Goal: Task Accomplishment & Management: Manage account settings

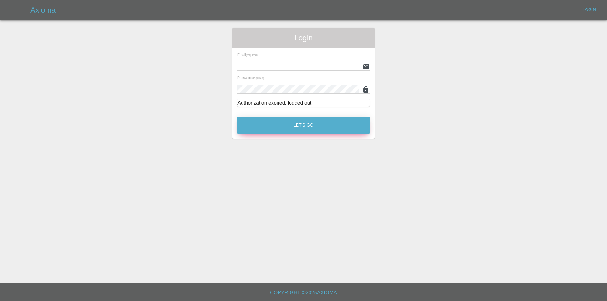
type input "[PERSON_NAME][EMAIL_ADDRESS][DOMAIN_NAME]"
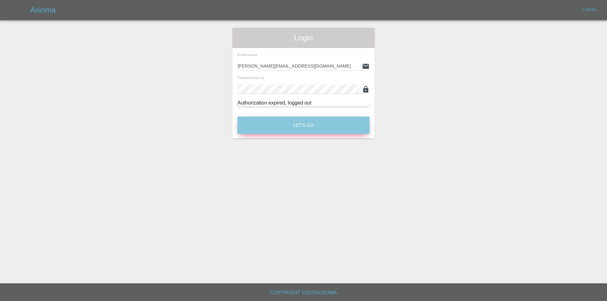
click at [308, 125] on button "Let's Go" at bounding box center [303, 125] width 132 height 17
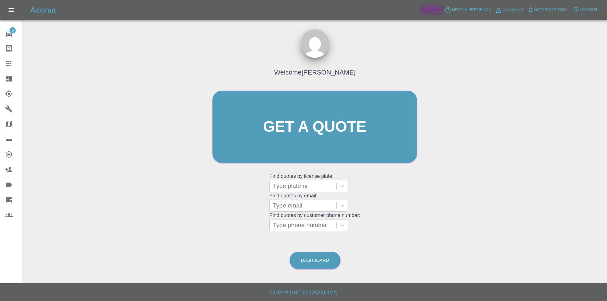
drag, startPoint x: 431, startPoint y: 9, endPoint x: 221, endPoint y: 5, distance: 209.6
click at [431, 9] on span "Admin" at bounding box center [435, 9] width 14 height 7
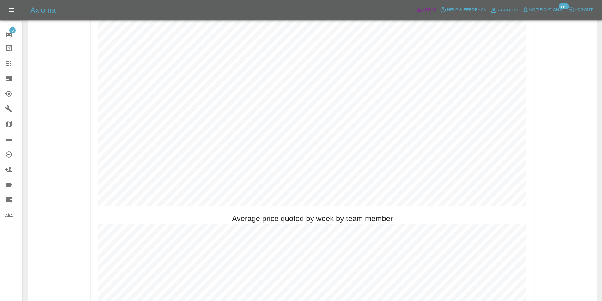
scroll to position [348, 0]
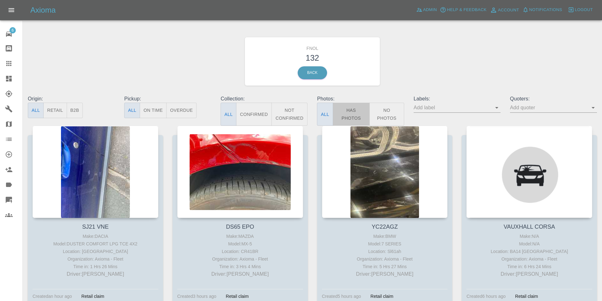
click at [346, 113] on button "Has Photos" at bounding box center [351, 114] width 37 height 23
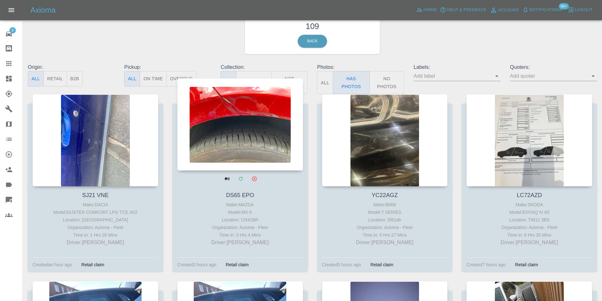
click at [217, 122] on div at bounding box center [240, 124] width 126 height 92
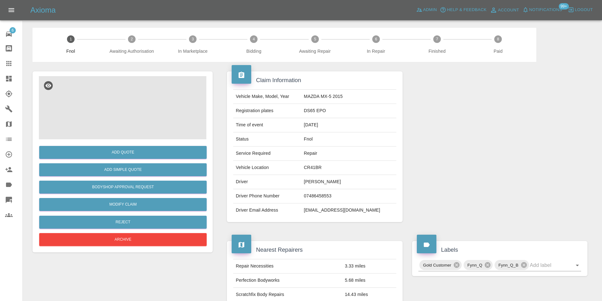
click at [130, 98] on img at bounding box center [123, 107] width 168 height 63
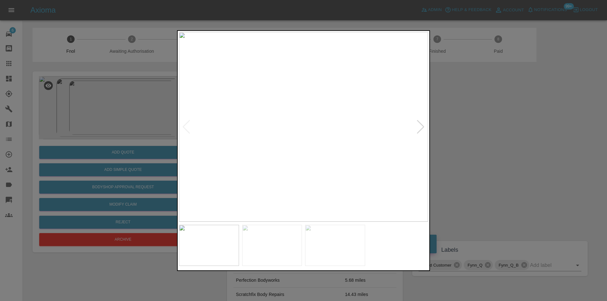
click at [419, 126] on div at bounding box center [420, 127] width 9 height 14
click at [419, 126] on img at bounding box center [303, 127] width 249 height 190
drag, startPoint x: 460, startPoint y: 126, endPoint x: 251, endPoint y: 180, distance: 215.3
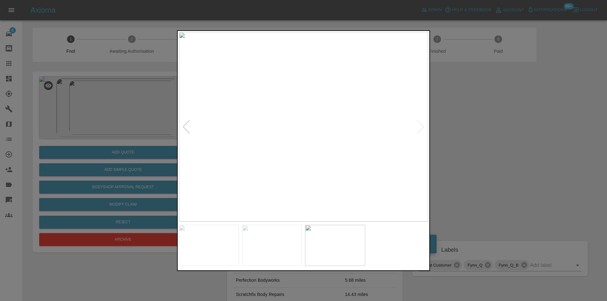
click at [455, 126] on div at bounding box center [303, 150] width 607 height 301
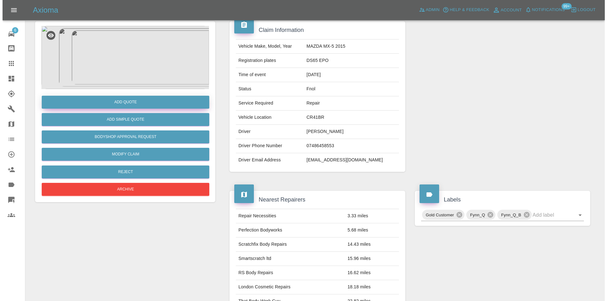
scroll to position [3, 0]
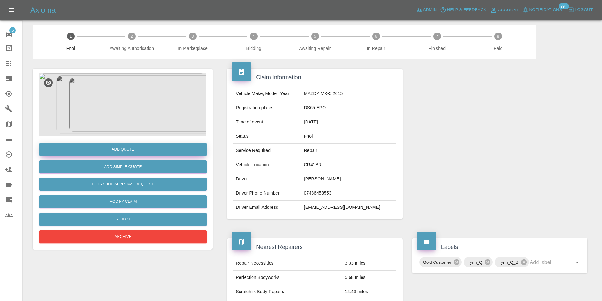
click at [134, 148] on button "Add Quote" at bounding box center [123, 149] width 168 height 13
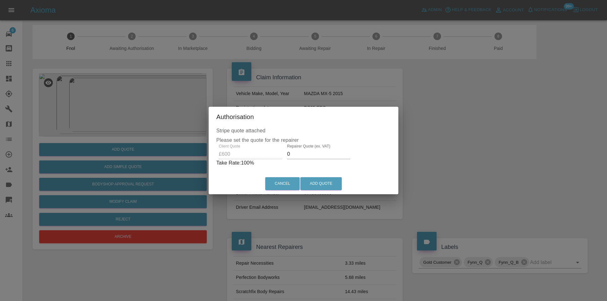
click at [291, 154] on input "0" at bounding box center [318, 154] width 63 height 10
type input "0380"
click at [313, 185] on button "Add Quote" at bounding box center [320, 183] width 41 height 13
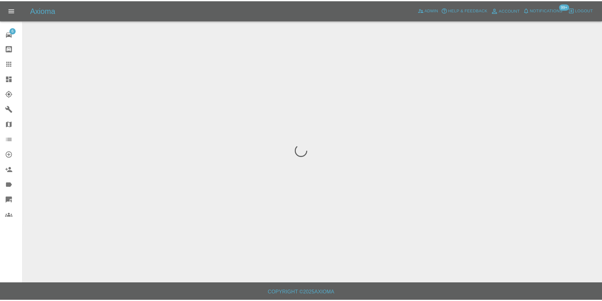
scroll to position [0, 0]
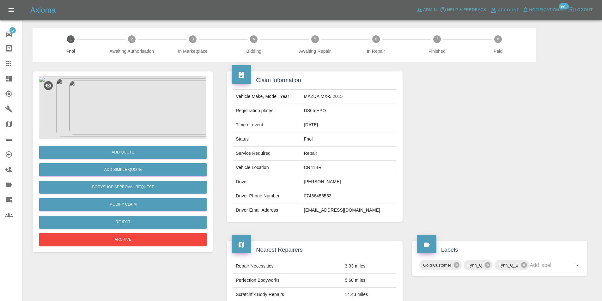
click at [160, 98] on img at bounding box center [123, 107] width 168 height 63
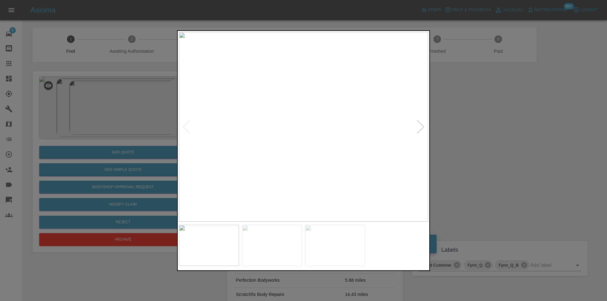
drag, startPoint x: 484, startPoint y: 129, endPoint x: 303, endPoint y: 28, distance: 206.9
click at [484, 129] on div at bounding box center [303, 150] width 607 height 301
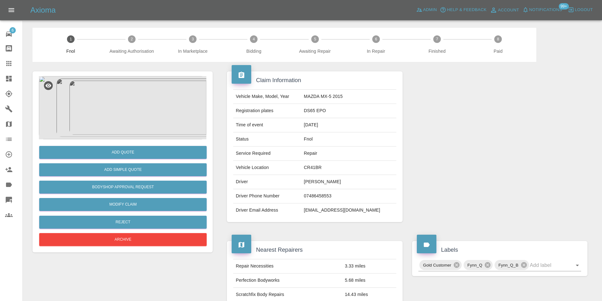
click at [8, 80] on icon at bounding box center [9, 79] width 6 height 6
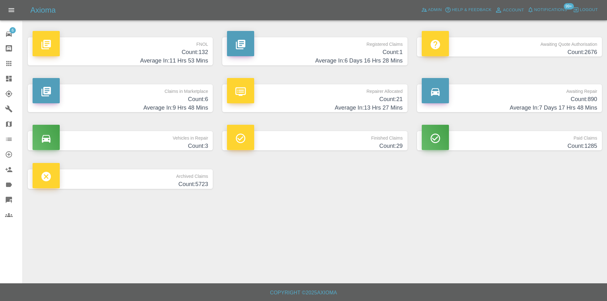
click at [186, 59] on h4 "Average In: 11 Hrs 53 Mins" at bounding box center [120, 61] width 175 height 9
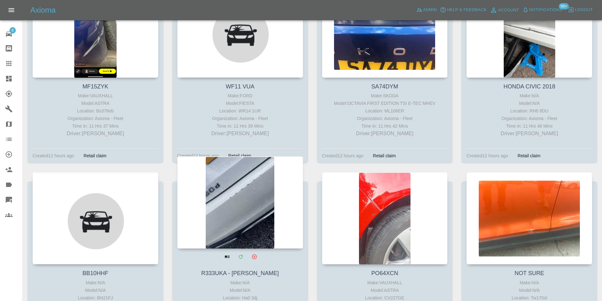
scroll to position [2971, 0]
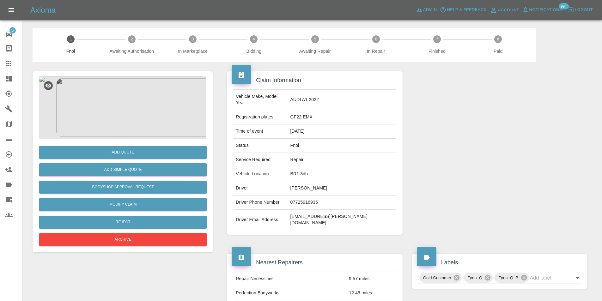
click at [128, 89] on img at bounding box center [123, 107] width 168 height 63
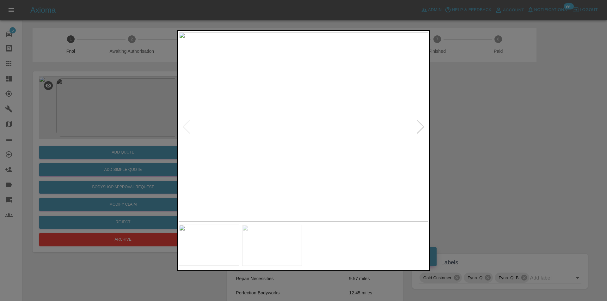
click at [420, 129] on div at bounding box center [420, 127] width 9 height 14
click at [420, 128] on img at bounding box center [303, 127] width 249 height 190
click at [278, 117] on img at bounding box center [303, 127] width 249 height 190
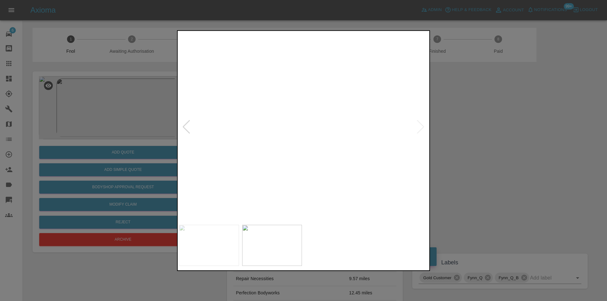
click at [278, 117] on img at bounding box center [381, 156] width 747 height 569
drag, startPoint x: 468, startPoint y: 123, endPoint x: 326, endPoint y: 144, distance: 143.5
click at [468, 123] on div at bounding box center [303, 150] width 607 height 301
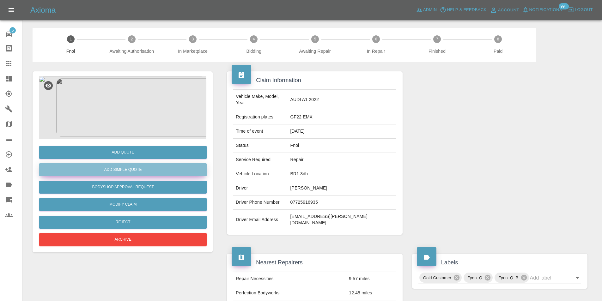
click at [136, 167] on button "Add Simple Quote" at bounding box center [123, 169] width 168 height 13
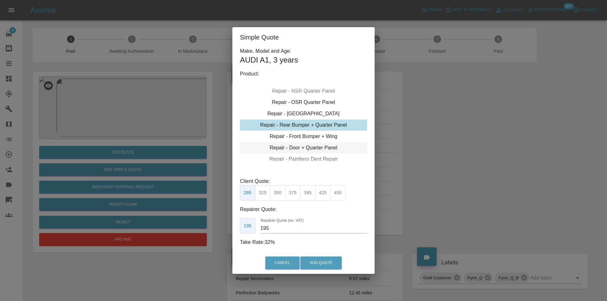
click at [317, 148] on div "Repair - Door + Quarter Panel" at bounding box center [303, 147] width 127 height 11
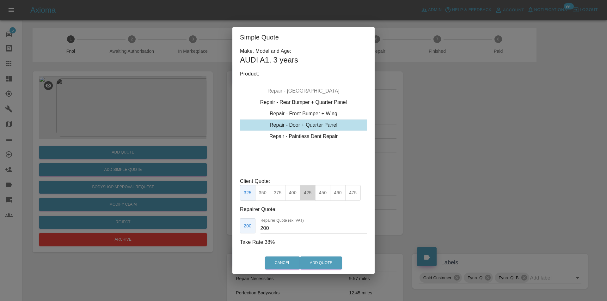
click at [311, 192] on button "425" at bounding box center [307, 192] width 15 height 15
type input "260"
click at [320, 264] on button "Add Quote" at bounding box center [320, 263] width 41 height 13
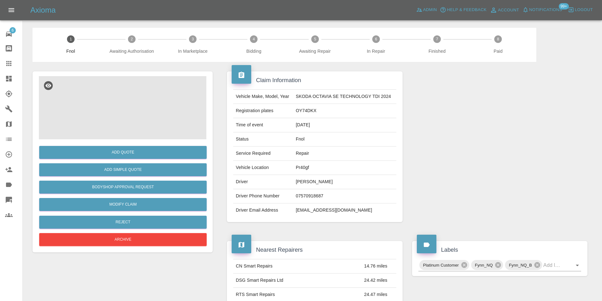
click at [122, 109] on img at bounding box center [123, 107] width 168 height 63
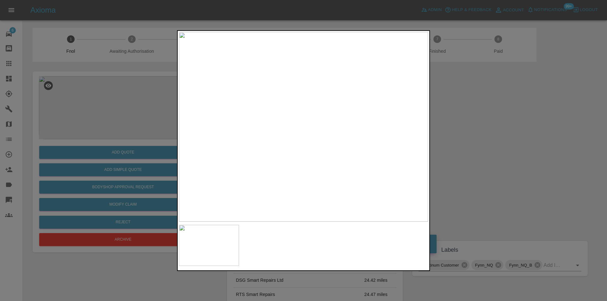
click at [290, 156] on img at bounding box center [303, 127] width 249 height 190
click at [290, 156] on img at bounding box center [345, 39] width 747 height 569
drag, startPoint x: 474, startPoint y: 141, endPoint x: 380, endPoint y: 158, distance: 95.9
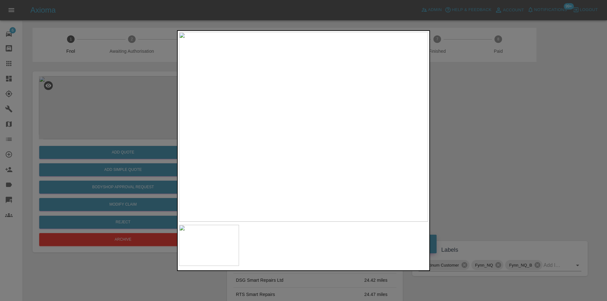
click at [474, 141] on div at bounding box center [303, 150] width 607 height 301
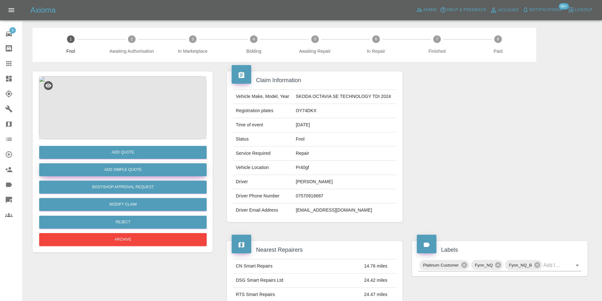
click at [131, 169] on button "Add Simple Quote" at bounding box center [123, 169] width 168 height 13
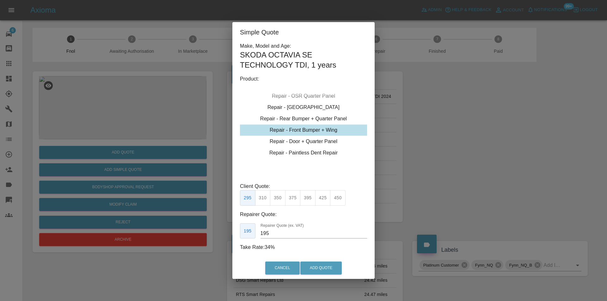
click at [293, 198] on button "375" at bounding box center [292, 197] width 15 height 15
type input "230"
click at [329, 271] on button "Add Quote" at bounding box center [320, 268] width 41 height 13
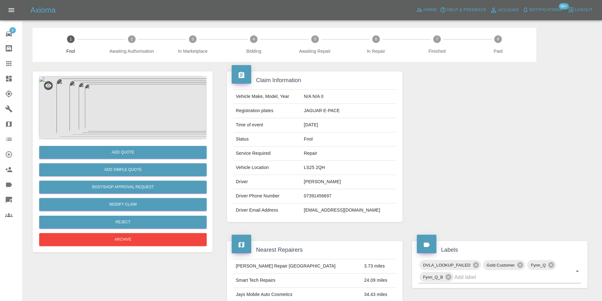
click at [121, 123] on img at bounding box center [123, 107] width 168 height 63
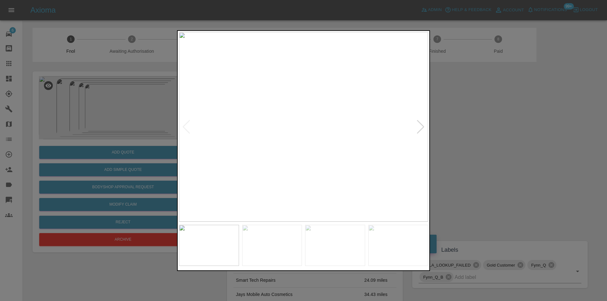
click at [420, 129] on div at bounding box center [420, 127] width 9 height 14
click at [420, 129] on img at bounding box center [303, 127] width 249 height 190
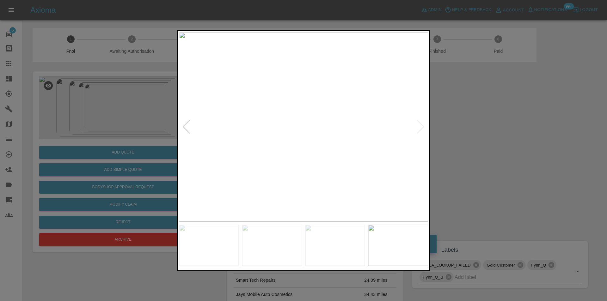
click at [186, 130] on div at bounding box center [186, 127] width 9 height 14
click div
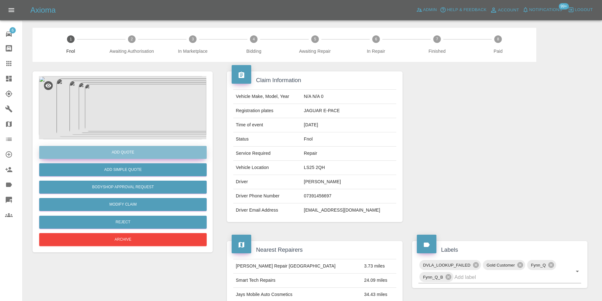
click button "Add Quote"
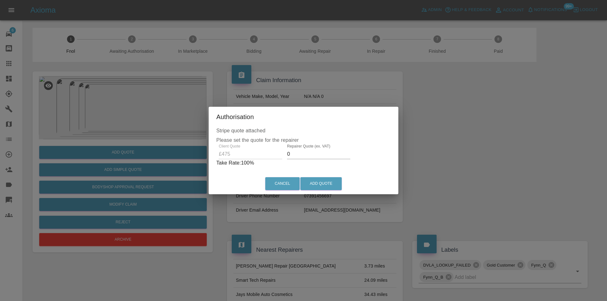
click input "0"
type input "0300"
click button "Add Quote"
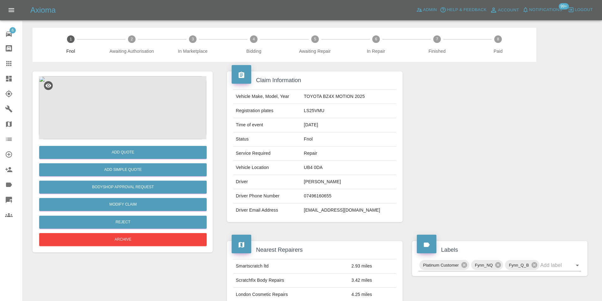
click at [130, 101] on img at bounding box center [123, 107] width 168 height 63
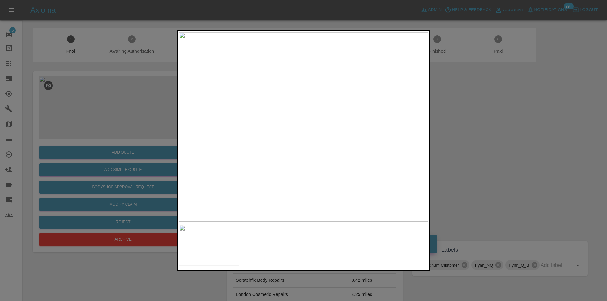
drag, startPoint x: 463, startPoint y: 138, endPoint x: 354, endPoint y: 148, distance: 109.6
click at [457, 137] on div at bounding box center [303, 150] width 607 height 301
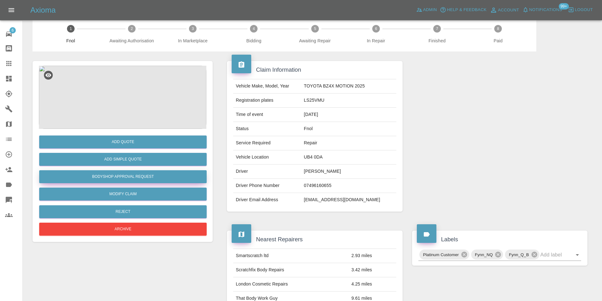
scroll to position [3, 0]
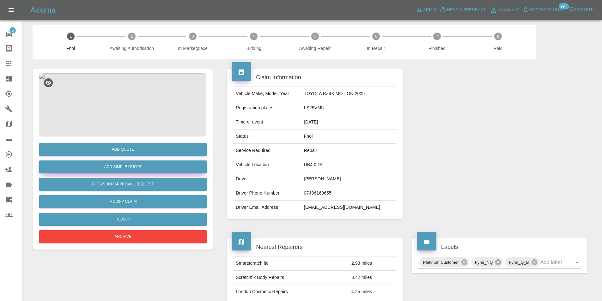
click at [132, 169] on button "Add Simple Quote" at bounding box center [123, 167] width 168 height 13
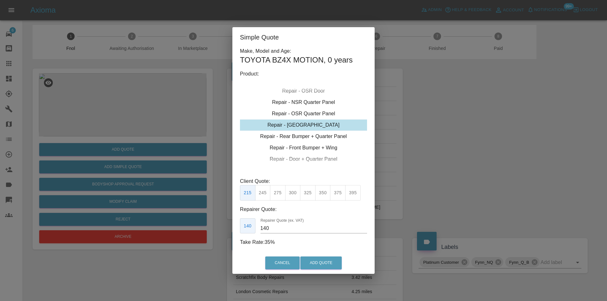
click at [322, 127] on div "Repair - Tailgate" at bounding box center [303, 124] width 127 height 11
click at [323, 193] on button "350" at bounding box center [322, 192] width 15 height 15
type input "230"
click at [329, 262] on button "Add Quote" at bounding box center [320, 263] width 41 height 13
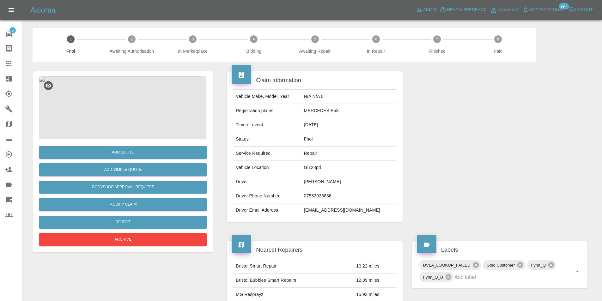
click at [123, 95] on img at bounding box center [123, 107] width 168 height 63
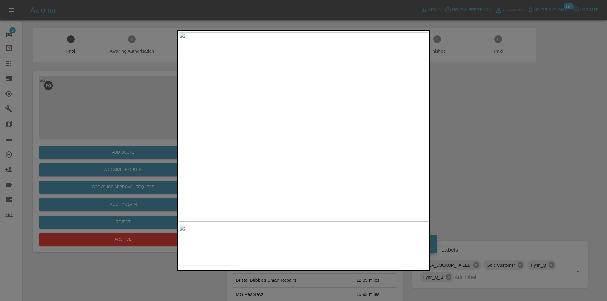
click at [499, 142] on div at bounding box center [303, 150] width 607 height 301
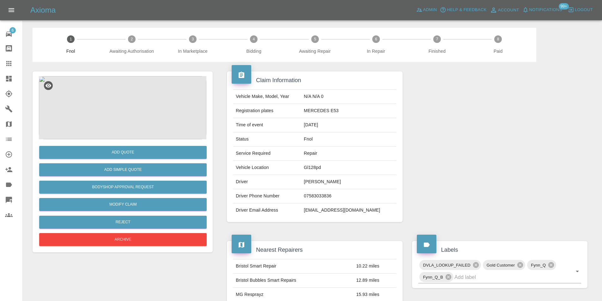
click at [122, 100] on img at bounding box center [123, 107] width 168 height 63
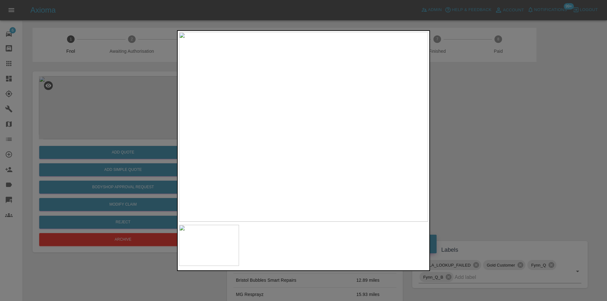
click at [479, 135] on div at bounding box center [303, 150] width 607 height 301
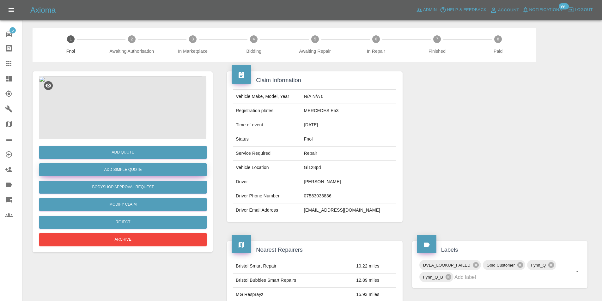
click at [131, 168] on button "Add Simple Quote" at bounding box center [123, 169] width 168 height 13
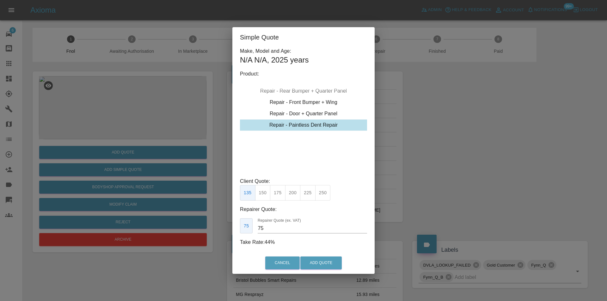
drag, startPoint x: 282, startPoint y: 196, endPoint x: 288, endPoint y: 208, distance: 13.4
click at [282, 196] on button "175" at bounding box center [277, 192] width 15 height 15
type input "95"
click at [310, 261] on button "Add Quote" at bounding box center [320, 263] width 41 height 13
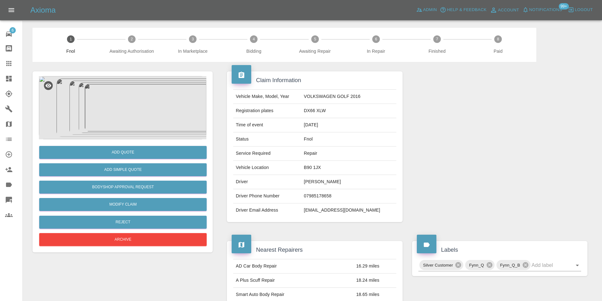
click at [132, 107] on img at bounding box center [123, 107] width 168 height 63
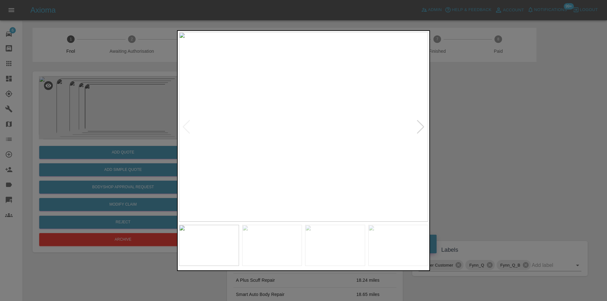
click at [419, 129] on div at bounding box center [420, 127] width 9 height 14
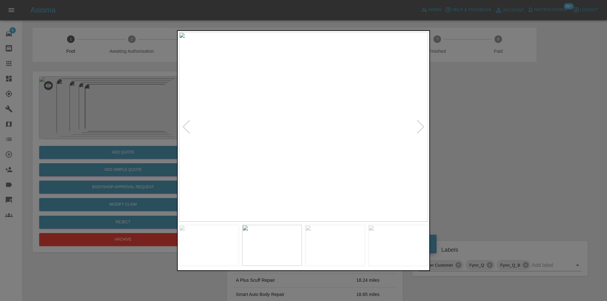
click at [419, 129] on div at bounding box center [420, 127] width 9 height 14
click at [419, 129] on img at bounding box center [303, 127] width 249 height 190
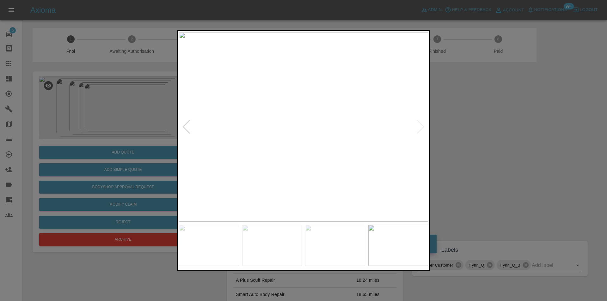
click at [493, 143] on div at bounding box center [303, 150] width 607 height 301
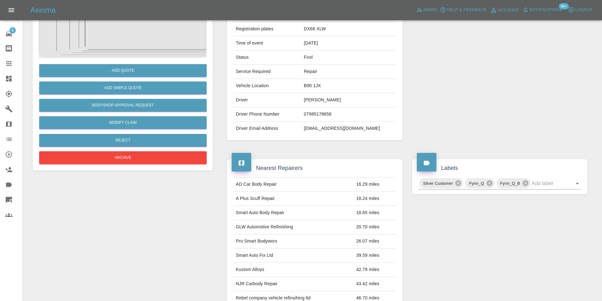
scroll to position [34, 0]
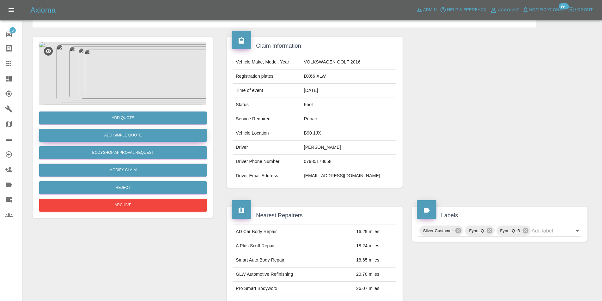
click at [140, 137] on button "Add Simple Quote" at bounding box center [123, 135] width 168 height 13
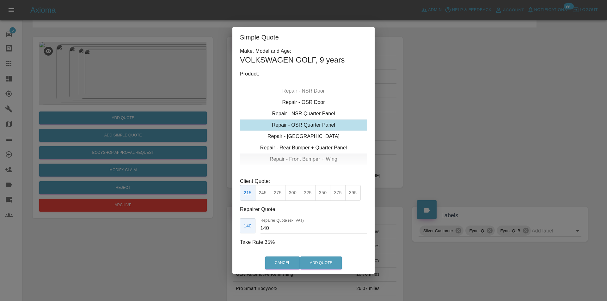
click at [322, 157] on div "Repair - Front Bumper + Wing" at bounding box center [303, 159] width 127 height 11
click at [295, 195] on button "375" at bounding box center [292, 192] width 15 height 15
type input "230"
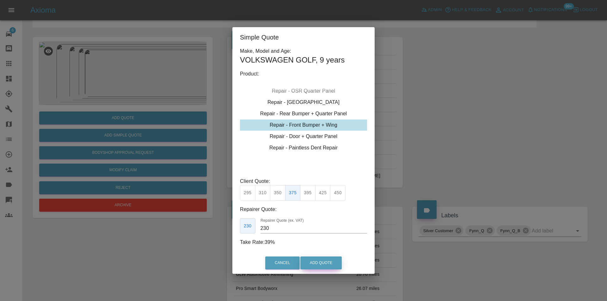
click at [324, 266] on button "Add Quote" at bounding box center [320, 263] width 41 height 13
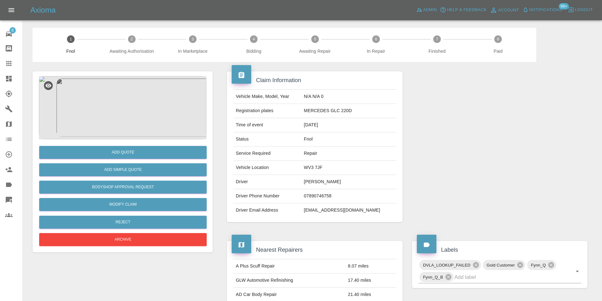
click at [118, 101] on img at bounding box center [123, 107] width 168 height 63
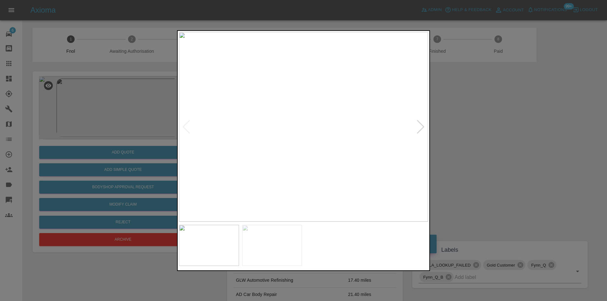
click at [422, 128] on div at bounding box center [420, 127] width 9 height 14
click at [422, 128] on img at bounding box center [303, 127] width 249 height 190
click at [183, 126] on div at bounding box center [186, 127] width 9 height 14
click at [484, 132] on div at bounding box center [303, 150] width 607 height 301
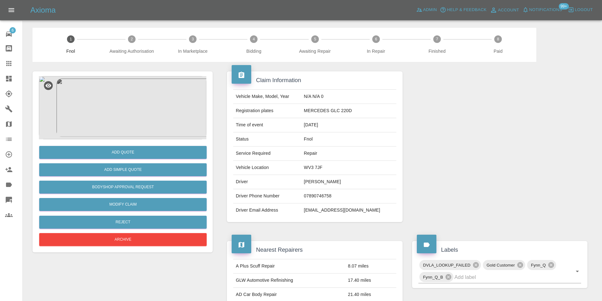
click at [132, 93] on img at bounding box center [123, 107] width 168 height 63
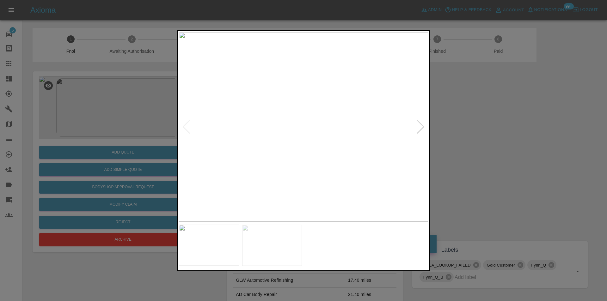
click at [423, 126] on div at bounding box center [420, 127] width 9 height 14
click at [500, 127] on div at bounding box center [303, 150] width 607 height 301
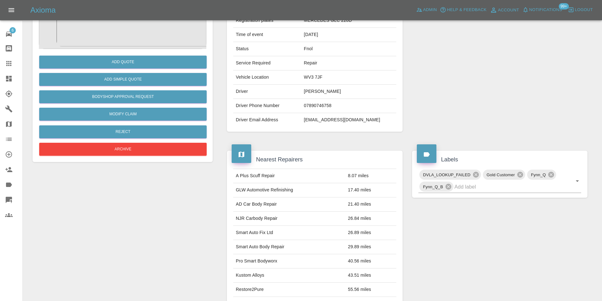
scroll to position [34, 0]
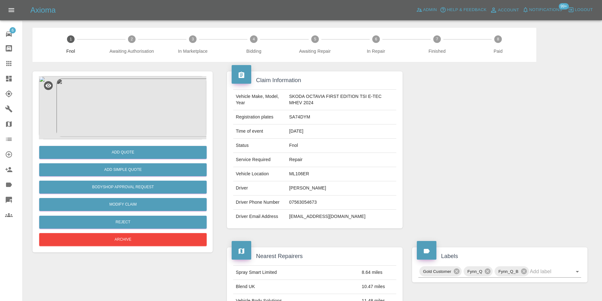
click at [117, 116] on img at bounding box center [123, 107] width 168 height 63
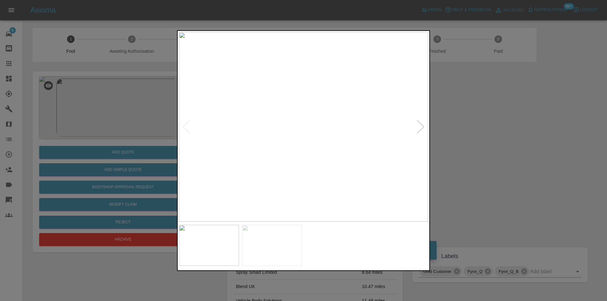
click at [420, 124] on div at bounding box center [420, 127] width 9 height 14
click at [510, 138] on div at bounding box center [303, 150] width 607 height 301
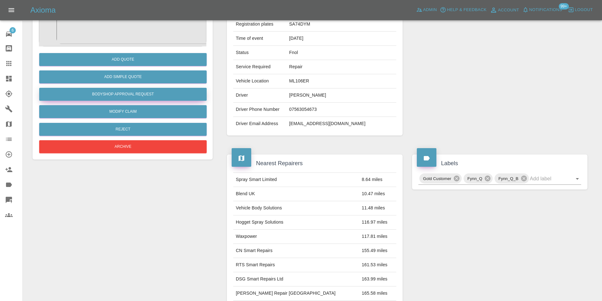
scroll to position [41, 0]
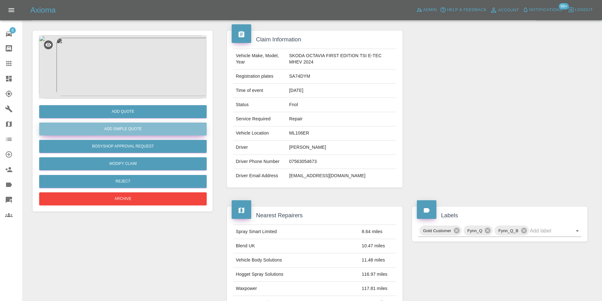
click at [144, 130] on button "Add Simple Quote" at bounding box center [123, 129] width 168 height 13
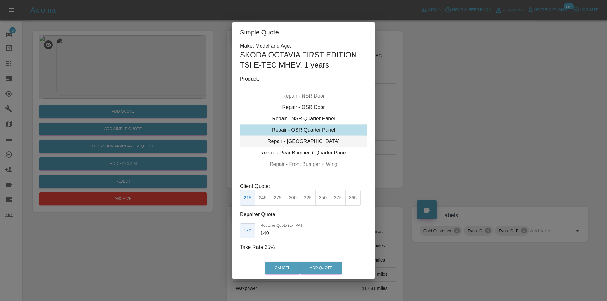
click at [318, 141] on div "Repair - [GEOGRAPHIC_DATA]" at bounding box center [303, 141] width 127 height 11
drag, startPoint x: 291, startPoint y: 199, endPoint x: 306, endPoint y: 244, distance: 47.4
click at [292, 199] on button "300" at bounding box center [292, 197] width 15 height 15
type input "190"
click at [310, 268] on button "Add Quote" at bounding box center [320, 268] width 41 height 13
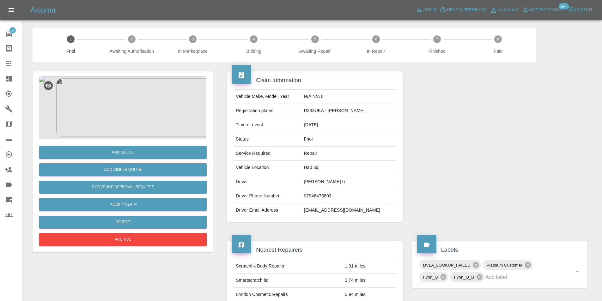
click at [140, 97] on img at bounding box center [123, 107] width 168 height 63
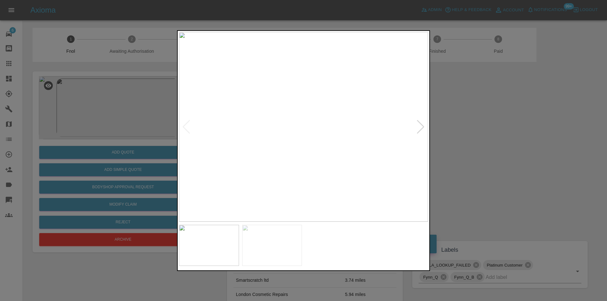
click at [420, 125] on div at bounding box center [420, 127] width 9 height 14
click at [420, 125] on img at bounding box center [303, 127] width 249 height 190
drag, startPoint x: 517, startPoint y: 145, endPoint x: 405, endPoint y: 149, distance: 112.0
click at [510, 144] on div at bounding box center [303, 150] width 607 height 301
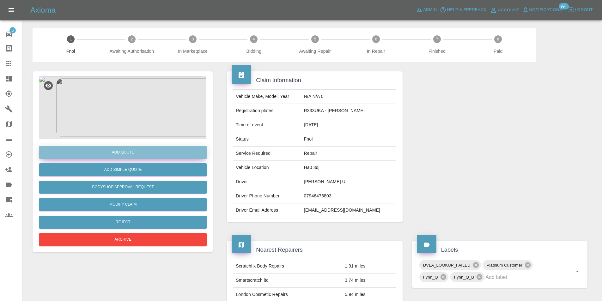
click at [148, 151] on button "Add Quote" at bounding box center [123, 152] width 168 height 13
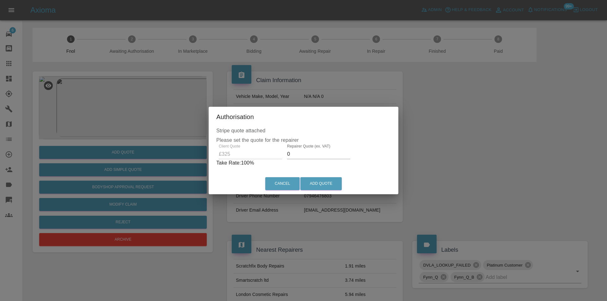
click at [306, 151] on input "0" at bounding box center [318, 154] width 63 height 10
type input "0210"
click at [324, 183] on button "Add Quote" at bounding box center [320, 183] width 41 height 13
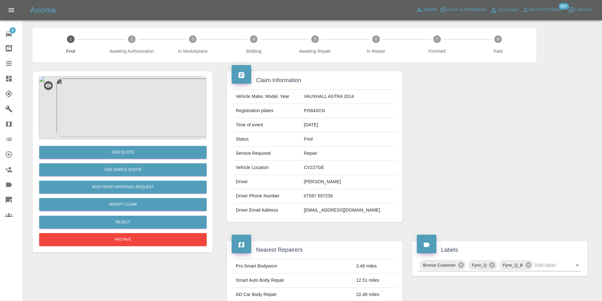
click at [129, 93] on img at bounding box center [123, 107] width 168 height 63
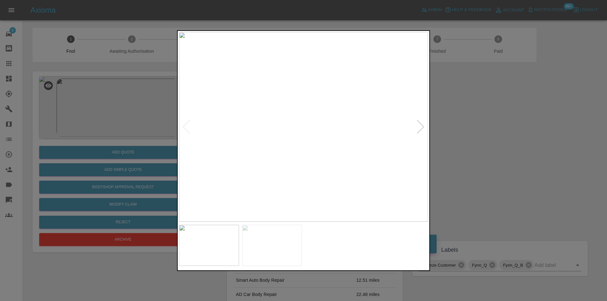
click at [423, 129] on div at bounding box center [420, 127] width 9 height 14
click at [423, 129] on img at bounding box center [303, 127] width 249 height 190
click at [511, 141] on div at bounding box center [303, 150] width 607 height 301
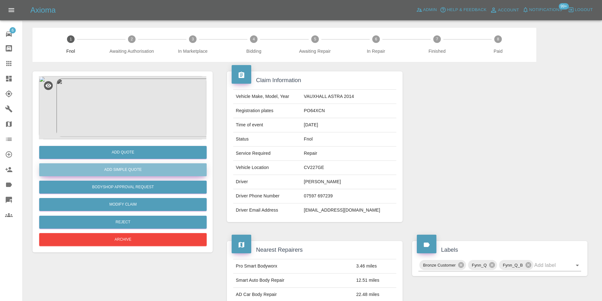
click at [147, 169] on button "Add Simple Quote" at bounding box center [123, 169] width 168 height 13
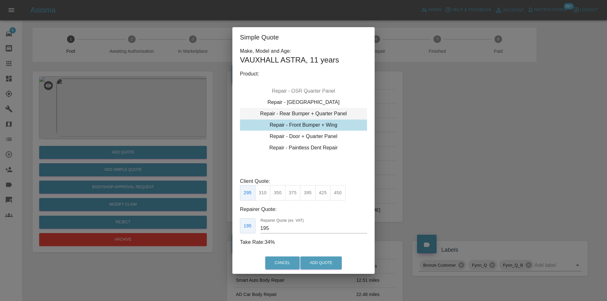
click at [327, 114] on div "Repair - Rear Bumper + Quarter Panel" at bounding box center [303, 113] width 127 height 11
click at [262, 194] on button "325" at bounding box center [262, 192] width 15 height 15
type input "200"
click at [313, 264] on button "Add Quote" at bounding box center [320, 263] width 41 height 13
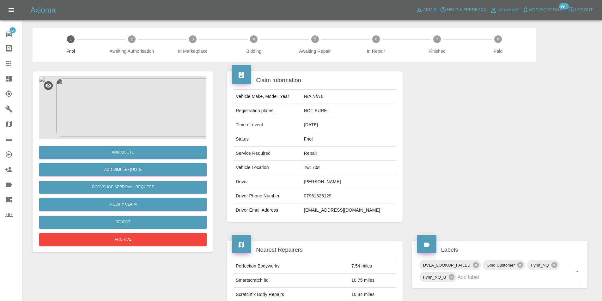
click at [121, 100] on img at bounding box center [123, 107] width 168 height 63
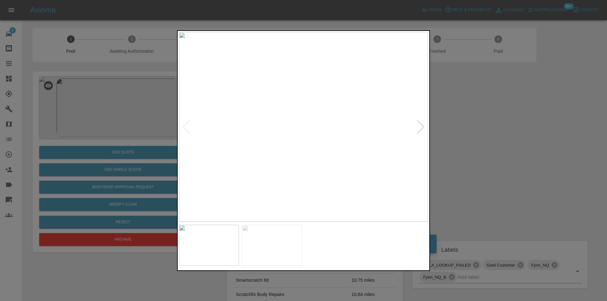
click at [421, 127] on div at bounding box center [420, 127] width 9 height 14
click at [421, 127] on img at bounding box center [303, 127] width 249 height 190
click at [185, 127] on div at bounding box center [186, 127] width 9 height 14
click at [185, 127] on img at bounding box center [303, 127] width 249 height 190
click at [460, 133] on div at bounding box center [303, 150] width 607 height 301
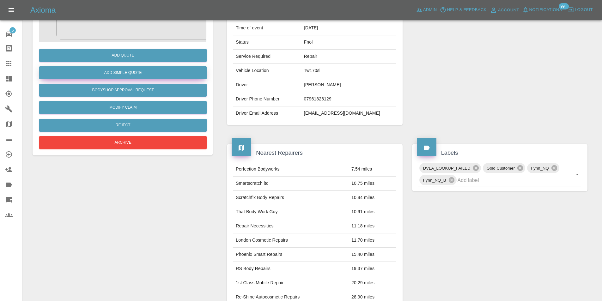
scroll to position [34, 0]
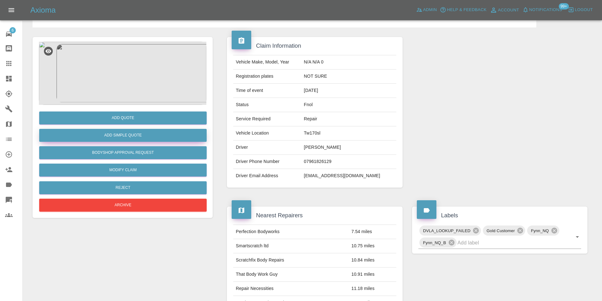
click at [155, 132] on button "Add Simple Quote" at bounding box center [123, 135] width 168 height 13
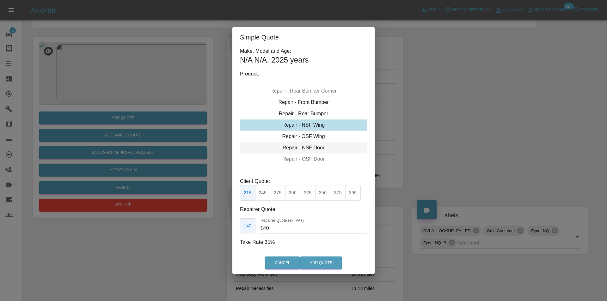
click at [311, 148] on div "Repair - NSF Door" at bounding box center [303, 147] width 127 height 11
drag, startPoint x: 310, startPoint y: 193, endPoint x: 316, endPoint y: 227, distance: 34.9
click at [310, 193] on button "325" at bounding box center [307, 192] width 15 height 15
type input "210"
click at [319, 258] on button "Add Quote" at bounding box center [320, 263] width 41 height 13
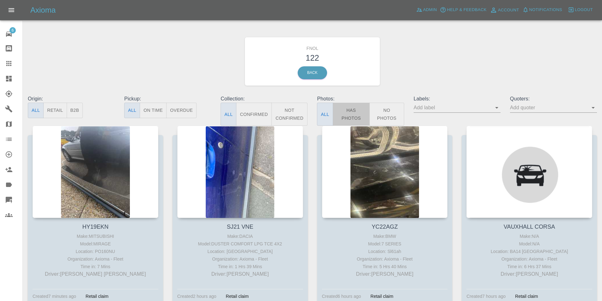
click at [348, 109] on button "Has Photos" at bounding box center [351, 114] width 37 height 23
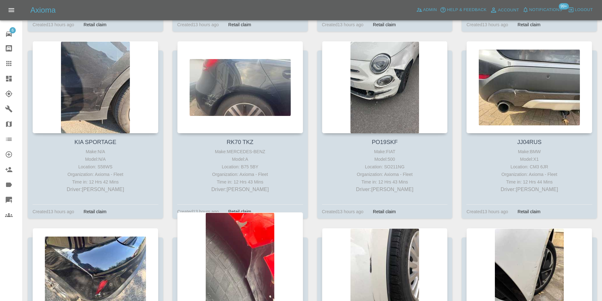
scroll to position [2592, 0]
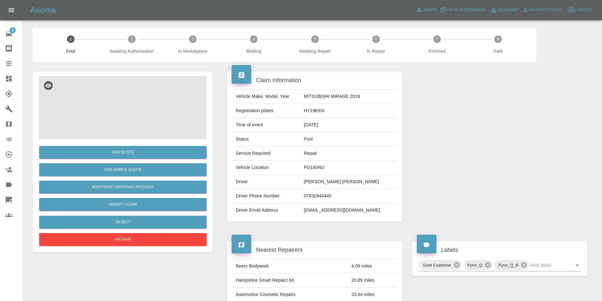
click at [121, 98] on img at bounding box center [123, 107] width 168 height 63
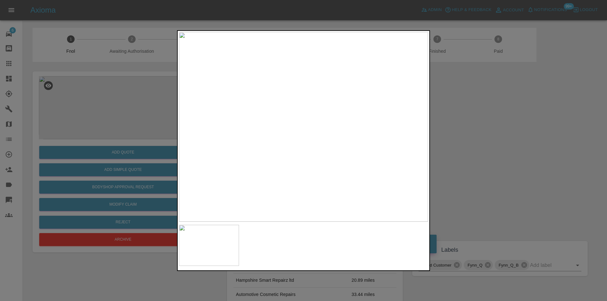
click at [465, 152] on div at bounding box center [303, 150] width 607 height 301
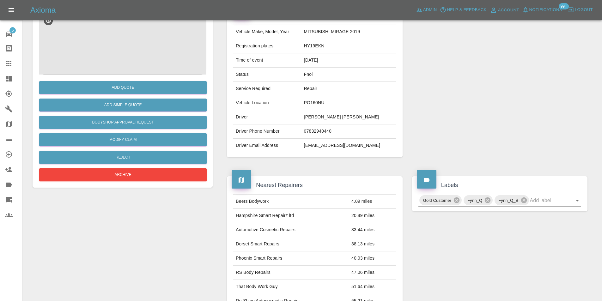
scroll to position [3, 0]
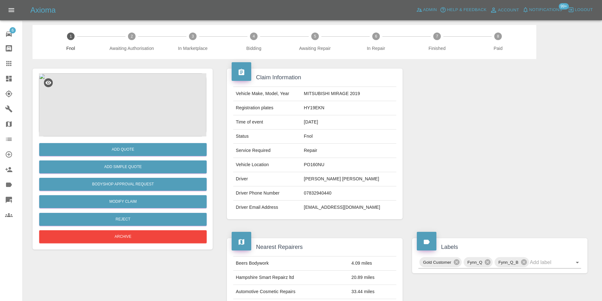
click at [116, 112] on img at bounding box center [123, 104] width 168 height 63
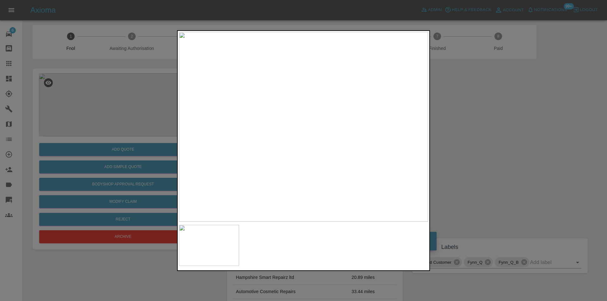
click at [321, 161] on img at bounding box center [303, 127] width 249 height 190
click at [457, 163] on div at bounding box center [303, 150] width 607 height 301
click at [246, 178] on img at bounding box center [455, 104] width 747 height 569
click at [308, 117] on img at bounding box center [437, 112] width 747 height 569
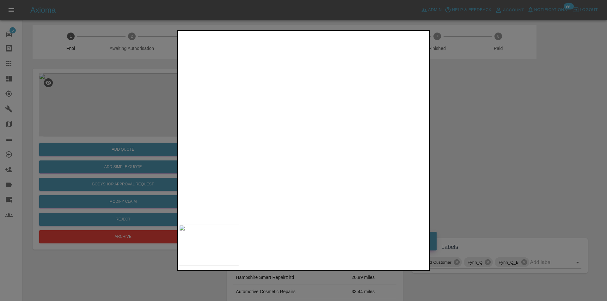
click at [308, 117] on img at bounding box center [437, 112] width 747 height 569
click at [488, 136] on div at bounding box center [303, 150] width 607 height 301
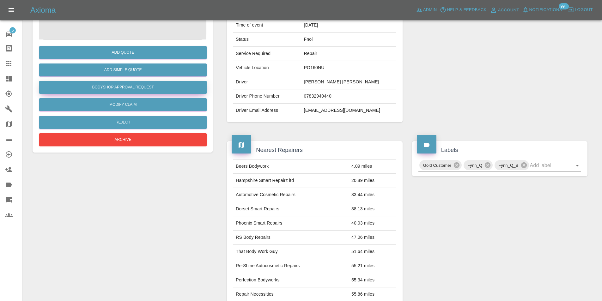
scroll to position [34, 0]
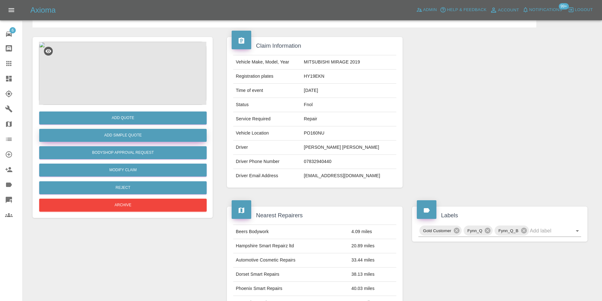
click at [131, 136] on button "Add Simple Quote" at bounding box center [123, 135] width 168 height 13
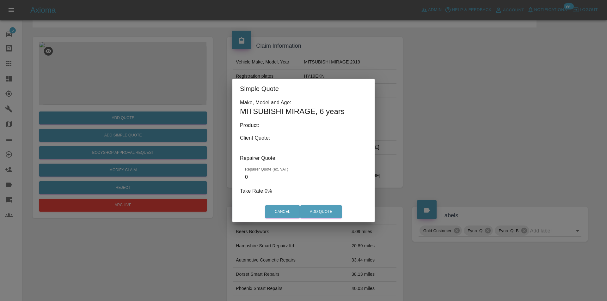
type input "140"
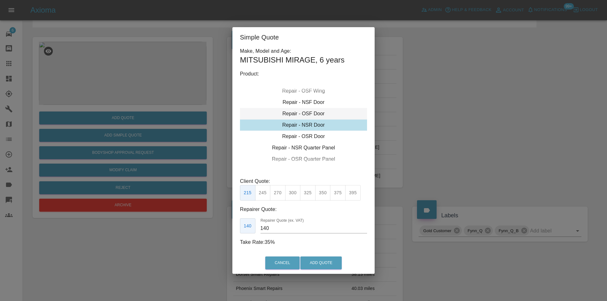
click at [312, 116] on div "Repair - OSF Door" at bounding box center [303, 113] width 127 height 11
click at [316, 262] on button "Add Quote" at bounding box center [320, 263] width 41 height 13
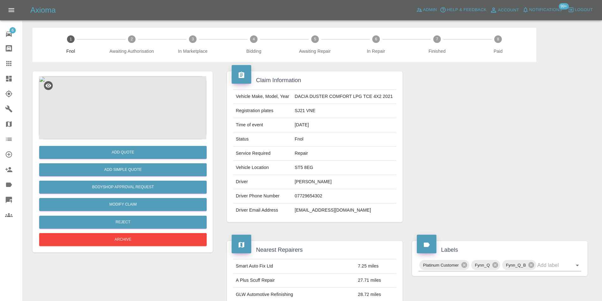
click at [112, 101] on img at bounding box center [123, 107] width 168 height 63
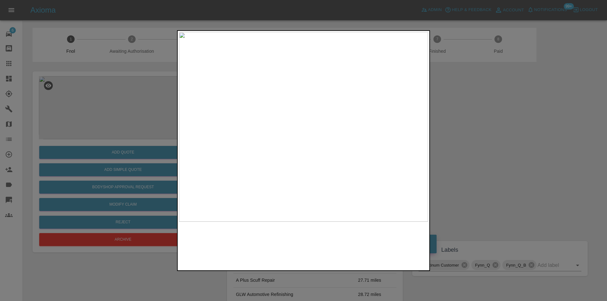
click at [276, 50] on img at bounding box center [303, 127] width 249 height 190
click at [475, 95] on div at bounding box center [303, 150] width 607 height 301
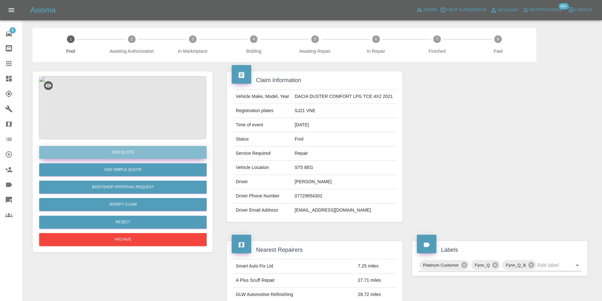
click at [130, 152] on button "Add Quote" at bounding box center [123, 152] width 168 height 13
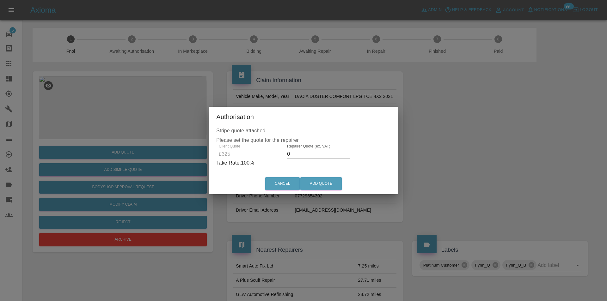
click at [302, 154] on input "0" at bounding box center [318, 154] width 63 height 10
type input "0210"
click at [316, 185] on button "Add Quote" at bounding box center [320, 183] width 41 height 13
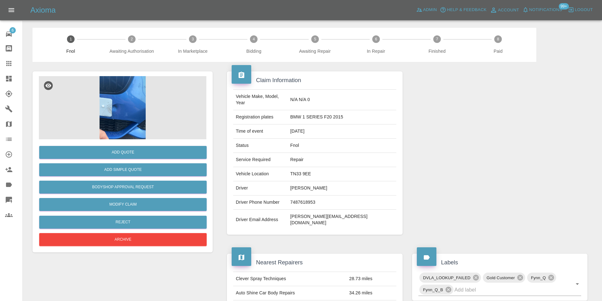
click at [122, 94] on img at bounding box center [123, 107] width 168 height 63
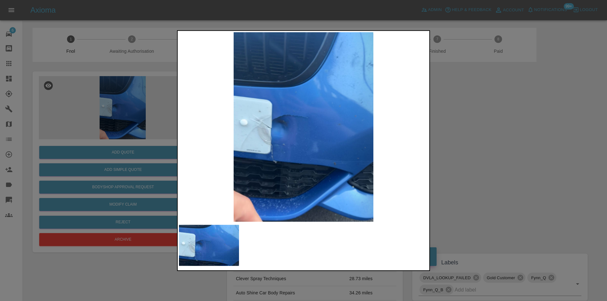
drag, startPoint x: 516, startPoint y: 156, endPoint x: 387, endPoint y: 160, distance: 128.4
click at [513, 156] on div at bounding box center [303, 150] width 607 height 301
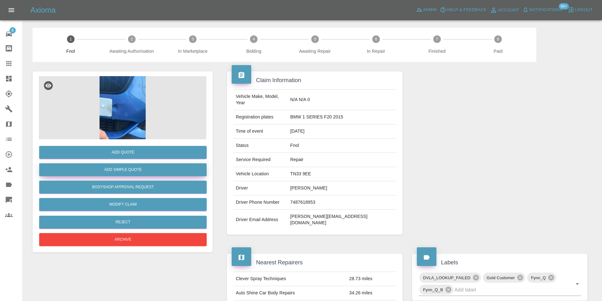
click at [150, 172] on button "Add Simple Quote" at bounding box center [123, 169] width 168 height 13
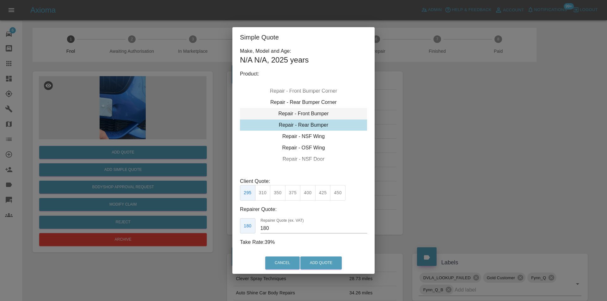
click at [315, 113] on div "Repair - Front Bumper" at bounding box center [303, 113] width 127 height 11
click at [280, 195] on button "350" at bounding box center [277, 192] width 15 height 15
type input "210"
click at [309, 262] on button "Add Quote" at bounding box center [320, 263] width 41 height 13
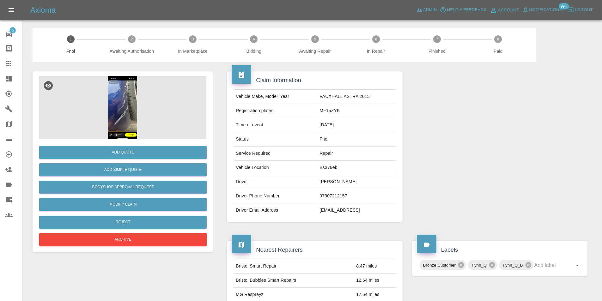
click at [111, 108] on img at bounding box center [123, 107] width 168 height 63
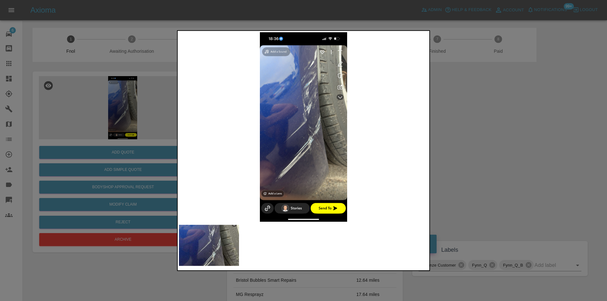
click at [478, 131] on div at bounding box center [303, 150] width 607 height 301
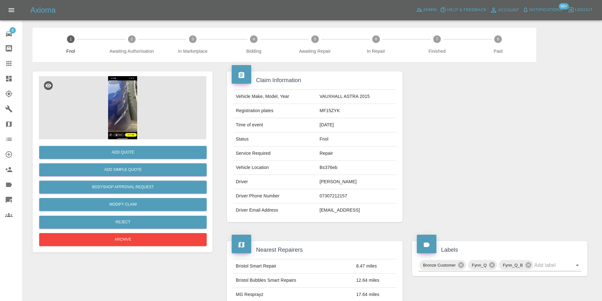
click at [127, 99] on img at bounding box center [123, 107] width 168 height 63
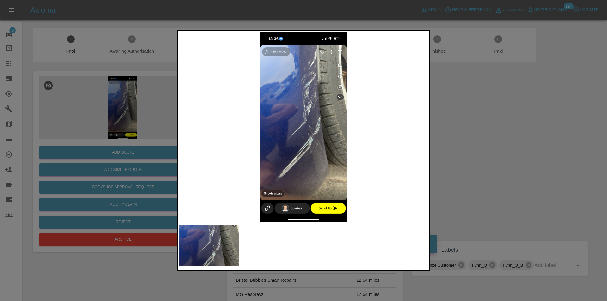
click at [528, 157] on div at bounding box center [303, 150] width 607 height 301
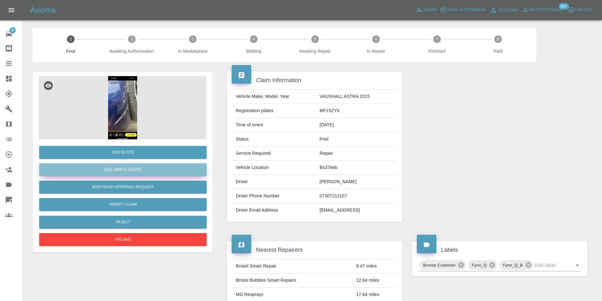
click at [146, 174] on button "Add Simple Quote" at bounding box center [123, 169] width 168 height 13
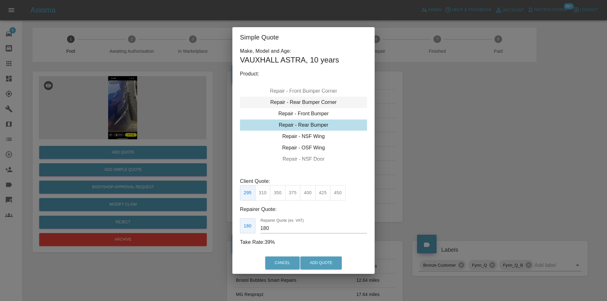
click at [315, 104] on div "Repair - Rear Bumper Corner" at bounding box center [303, 102] width 127 height 11
type input "120"
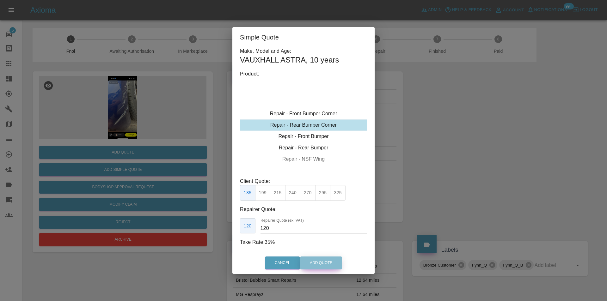
drag, startPoint x: 315, startPoint y: 269, endPoint x: 315, endPoint y: 262, distance: 7.0
click at [315, 268] on button "Add Quote" at bounding box center [320, 263] width 41 height 13
click at [315, 262] on div "Cancel Add Quote" at bounding box center [303, 263] width 142 height 21
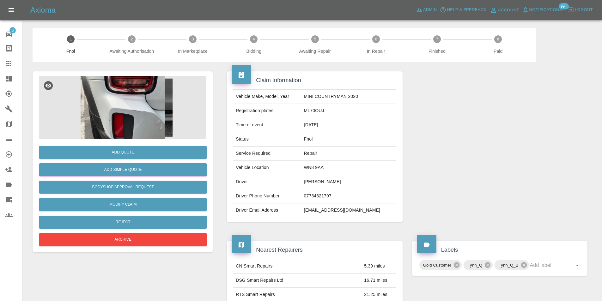
click at [138, 104] on img at bounding box center [123, 107] width 168 height 63
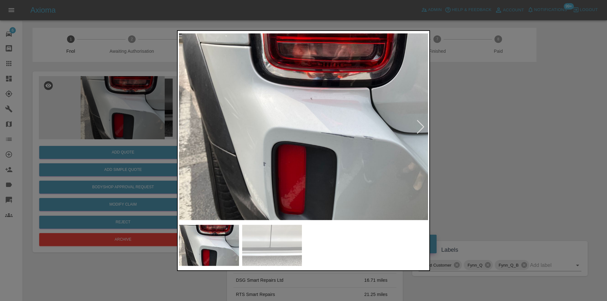
click at [419, 127] on div at bounding box center [420, 127] width 9 height 14
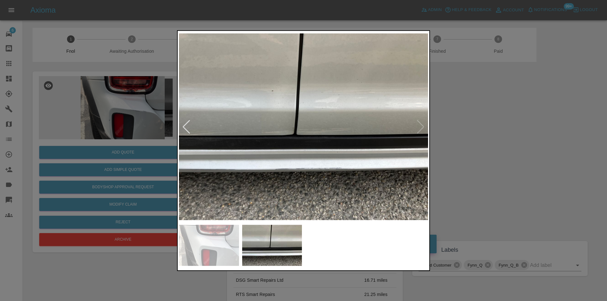
click at [419, 127] on img at bounding box center [303, 127] width 249 height 190
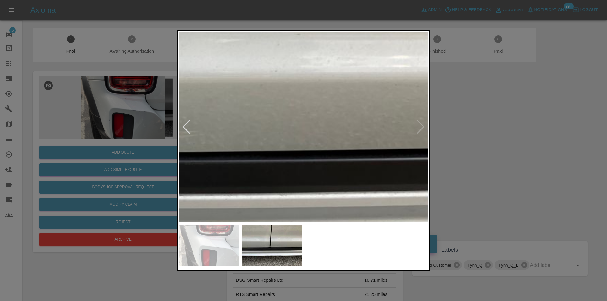
click at [495, 133] on div at bounding box center [303, 150] width 607 height 301
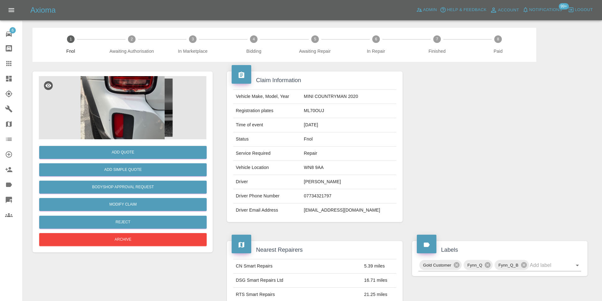
click at [131, 105] on img at bounding box center [123, 107] width 168 height 63
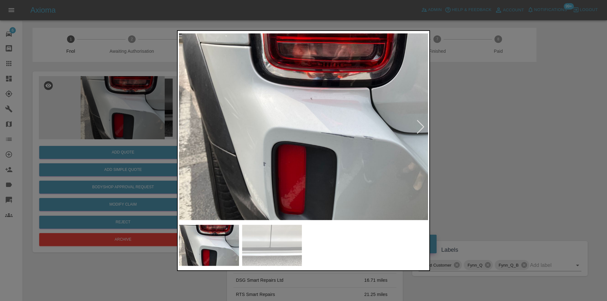
click at [424, 127] on div at bounding box center [420, 127] width 9 height 14
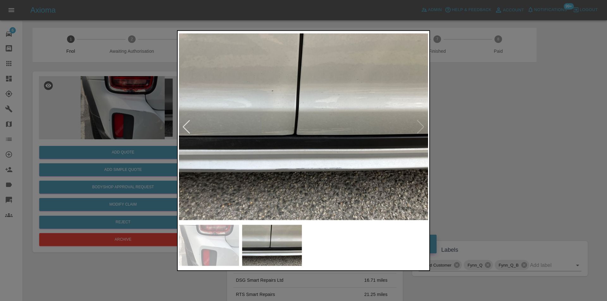
click at [293, 129] on img at bounding box center [303, 127] width 249 height 190
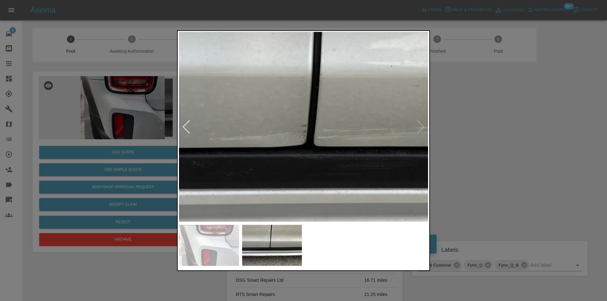
click at [293, 129] on img at bounding box center [334, 121] width 747 height 569
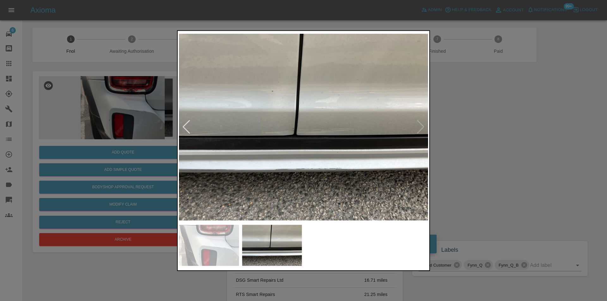
click at [499, 146] on div at bounding box center [303, 150] width 607 height 301
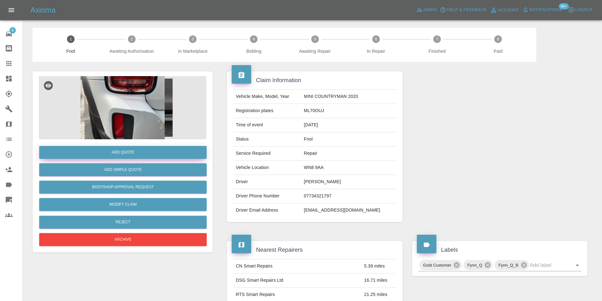
click at [135, 152] on button "Add Quote" at bounding box center [123, 152] width 168 height 13
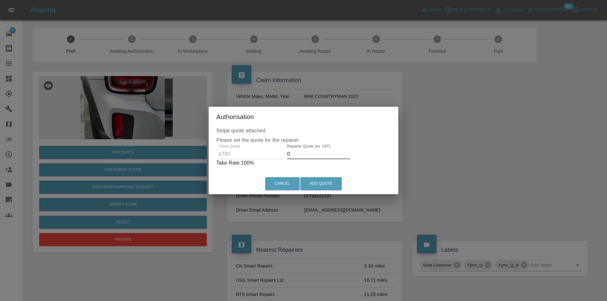
click at [306, 156] on input "0" at bounding box center [318, 154] width 63 height 10
type input "0500"
click at [318, 184] on button "Add Quote" at bounding box center [320, 183] width 41 height 13
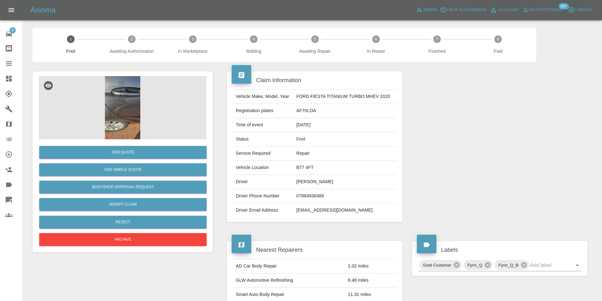
click at [121, 104] on img at bounding box center [123, 107] width 168 height 63
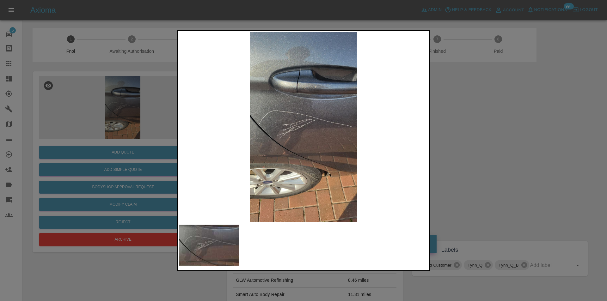
click at [476, 140] on div at bounding box center [303, 150] width 607 height 301
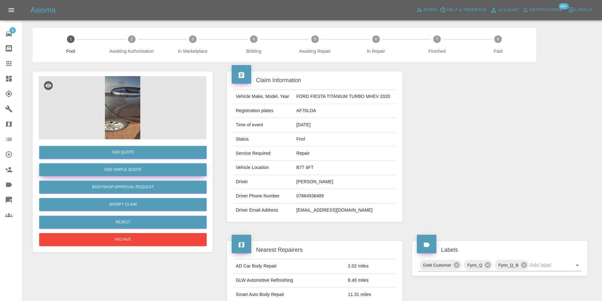
click at [146, 170] on button "Add Simple Quote" at bounding box center [123, 169] width 168 height 13
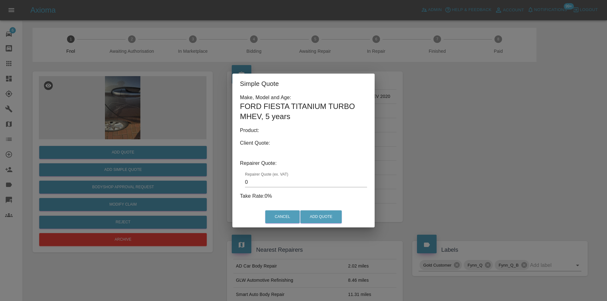
type input "140"
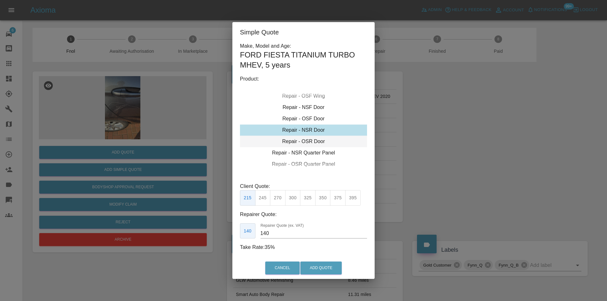
click at [303, 141] on div "Repair - OSR Door" at bounding box center [303, 141] width 127 height 11
click at [309, 266] on button "Add Quote" at bounding box center [320, 268] width 41 height 13
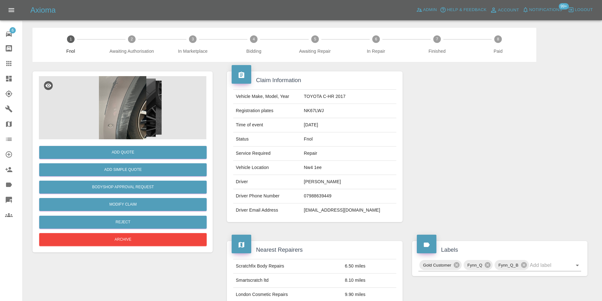
click at [131, 103] on img at bounding box center [123, 107] width 168 height 63
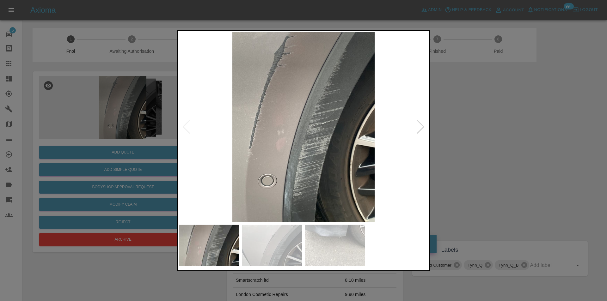
click at [420, 129] on div at bounding box center [420, 127] width 9 height 14
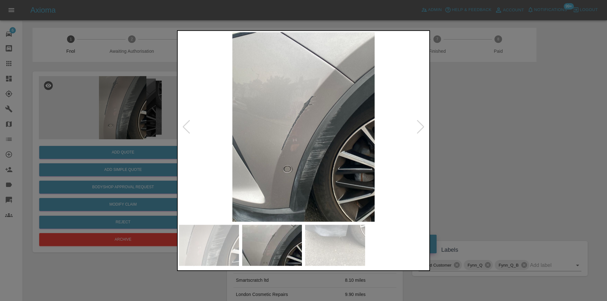
click at [420, 129] on div at bounding box center [420, 127] width 9 height 14
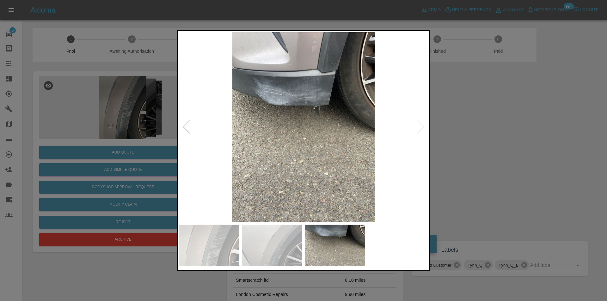
click at [420, 129] on img at bounding box center [303, 127] width 249 height 190
click at [462, 137] on div at bounding box center [303, 150] width 607 height 301
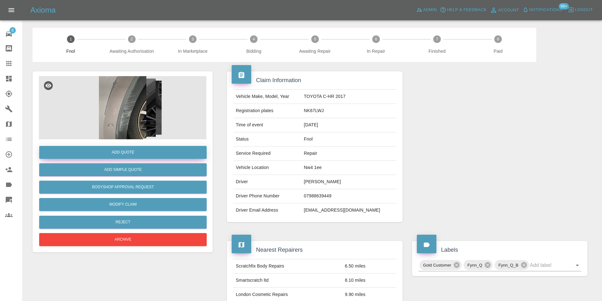
click at [123, 153] on button "Add Quote" at bounding box center [123, 152] width 168 height 13
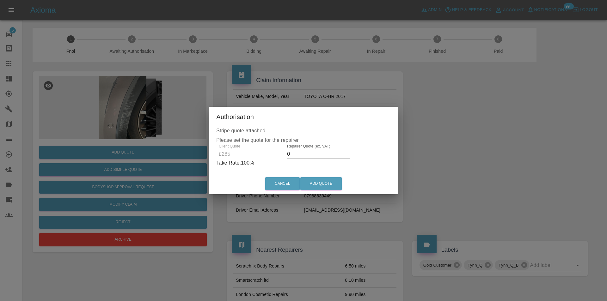
click at [293, 155] on input "0" at bounding box center [318, 154] width 63 height 10
type input "0180"
click at [314, 182] on button "Add Quote" at bounding box center [320, 183] width 41 height 13
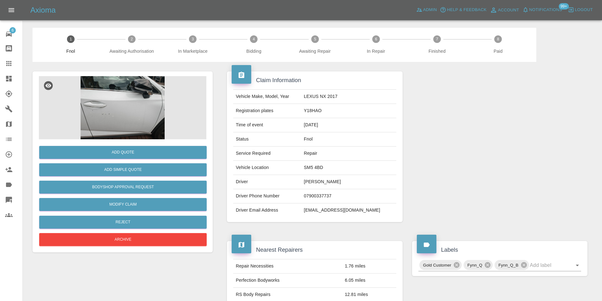
click at [118, 98] on img at bounding box center [123, 107] width 168 height 63
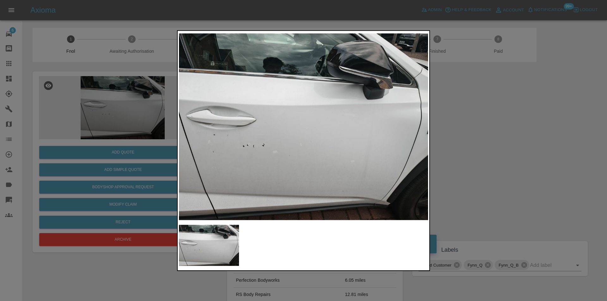
click at [487, 144] on div at bounding box center [303, 150] width 607 height 301
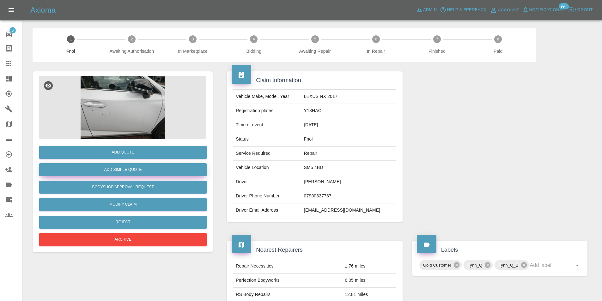
click at [153, 173] on button "Add Simple Quote" at bounding box center [123, 169] width 168 height 13
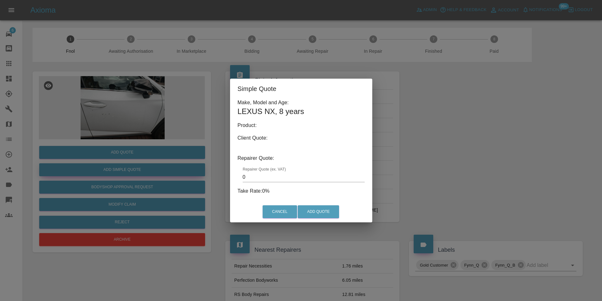
click at [132, 168] on div "Simple Quote Make, Model and Age: LEXUS NX , 8 years Product: Client Quote: Rep…" at bounding box center [301, 150] width 602 height 301
type input "140"
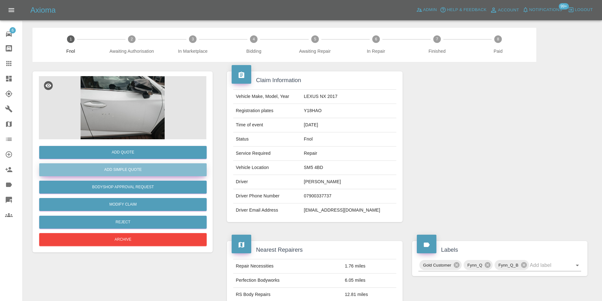
click at [142, 169] on button "Add Simple Quote" at bounding box center [123, 169] width 168 height 13
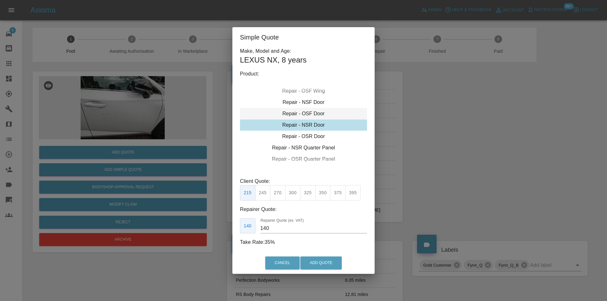
click at [307, 112] on div "Repair - OSF Door" at bounding box center [303, 113] width 127 height 11
click at [317, 263] on button "Add Quote" at bounding box center [320, 263] width 41 height 13
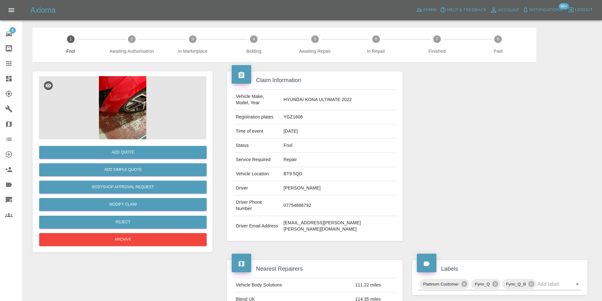
click at [125, 107] on img at bounding box center [123, 107] width 168 height 63
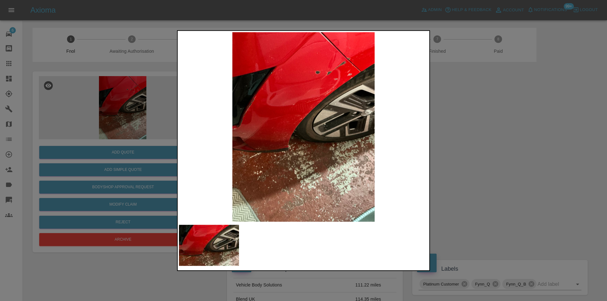
click at [345, 57] on img at bounding box center [303, 127] width 249 height 190
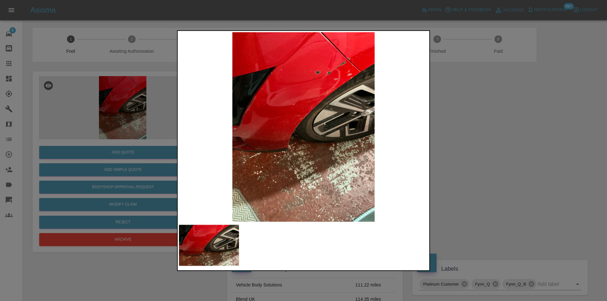
drag, startPoint x: 466, startPoint y: 138, endPoint x: 313, endPoint y: 170, distance: 156.1
click at [465, 138] on div at bounding box center [303, 150] width 607 height 301
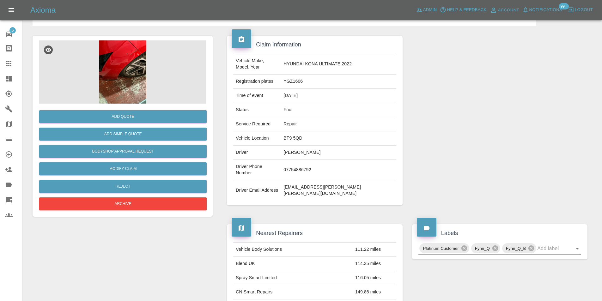
scroll to position [32, 0]
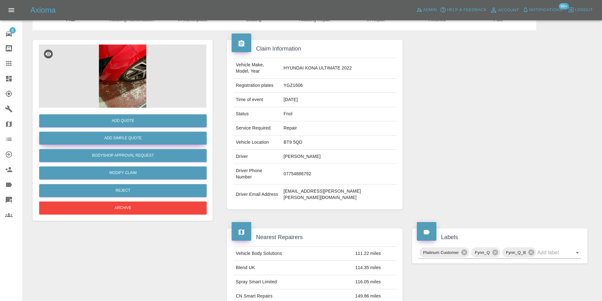
click at [132, 142] on button "Add Simple Quote" at bounding box center [123, 138] width 168 height 13
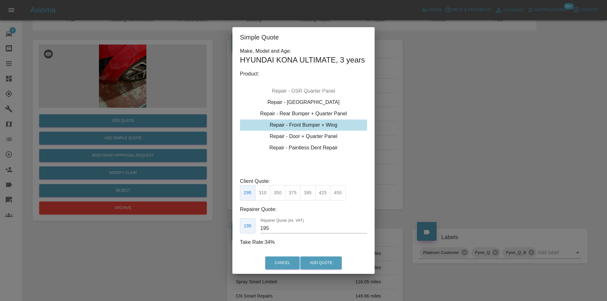
click at [265, 191] on button "310" at bounding box center [262, 192] width 15 height 15
type input "200"
click at [319, 263] on button "Add Quote" at bounding box center [320, 263] width 41 height 13
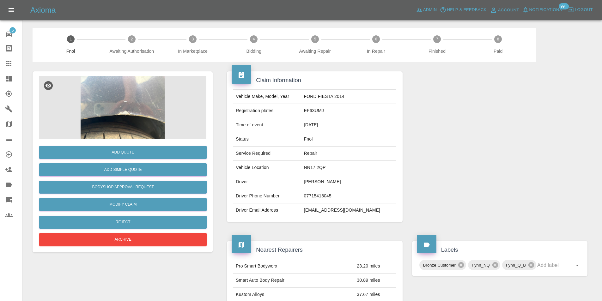
click at [134, 125] on img at bounding box center [123, 107] width 168 height 63
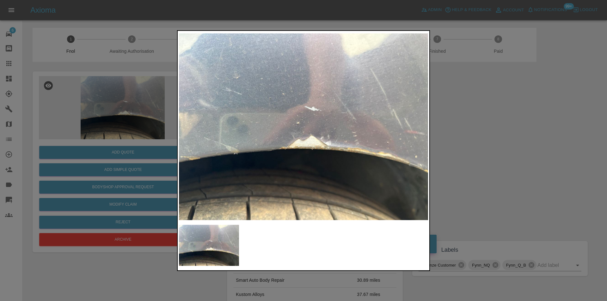
drag, startPoint x: 473, startPoint y: 144, endPoint x: 272, endPoint y: 178, distance: 203.8
click at [472, 144] on div at bounding box center [303, 150] width 607 height 301
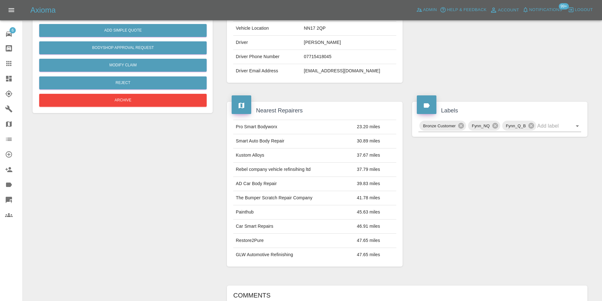
scroll to position [63, 0]
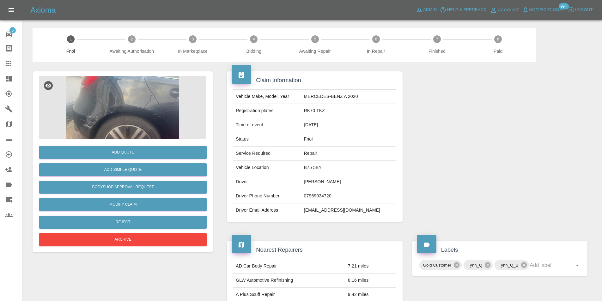
click at [149, 120] on img at bounding box center [123, 107] width 168 height 63
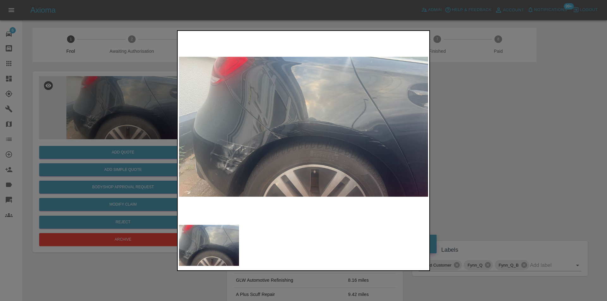
click at [480, 155] on div at bounding box center [303, 150] width 607 height 301
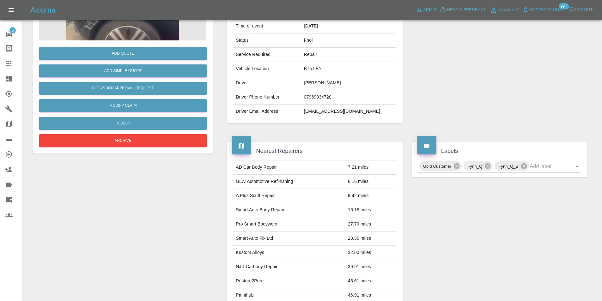
scroll to position [34, 0]
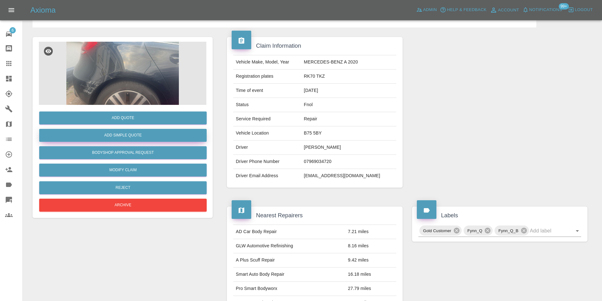
click at [119, 135] on button "Add Simple Quote" at bounding box center [123, 135] width 168 height 13
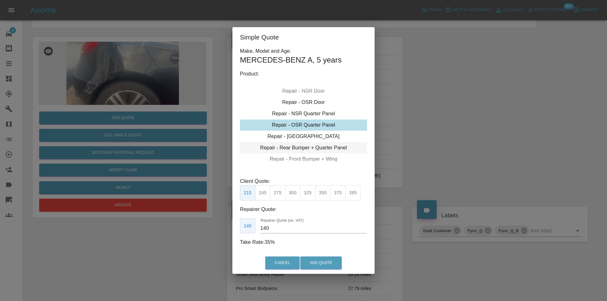
click at [331, 148] on div "Repair - Rear Bumper + Quarter Panel" at bounding box center [303, 147] width 127 height 11
click at [291, 194] on button "375" at bounding box center [292, 192] width 15 height 15
type input "230"
click at [309, 262] on button "Add Quote" at bounding box center [320, 263] width 41 height 13
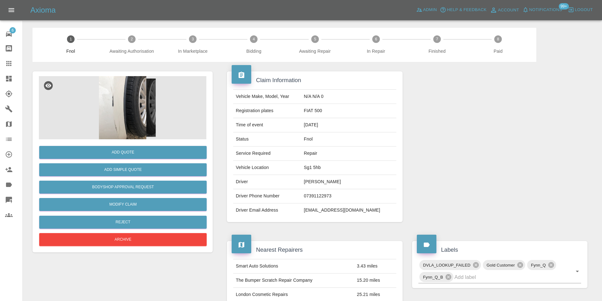
click at [127, 89] on img at bounding box center [123, 107] width 168 height 63
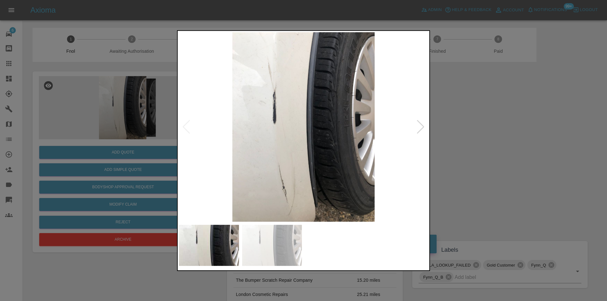
click at [424, 127] on div at bounding box center [420, 127] width 9 height 14
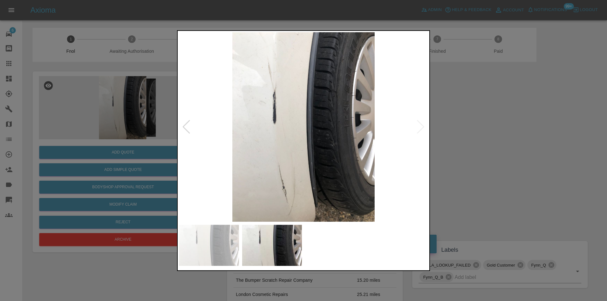
click at [424, 127] on img at bounding box center [303, 127] width 249 height 190
click at [495, 137] on div at bounding box center [303, 150] width 607 height 301
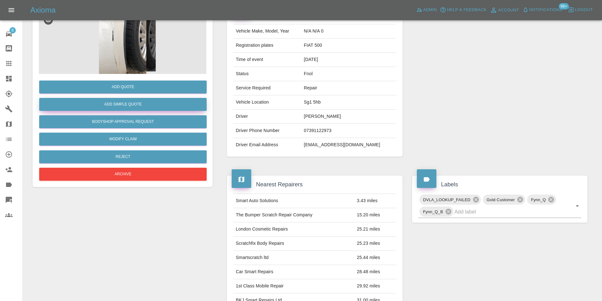
scroll to position [3, 0]
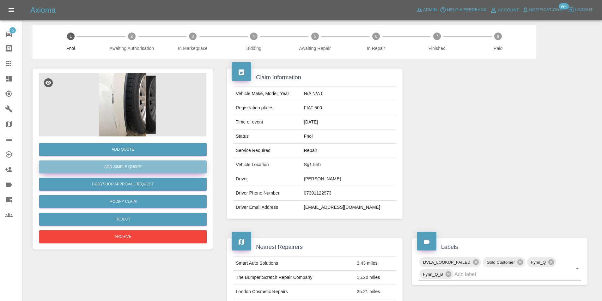
click at [132, 170] on button "Add Simple Quote" at bounding box center [123, 167] width 168 height 13
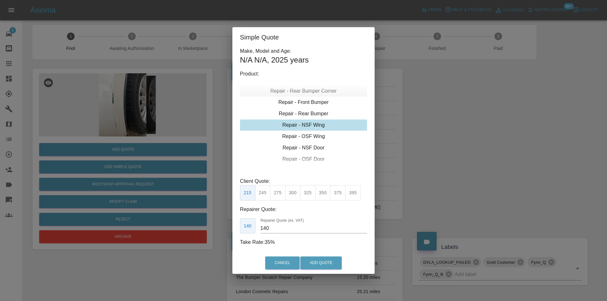
click at [318, 91] on div "Repair - Rear Bumper Corner" at bounding box center [303, 90] width 127 height 11
type input "120"
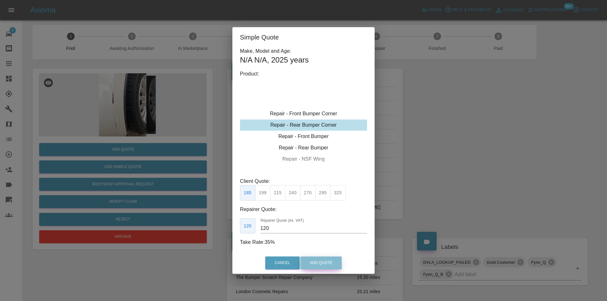
click at [327, 265] on button "Add Quote" at bounding box center [320, 263] width 41 height 13
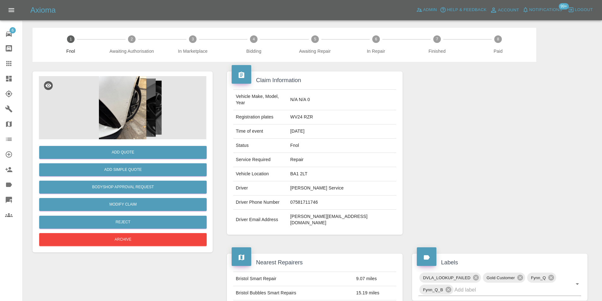
click at [132, 95] on img at bounding box center [123, 107] width 168 height 63
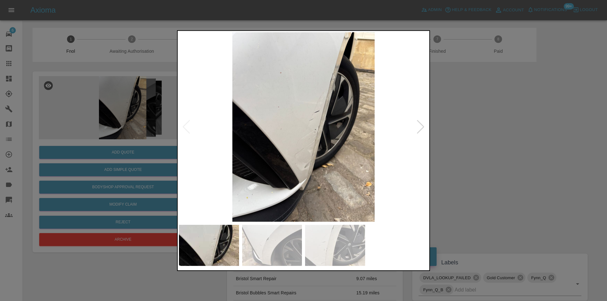
click at [421, 128] on div at bounding box center [420, 127] width 9 height 14
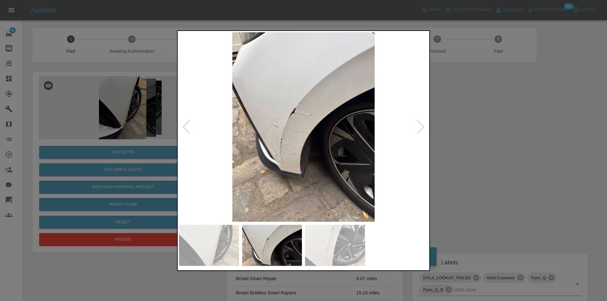
click at [421, 128] on div at bounding box center [420, 127] width 9 height 14
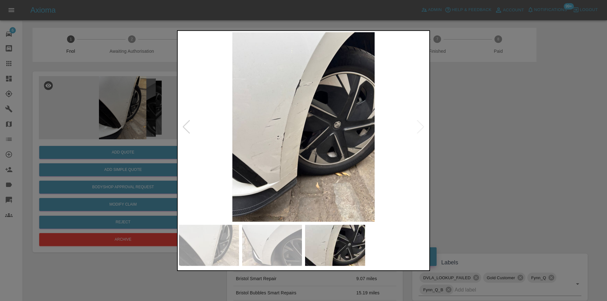
click at [421, 128] on img at bounding box center [303, 127] width 249 height 190
drag, startPoint x: 490, startPoint y: 136, endPoint x: 378, endPoint y: 156, distance: 114.1
click at [489, 136] on div at bounding box center [303, 150] width 607 height 301
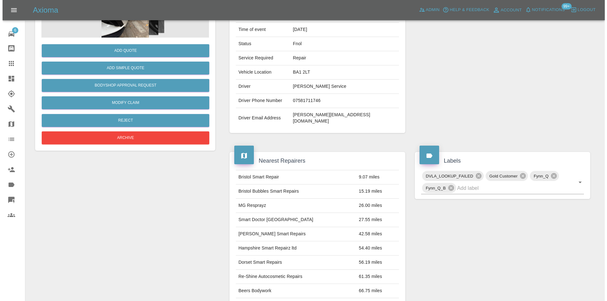
scroll to position [32, 0]
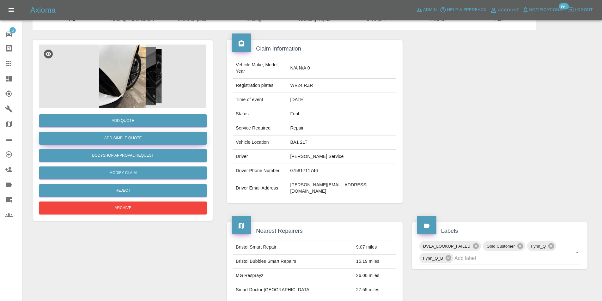
click at [133, 138] on button "Add Simple Quote" at bounding box center [123, 138] width 168 height 13
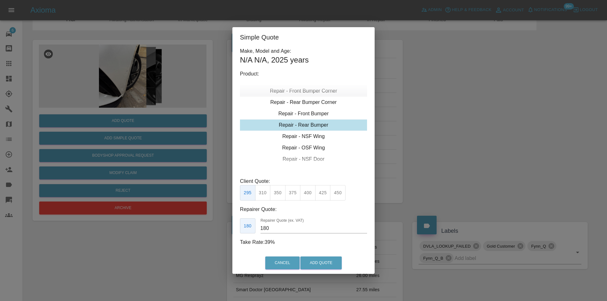
click at [324, 90] on div "Repair - Front Bumper Corner" at bounding box center [303, 90] width 127 height 11
type input "120"
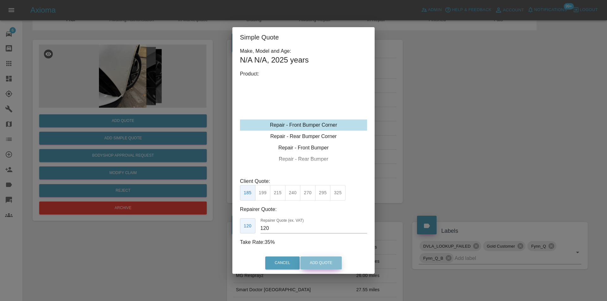
click at [319, 266] on button "Add Quote" at bounding box center [320, 263] width 41 height 13
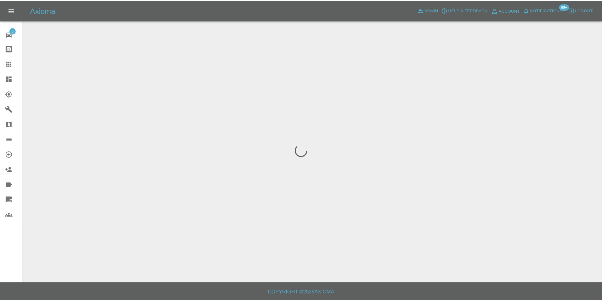
scroll to position [0, 0]
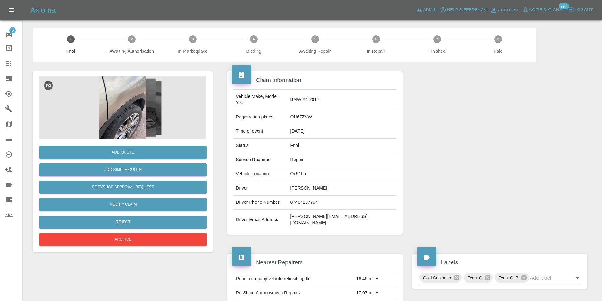
click at [129, 95] on img at bounding box center [123, 107] width 168 height 63
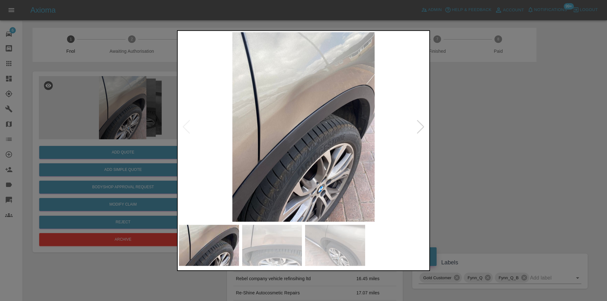
click at [421, 127] on div at bounding box center [420, 127] width 9 height 14
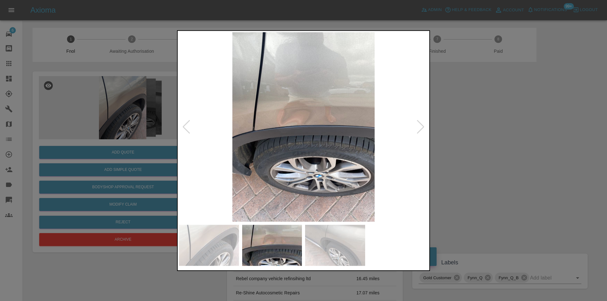
click at [421, 127] on div at bounding box center [420, 127] width 9 height 14
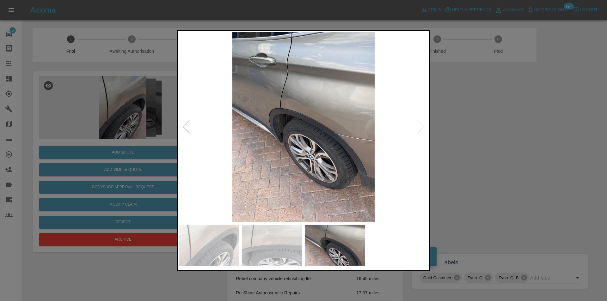
click at [421, 127] on img at bounding box center [303, 127] width 249 height 190
drag, startPoint x: 499, startPoint y: 147, endPoint x: 352, endPoint y: 141, distance: 147.8
click at [499, 147] on div at bounding box center [303, 150] width 607 height 301
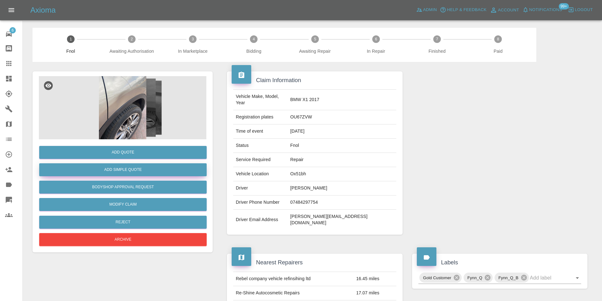
click at [158, 166] on button "Add Simple Quote" at bounding box center [123, 169] width 168 height 13
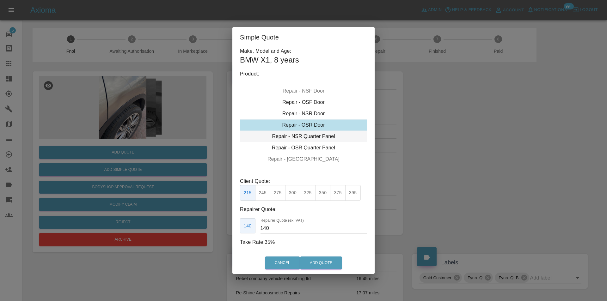
click at [310, 136] on div "Repair - NSR Quarter Panel" at bounding box center [303, 136] width 127 height 11
click at [310, 194] on button "325" at bounding box center [307, 192] width 15 height 15
type input "210"
drag, startPoint x: 322, startPoint y: 264, endPoint x: 326, endPoint y: 249, distance: 14.9
click at [322, 264] on button "Add Quote" at bounding box center [320, 263] width 41 height 13
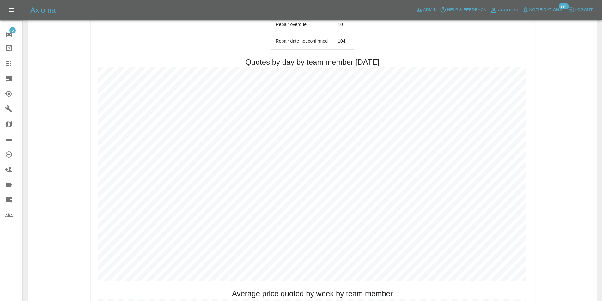
scroll to position [348, 0]
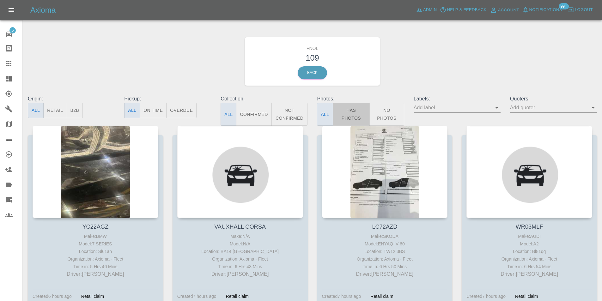
click at [350, 108] on button "Has Photos" at bounding box center [351, 114] width 37 height 23
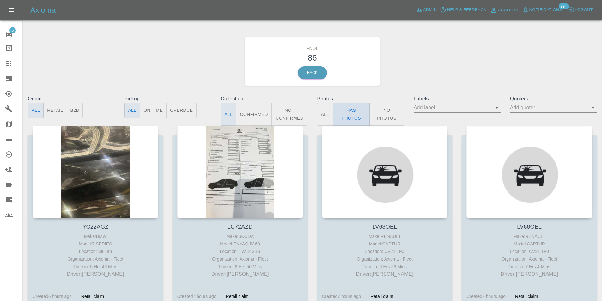
click at [356, 114] on button "Has Photos" at bounding box center [351, 114] width 37 height 23
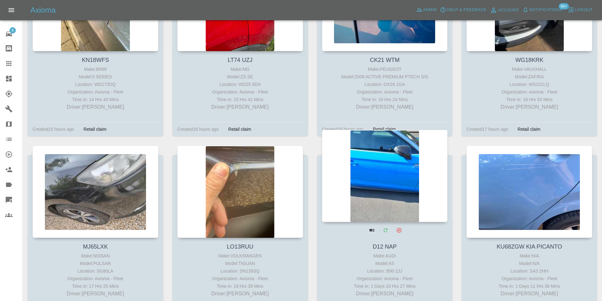
scroll to position [3532, 0]
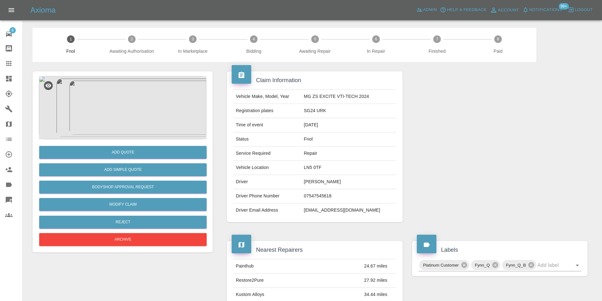
click at [126, 103] on img at bounding box center [123, 107] width 168 height 63
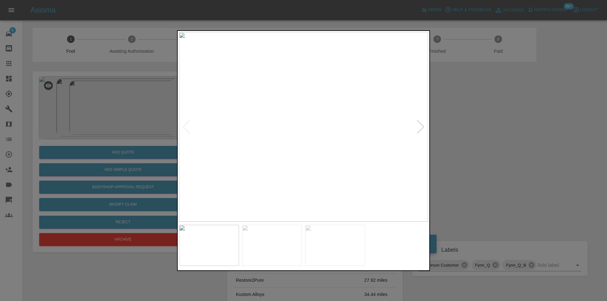
click at [422, 127] on div at bounding box center [420, 127] width 9 height 14
drag, startPoint x: 478, startPoint y: 138, endPoint x: 474, endPoint y: 138, distance: 4.1
click at [477, 138] on div at bounding box center [303, 150] width 607 height 301
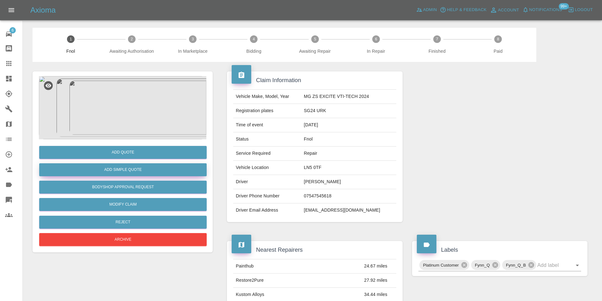
click at [146, 174] on button "Add Simple Quote" at bounding box center [123, 169] width 168 height 13
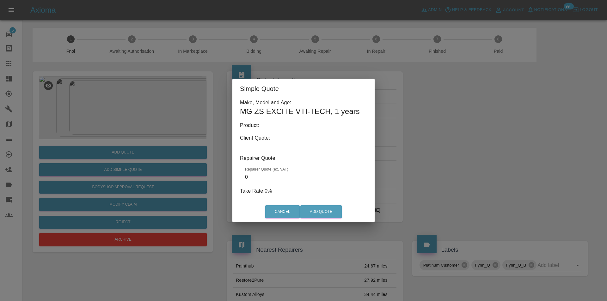
type input "140"
drag, startPoint x: 468, startPoint y: 159, endPoint x: 395, endPoint y: 158, distance: 73.0
click at [468, 159] on div "Simple Quote Make, Model and Age: MG ZS EXCITE VTI-TECH , 1 years Product: Clie…" at bounding box center [303, 150] width 607 height 301
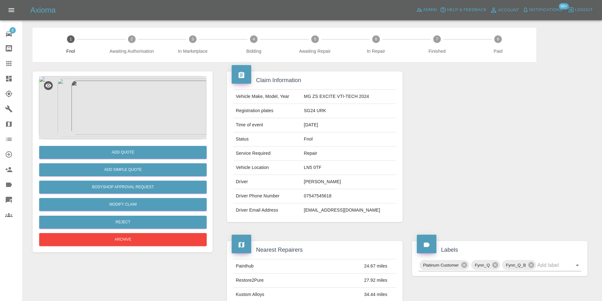
click at [125, 121] on img at bounding box center [123, 107] width 168 height 63
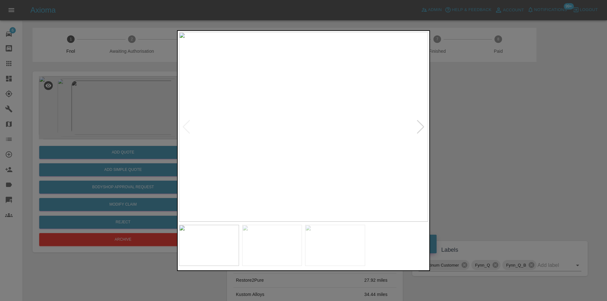
click at [300, 155] on img at bounding box center [303, 127] width 249 height 190
click at [325, 158] on img at bounding box center [312, 43] width 747 height 569
drag, startPoint x: 488, startPoint y: 162, endPoint x: 428, endPoint y: 163, distance: 59.8
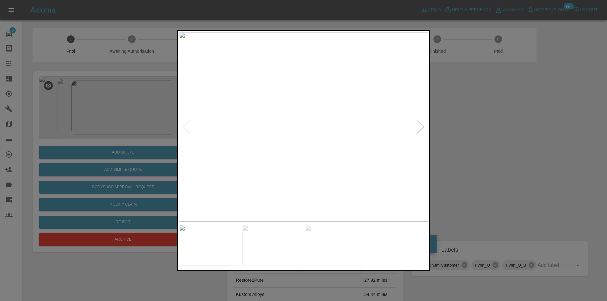
click at [488, 162] on div at bounding box center [303, 150] width 607 height 301
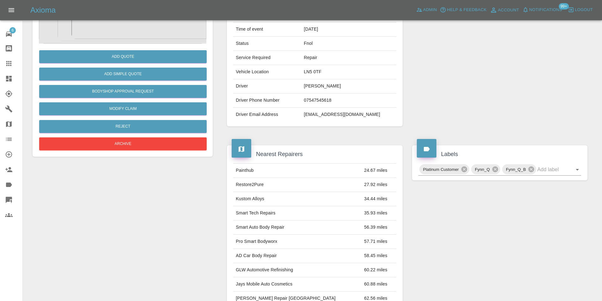
scroll to position [3, 0]
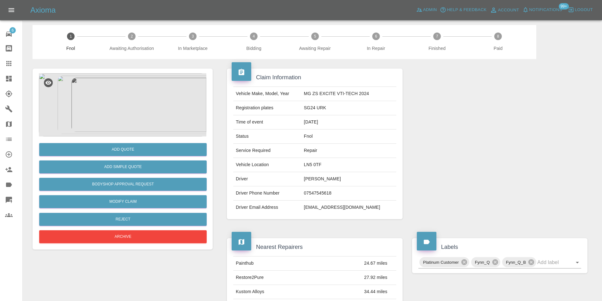
click at [123, 106] on img at bounding box center [123, 104] width 168 height 63
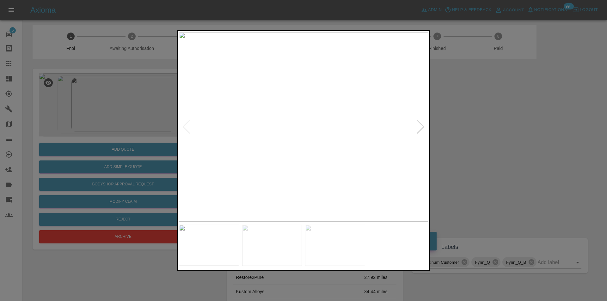
click at [301, 159] on img at bounding box center [303, 127] width 249 height 190
click at [302, 147] on img at bounding box center [310, 31] width 747 height 569
click at [501, 141] on div at bounding box center [303, 150] width 607 height 301
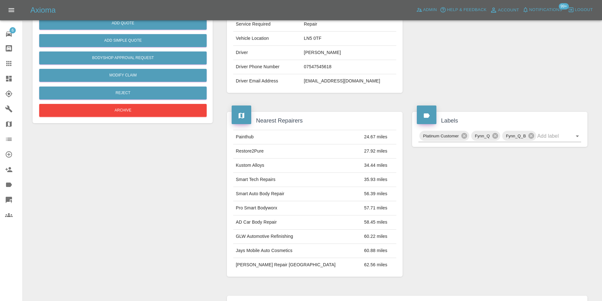
scroll to position [0, 0]
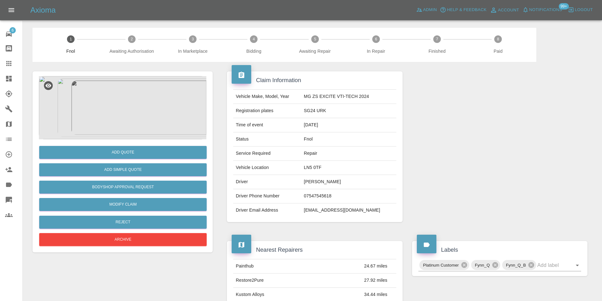
click at [122, 111] on img at bounding box center [123, 107] width 168 height 63
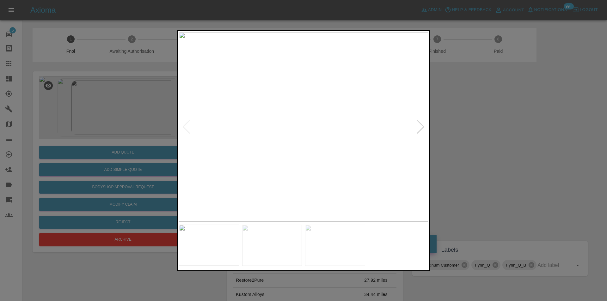
drag, startPoint x: 513, startPoint y: 123, endPoint x: 307, endPoint y: 138, distance: 207.0
click at [512, 123] on div at bounding box center [303, 150] width 607 height 301
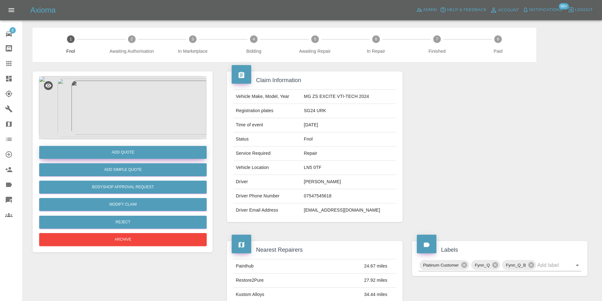
click at [126, 150] on button "Add Quote" at bounding box center [123, 152] width 168 height 13
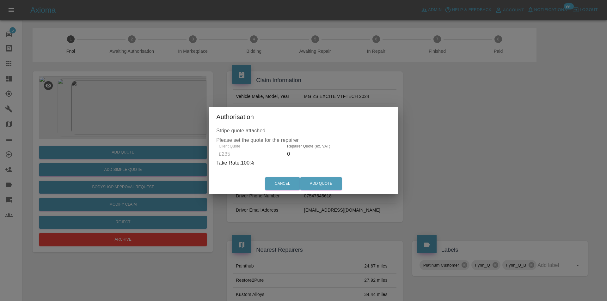
click at [303, 155] on input "0" at bounding box center [318, 154] width 63 height 10
type input "0150"
click at [317, 186] on button "Add Quote" at bounding box center [320, 183] width 41 height 13
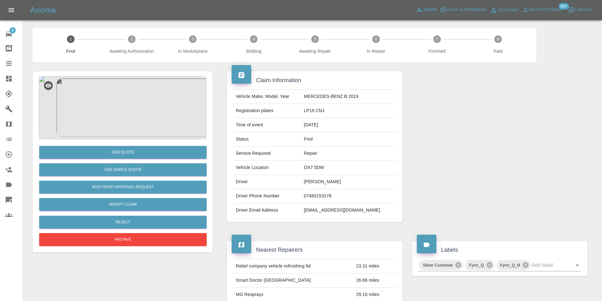
click at [123, 103] on img at bounding box center [123, 107] width 168 height 63
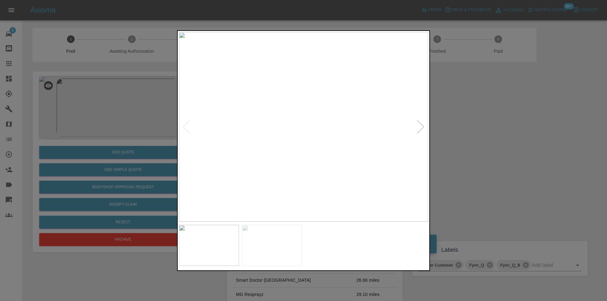
click at [421, 126] on div at bounding box center [420, 127] width 9 height 14
click at [483, 138] on div at bounding box center [303, 150] width 607 height 301
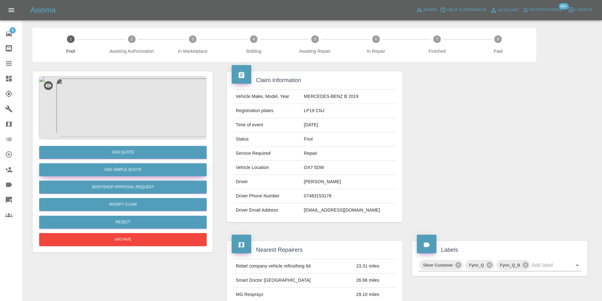
click at [114, 170] on button "Add Simple Quote" at bounding box center [123, 169] width 168 height 13
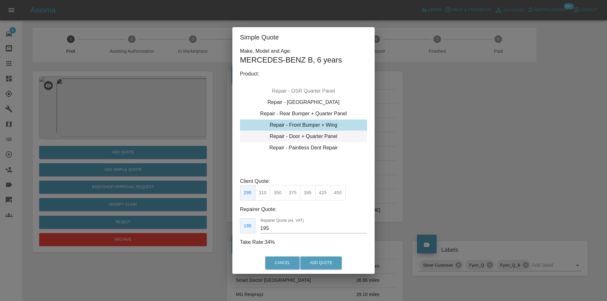
click at [321, 136] on div "Repair - Door + Quarter Panel" at bounding box center [303, 136] width 127 height 11
click at [281, 196] on button "375" at bounding box center [277, 192] width 15 height 15
type input "230"
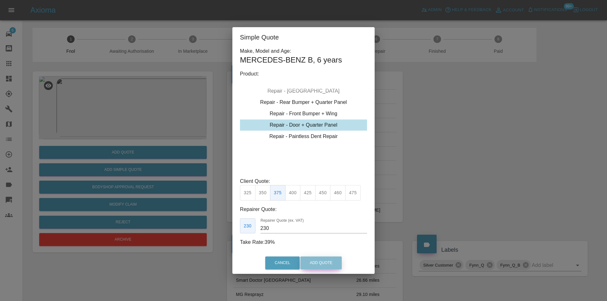
drag, startPoint x: 313, startPoint y: 261, endPoint x: 306, endPoint y: 114, distance: 147.1
click at [313, 261] on button "Add Quote" at bounding box center [320, 263] width 41 height 13
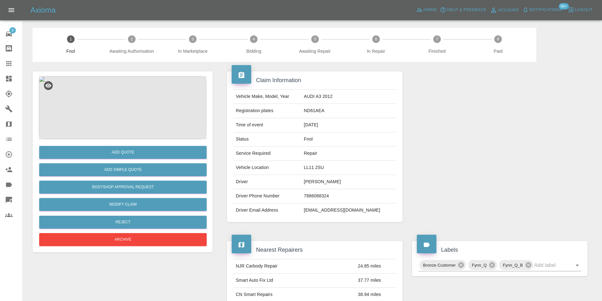
click at [121, 102] on img at bounding box center [123, 107] width 168 height 63
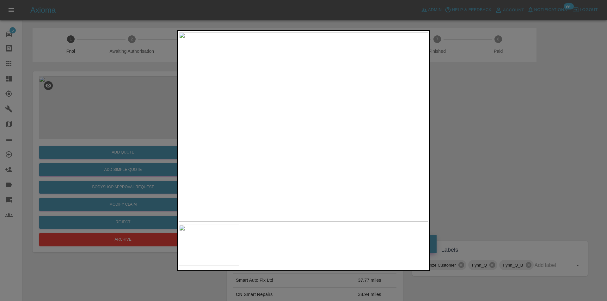
click at [320, 127] on img at bounding box center [303, 127] width 249 height 190
click at [332, 130] on img at bounding box center [254, 127] width 747 height 569
click at [486, 157] on div at bounding box center [303, 150] width 607 height 301
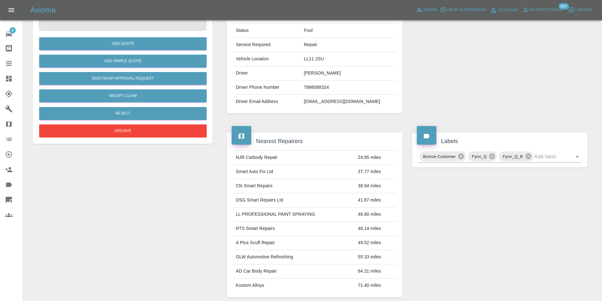
scroll to position [66, 0]
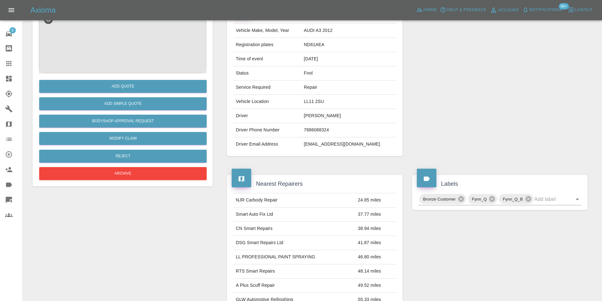
click at [121, 56] on img at bounding box center [123, 41] width 168 height 63
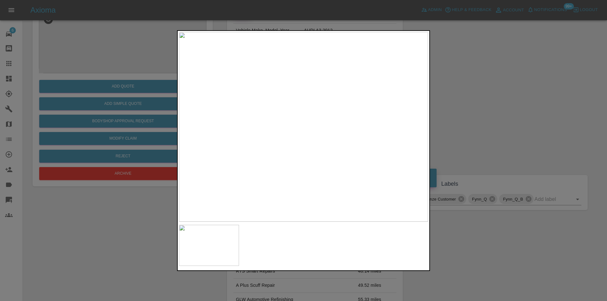
click at [284, 126] on img at bounding box center [303, 127] width 249 height 190
click at [343, 124] on img at bounding box center [362, 128] width 747 height 569
click at [344, 124] on img at bounding box center [362, 128] width 747 height 569
click at [532, 122] on div at bounding box center [303, 150] width 607 height 301
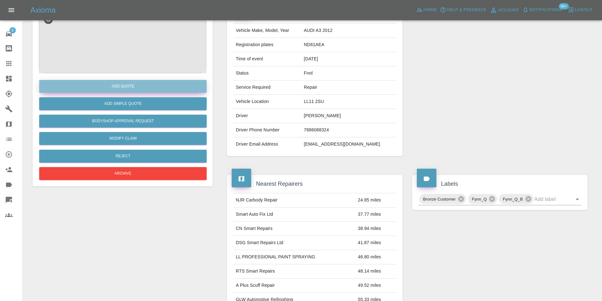
click at [132, 89] on button "Add Quote" at bounding box center [123, 86] width 168 height 13
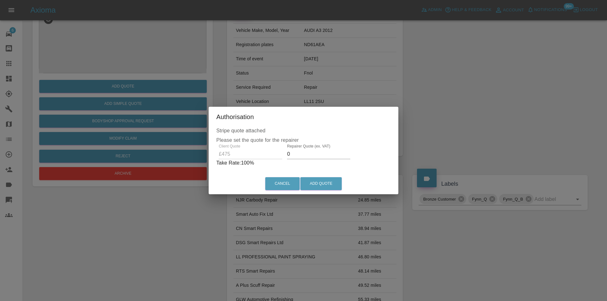
click at [299, 151] on input "0" at bounding box center [318, 154] width 63 height 10
type input "0300"
click at [320, 183] on button "Add Quote" at bounding box center [320, 183] width 41 height 13
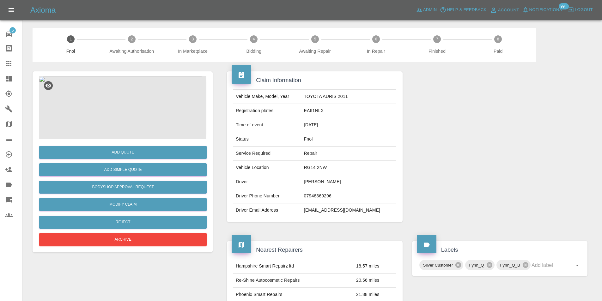
click at [117, 100] on img at bounding box center [123, 107] width 168 height 63
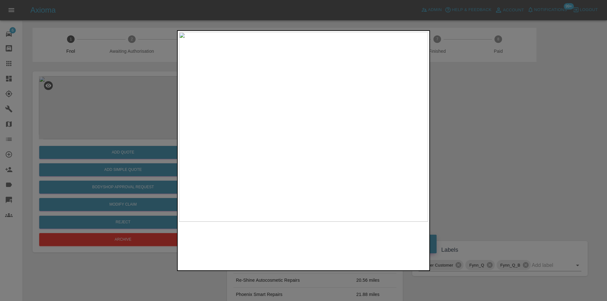
click at [283, 89] on img at bounding box center [303, 127] width 249 height 190
click at [283, 89] on img at bounding box center [365, 239] width 747 height 569
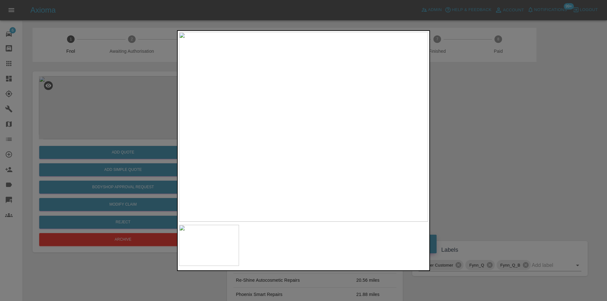
click at [461, 126] on div at bounding box center [303, 150] width 607 height 301
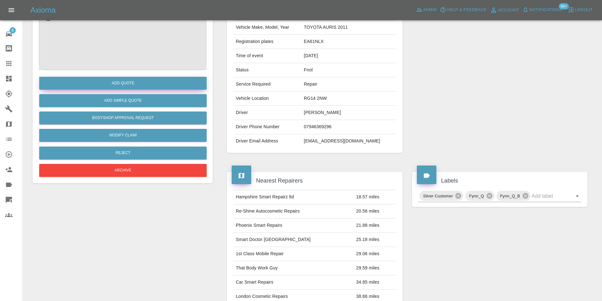
scroll to position [34, 0]
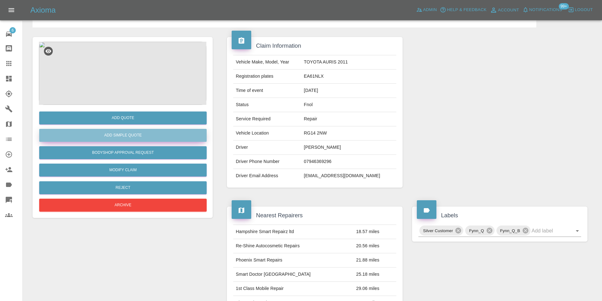
click at [131, 131] on button "Add Simple Quote" at bounding box center [123, 135] width 168 height 13
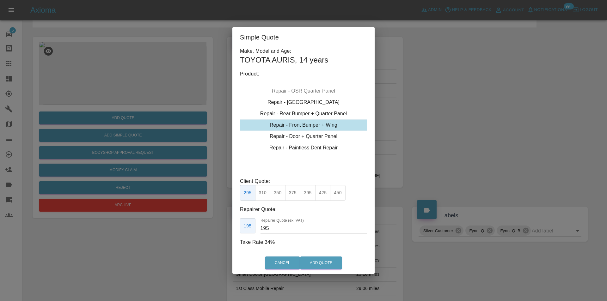
click at [330, 126] on div "Repair - Front Bumper + Wing" at bounding box center [303, 124] width 127 height 11
click at [262, 193] on button "310" at bounding box center [262, 192] width 15 height 15
type input "200"
click at [319, 262] on button "Add Quote" at bounding box center [320, 263] width 41 height 13
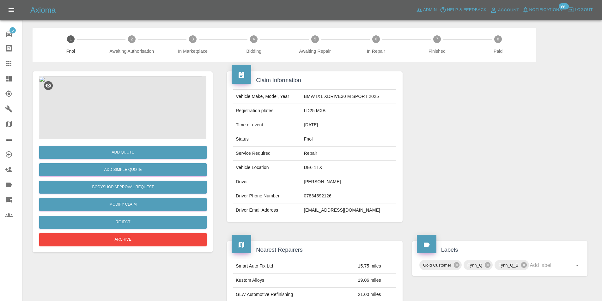
click at [131, 109] on img at bounding box center [123, 107] width 168 height 63
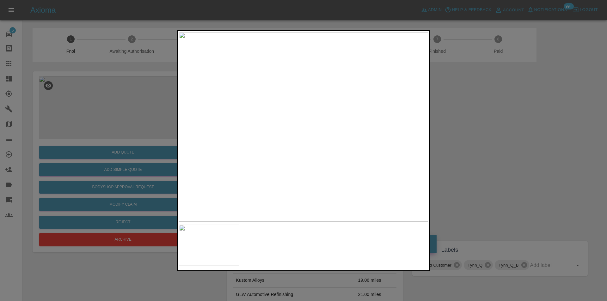
drag, startPoint x: 493, startPoint y: 149, endPoint x: 434, endPoint y: 138, distance: 59.1
click at [491, 149] on div at bounding box center [303, 150] width 607 height 301
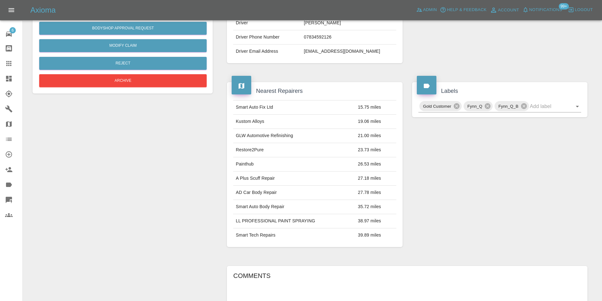
scroll to position [66, 0]
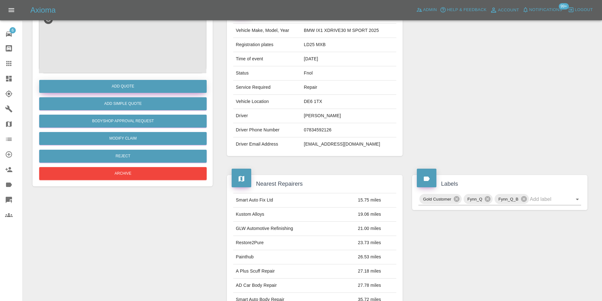
click at [125, 87] on button "Add Quote" at bounding box center [123, 86] width 168 height 13
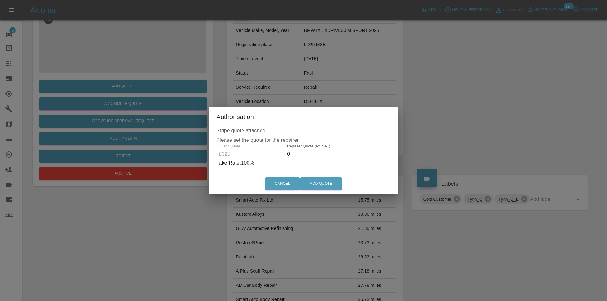
click at [296, 153] on input "0" at bounding box center [318, 154] width 63 height 10
type input "0210"
click at [321, 182] on button "Add Quote" at bounding box center [320, 183] width 41 height 13
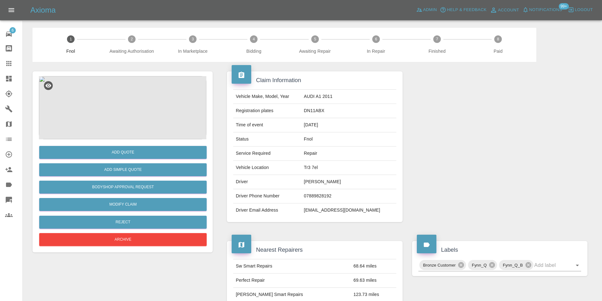
click at [132, 111] on img at bounding box center [123, 107] width 168 height 63
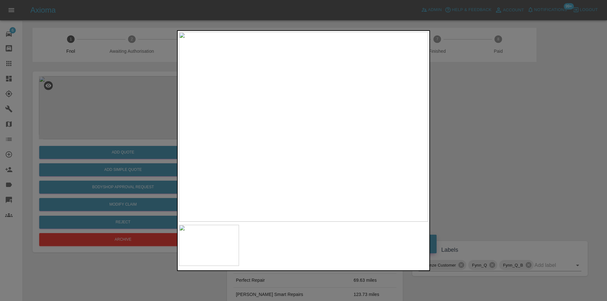
drag, startPoint x: 509, startPoint y: 158, endPoint x: 314, endPoint y: 173, distance: 195.3
click at [505, 159] on div at bounding box center [303, 150] width 607 height 301
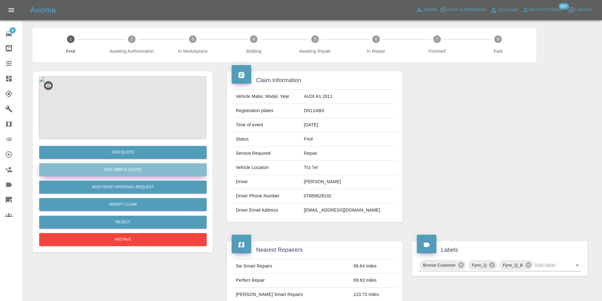
click at [152, 170] on button "Add Simple Quote" at bounding box center [123, 169] width 168 height 13
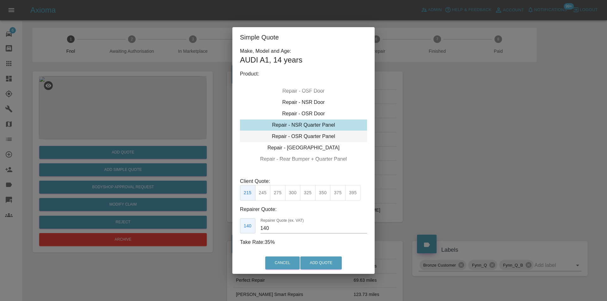
click at [315, 135] on div "Repair - OSR Quarter Panel" at bounding box center [303, 136] width 127 height 11
drag, startPoint x: 278, startPoint y: 195, endPoint x: 294, endPoint y: 216, distance: 26.0
click at [279, 195] on button "275" at bounding box center [277, 192] width 15 height 15
type input "180"
click at [315, 260] on button "Add Quote" at bounding box center [320, 263] width 41 height 13
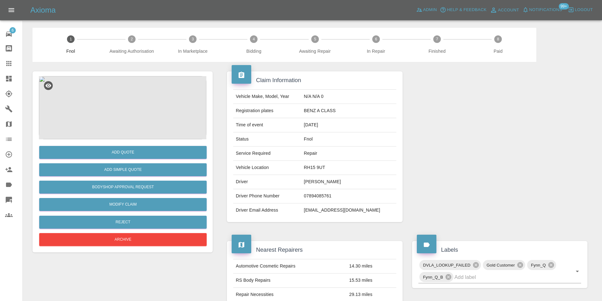
click at [124, 112] on img at bounding box center [123, 107] width 168 height 63
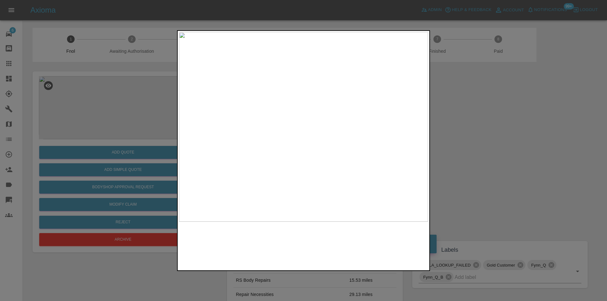
click at [277, 155] on img at bounding box center [303, 127] width 249 height 190
click at [278, 155] on img at bounding box center [303, 127] width 249 height 190
click at [226, 183] on img at bounding box center [262, 65] width 747 height 569
click at [300, 156] on img at bounding box center [252, 65] width 747 height 569
click at [302, 155] on img at bounding box center [253, 65] width 747 height 569
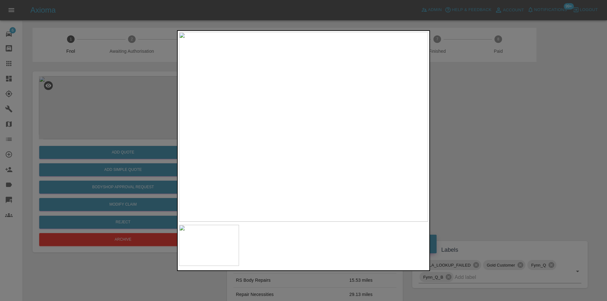
click at [475, 142] on div at bounding box center [303, 150] width 607 height 301
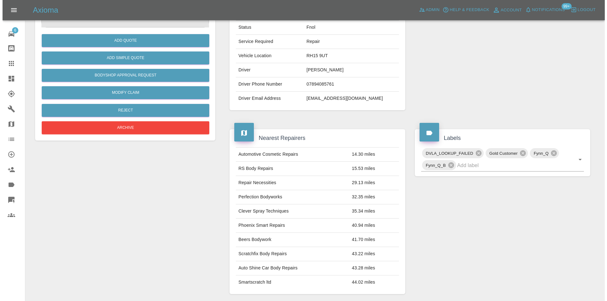
scroll to position [63, 0]
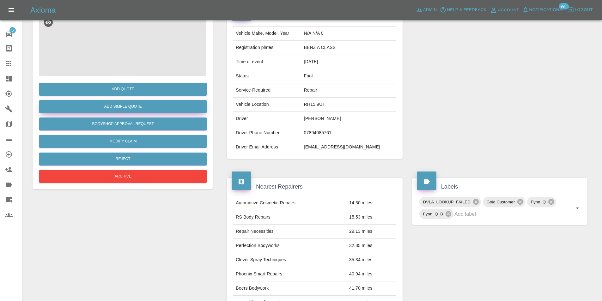
click at [123, 109] on button "Add Simple Quote" at bounding box center [123, 106] width 168 height 13
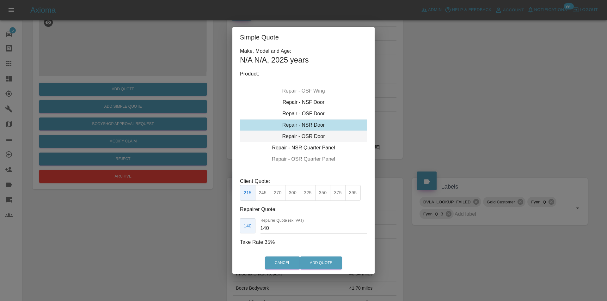
click at [315, 137] on div "Repair - OSR Door" at bounding box center [303, 136] width 127 height 11
click at [279, 195] on button "275" at bounding box center [277, 192] width 15 height 15
type input "180"
drag, startPoint x: 319, startPoint y: 261, endPoint x: 328, endPoint y: 237, distance: 25.2
click at [319, 260] on button "Add Quote" at bounding box center [320, 263] width 41 height 13
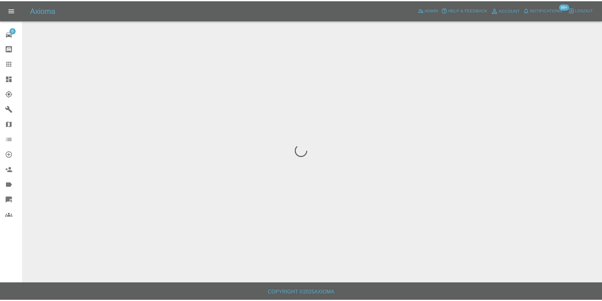
scroll to position [0, 0]
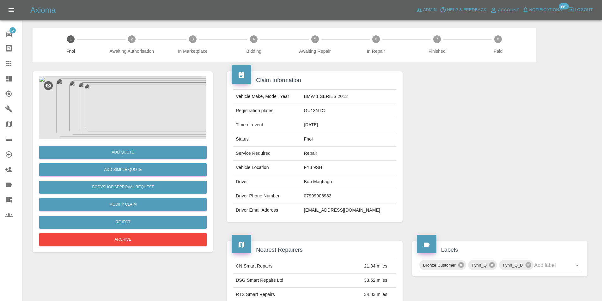
click at [136, 113] on img at bounding box center [123, 107] width 168 height 63
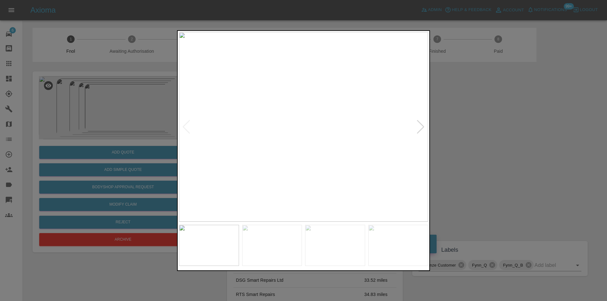
click at [420, 127] on div at bounding box center [420, 127] width 9 height 14
drag, startPoint x: 512, startPoint y: 126, endPoint x: 464, endPoint y: 33, distance: 104.2
click at [512, 126] on div at bounding box center [303, 150] width 607 height 301
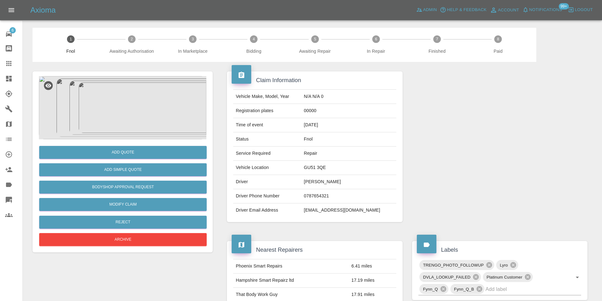
click at [130, 101] on img at bounding box center [123, 107] width 168 height 63
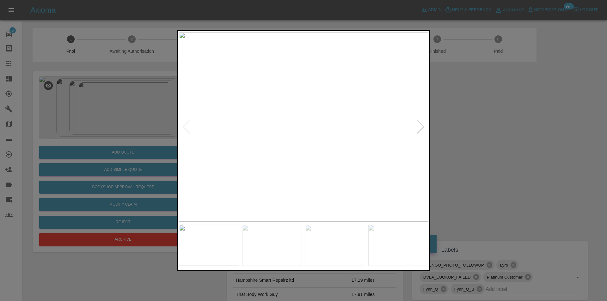
click at [422, 129] on div at bounding box center [420, 127] width 9 height 14
click at [421, 128] on div at bounding box center [420, 127] width 9 height 14
click at [421, 128] on img at bounding box center [303, 127] width 249 height 190
click at [477, 139] on div at bounding box center [303, 150] width 607 height 301
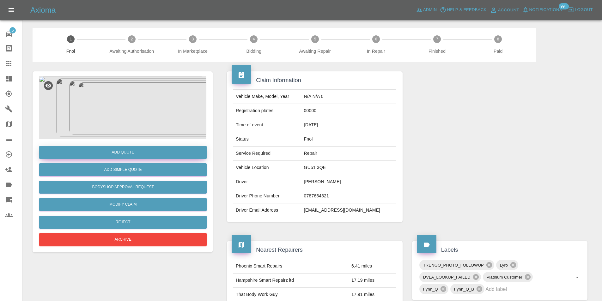
click at [123, 155] on button "Add Quote" at bounding box center [123, 152] width 168 height 13
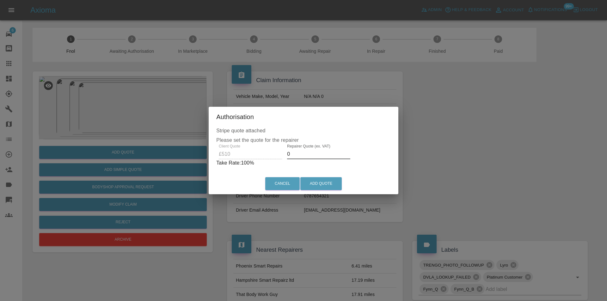
click at [304, 150] on input "0" at bounding box center [318, 154] width 63 height 10
type input "0325"
click at [312, 179] on button "Add Quote" at bounding box center [320, 183] width 41 height 13
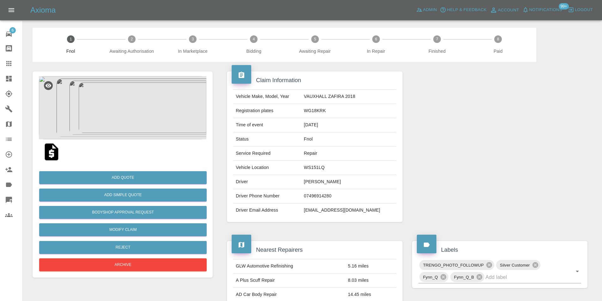
click at [131, 109] on img at bounding box center [123, 107] width 168 height 63
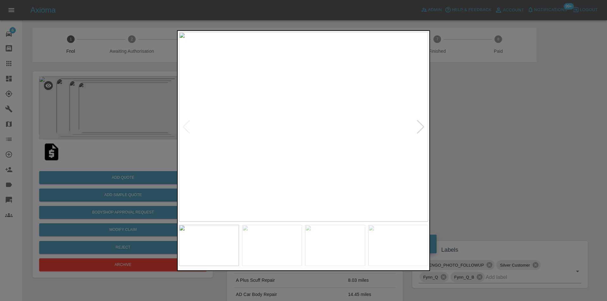
click at [418, 128] on div at bounding box center [420, 127] width 9 height 14
click at [419, 128] on div at bounding box center [420, 127] width 9 height 14
click at [510, 134] on div at bounding box center [303, 150] width 607 height 301
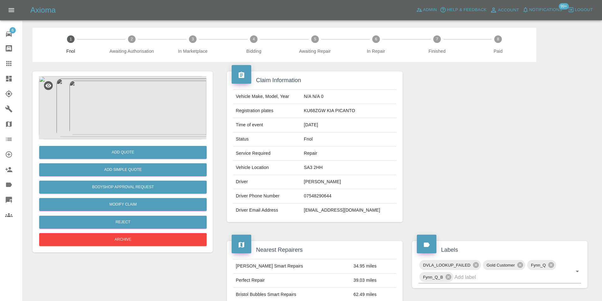
click at [128, 104] on img at bounding box center [123, 107] width 168 height 63
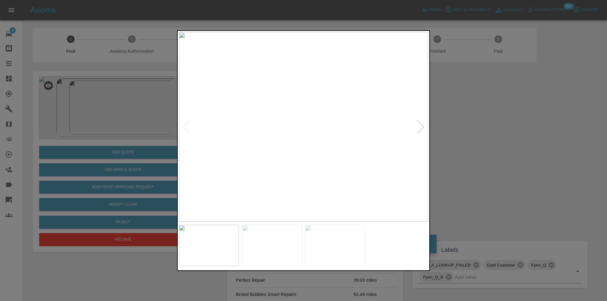
click at [419, 126] on div at bounding box center [420, 127] width 9 height 14
click at [420, 127] on img at bounding box center [303, 127] width 249 height 190
drag, startPoint x: 512, startPoint y: 127, endPoint x: 428, endPoint y: 32, distance: 127.0
click at [513, 124] on div at bounding box center [303, 150] width 607 height 301
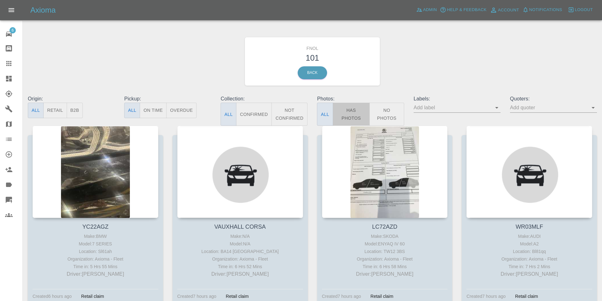
click at [357, 119] on button "Has Photos" at bounding box center [351, 114] width 37 height 23
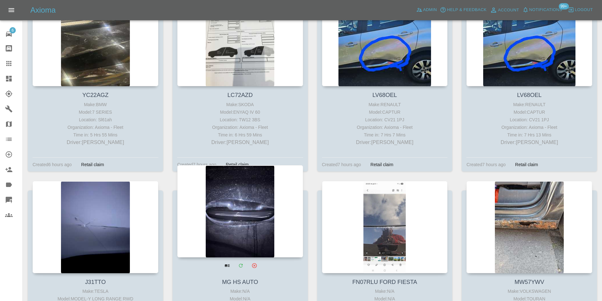
scroll to position [190, 0]
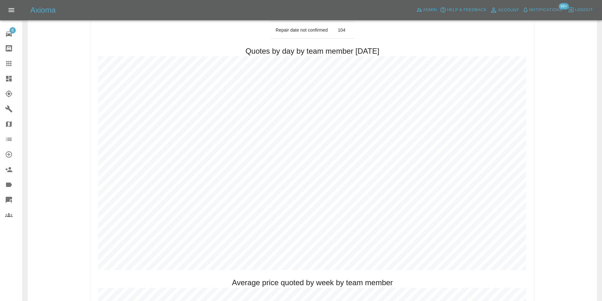
scroll to position [348, 0]
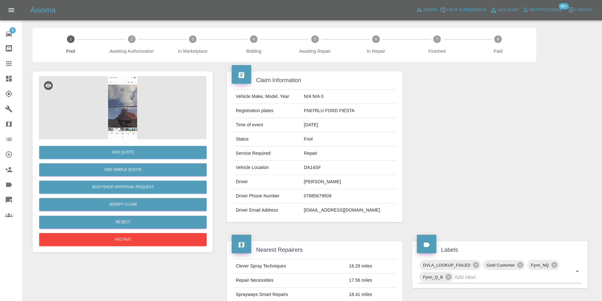
click at [117, 103] on img at bounding box center [123, 107] width 168 height 63
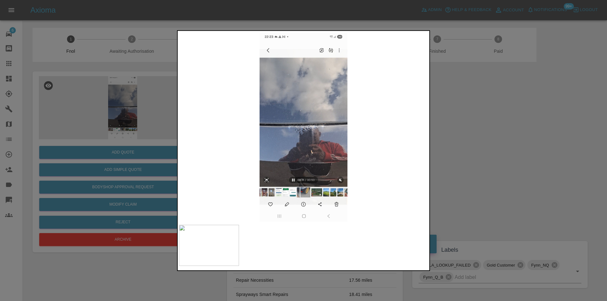
click at [470, 130] on div at bounding box center [303, 150] width 607 height 301
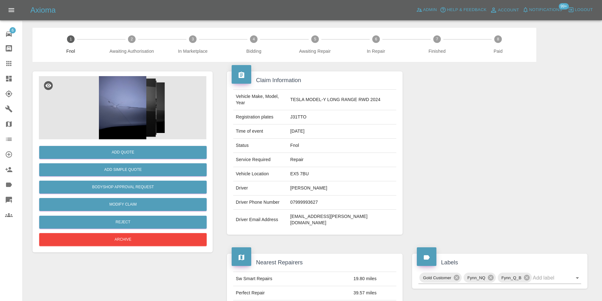
click at [115, 95] on img at bounding box center [123, 107] width 168 height 63
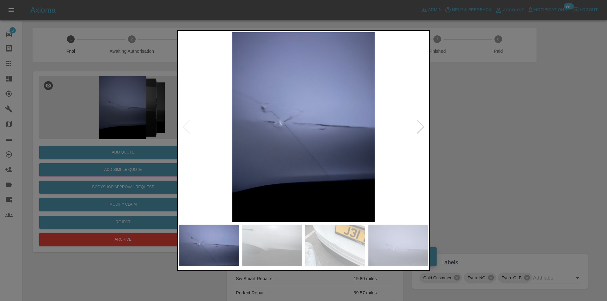
drag, startPoint x: 459, startPoint y: 118, endPoint x: 417, endPoint y: 51, distance: 79.0
click at [458, 115] on div at bounding box center [303, 150] width 607 height 301
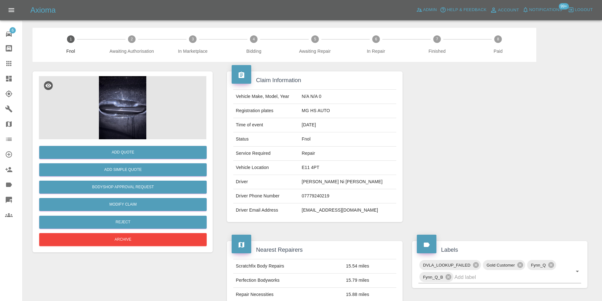
click at [122, 93] on img at bounding box center [123, 107] width 168 height 63
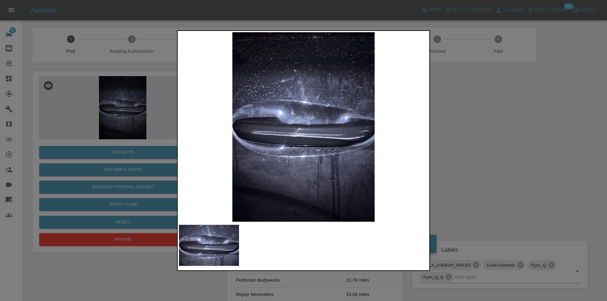
drag, startPoint x: 475, startPoint y: 129, endPoint x: 418, endPoint y: 84, distance: 72.5
click at [473, 126] on div at bounding box center [303, 150] width 607 height 301
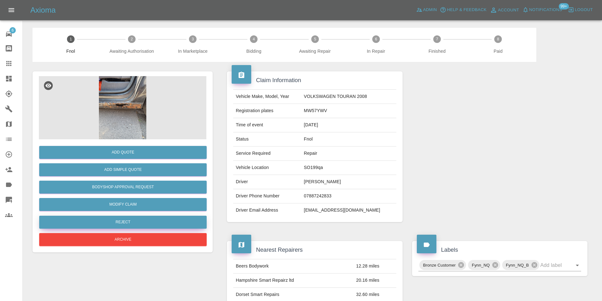
click at [137, 221] on button "Reject" at bounding box center [123, 222] width 168 height 13
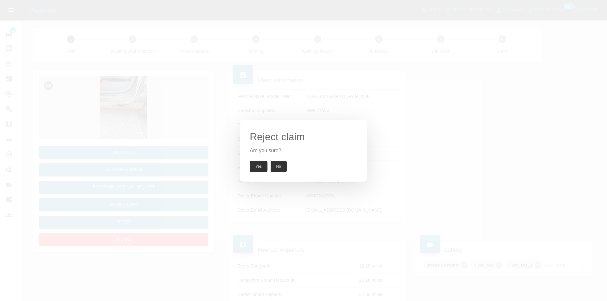
click at [254, 166] on button "Yes" at bounding box center [259, 166] width 18 height 11
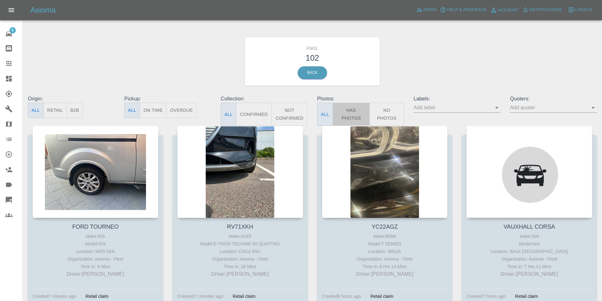
click at [346, 107] on button "Has Photos" at bounding box center [351, 114] width 37 height 23
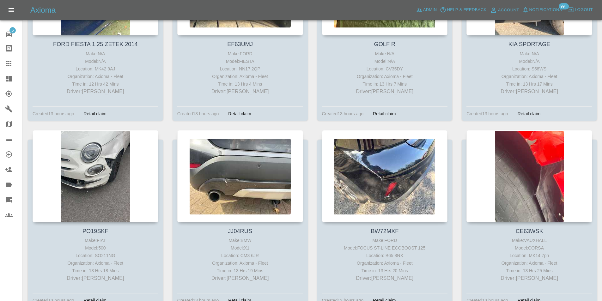
scroll to position [2055, 0]
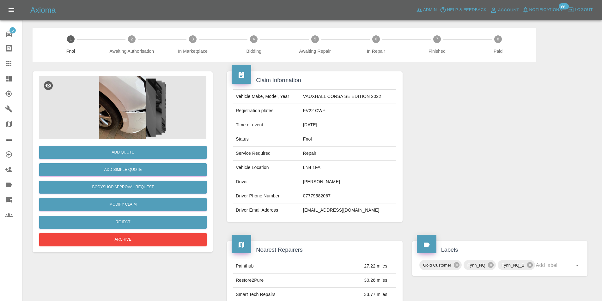
click at [132, 94] on img at bounding box center [123, 107] width 168 height 63
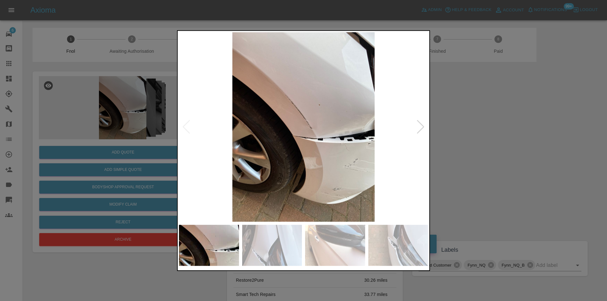
click at [418, 131] on div at bounding box center [420, 127] width 9 height 14
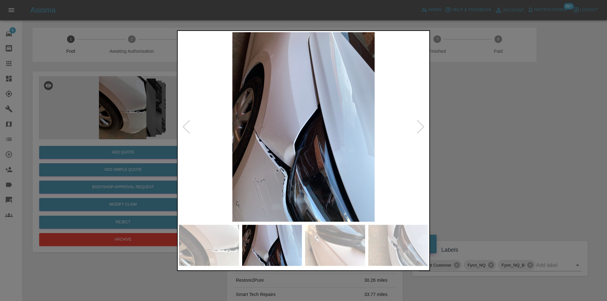
click at [418, 131] on div at bounding box center [420, 127] width 9 height 14
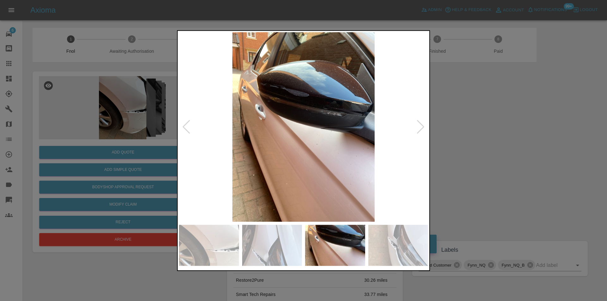
drag, startPoint x: 472, startPoint y: 145, endPoint x: 456, endPoint y: 148, distance: 15.7
click at [471, 146] on div at bounding box center [303, 150] width 607 height 301
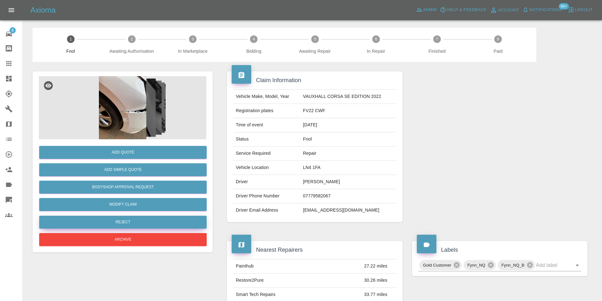
click at [153, 223] on button "Reject" at bounding box center [123, 222] width 168 height 13
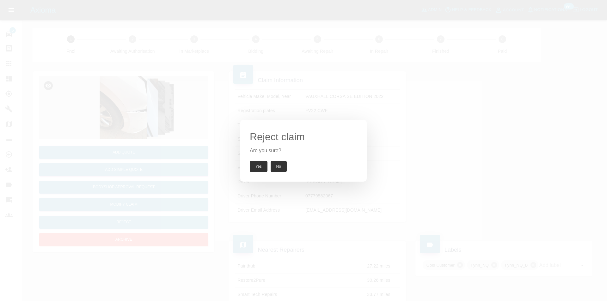
click at [256, 168] on button "Yes" at bounding box center [259, 166] width 18 height 11
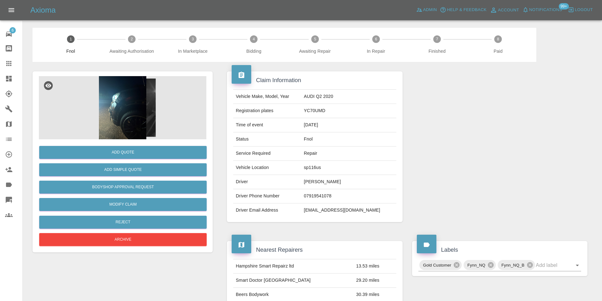
click at [110, 100] on img at bounding box center [123, 107] width 168 height 63
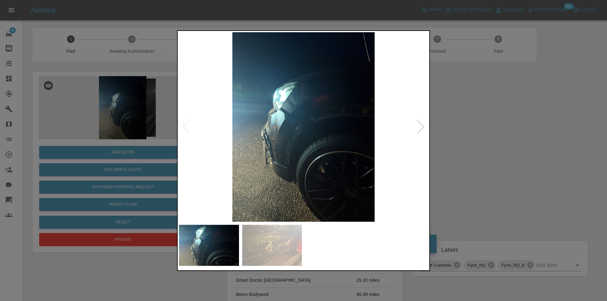
click at [420, 126] on div at bounding box center [420, 127] width 9 height 14
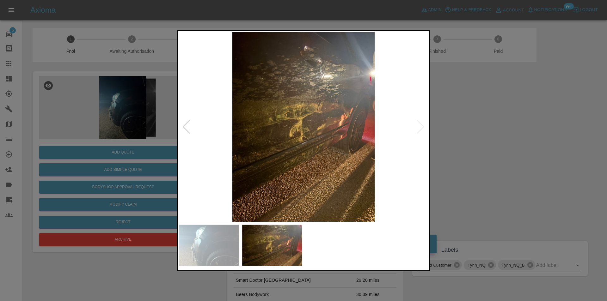
click at [420, 126] on img at bounding box center [303, 127] width 249 height 190
click at [525, 146] on div at bounding box center [303, 150] width 607 height 301
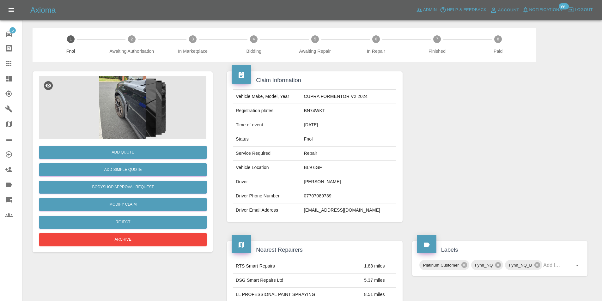
click at [118, 110] on img at bounding box center [123, 107] width 168 height 63
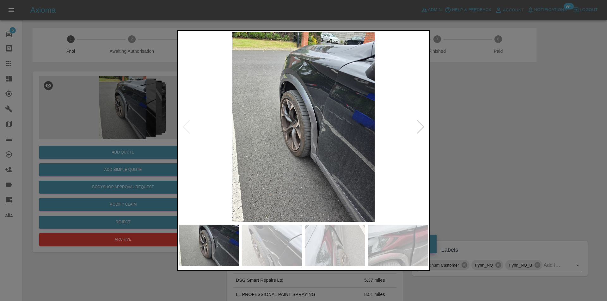
click at [416, 128] on img at bounding box center [303, 127] width 249 height 190
click at [483, 141] on div at bounding box center [303, 150] width 607 height 301
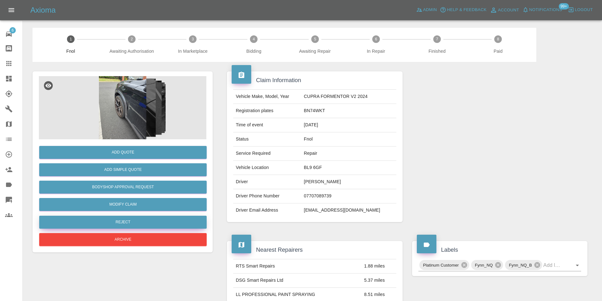
click at [122, 226] on button "Reject" at bounding box center [123, 222] width 168 height 13
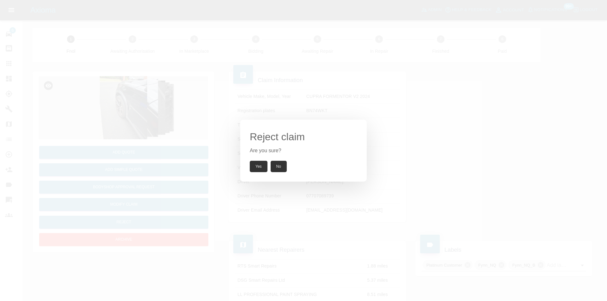
click at [262, 168] on button "Yes" at bounding box center [259, 166] width 18 height 11
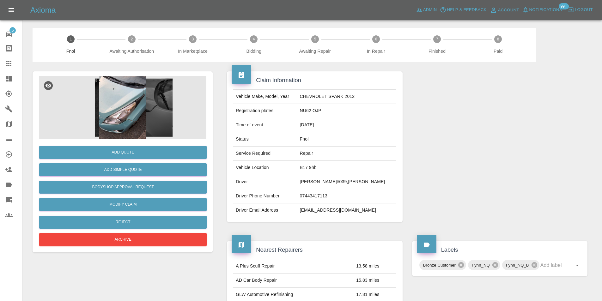
click at [121, 95] on img at bounding box center [123, 107] width 168 height 63
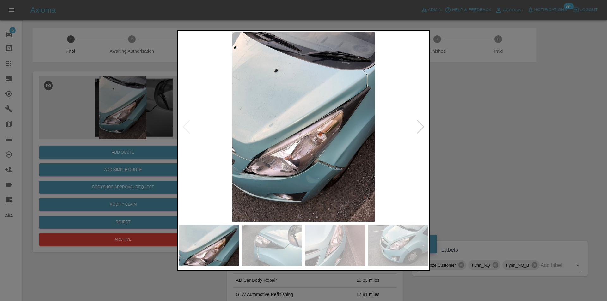
click at [424, 128] on div at bounding box center [420, 127] width 9 height 14
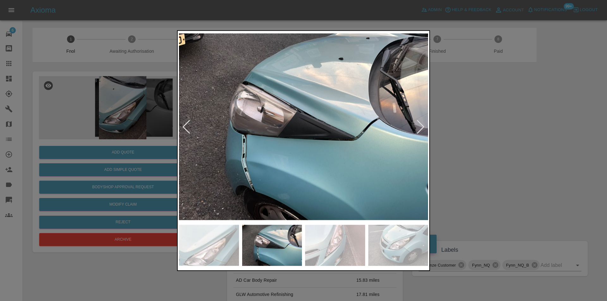
click at [424, 128] on div at bounding box center [420, 127] width 9 height 14
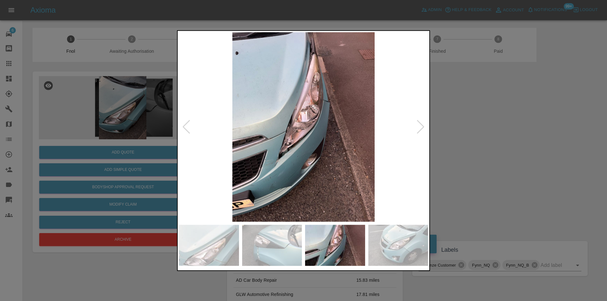
click at [424, 128] on div at bounding box center [420, 127] width 9 height 14
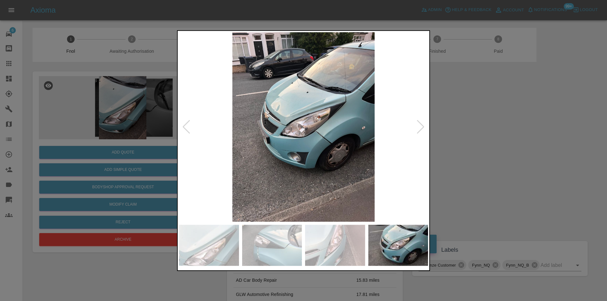
drag, startPoint x: 496, startPoint y: 138, endPoint x: 322, endPoint y: 171, distance: 176.6
click at [495, 138] on div at bounding box center [303, 150] width 607 height 301
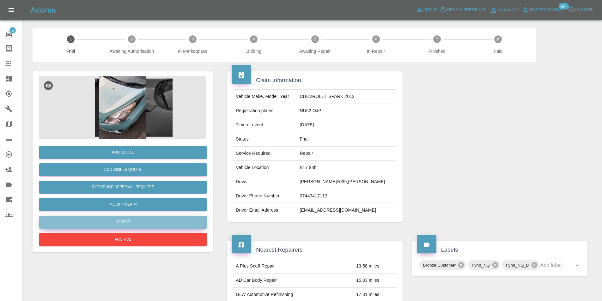
click at [132, 220] on button "Reject" at bounding box center [123, 222] width 168 height 13
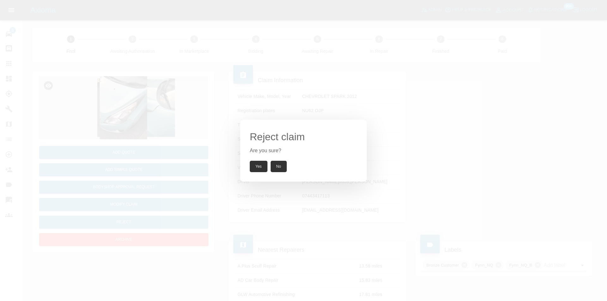
drag, startPoint x: 260, startPoint y: 169, endPoint x: 261, endPoint y: 151, distance: 18.4
click at [261, 169] on button "Yes" at bounding box center [259, 166] width 18 height 11
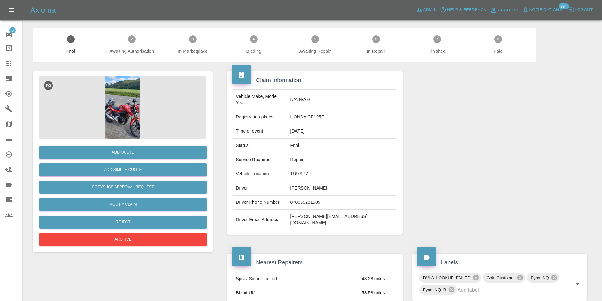
click at [119, 106] on img at bounding box center [123, 107] width 168 height 63
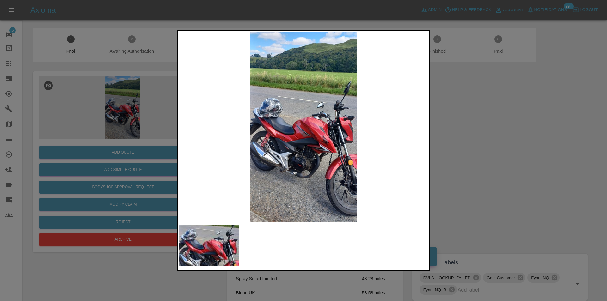
drag, startPoint x: 503, startPoint y: 152, endPoint x: 302, endPoint y: 176, distance: 202.6
click at [501, 152] on div at bounding box center [303, 150] width 607 height 301
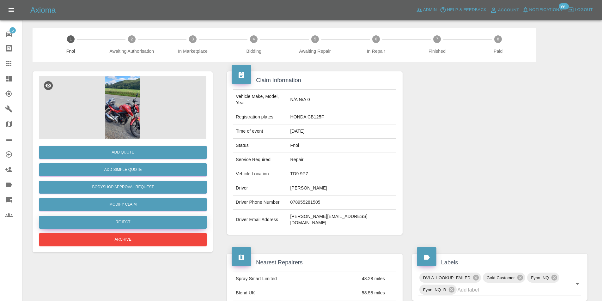
click at [136, 223] on button "Reject" at bounding box center [123, 222] width 168 height 13
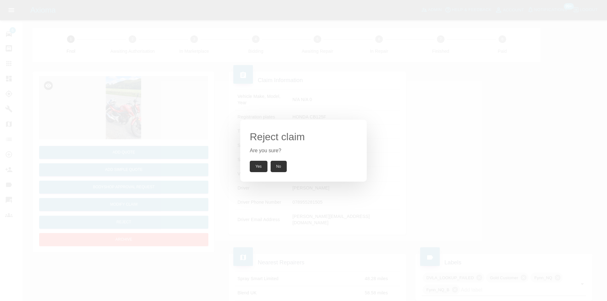
click at [261, 166] on button "Yes" at bounding box center [259, 166] width 18 height 11
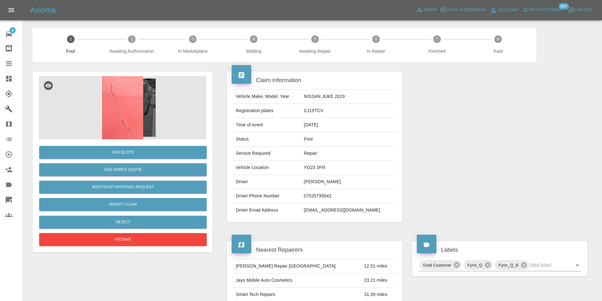
click at [125, 115] on img at bounding box center [123, 107] width 168 height 63
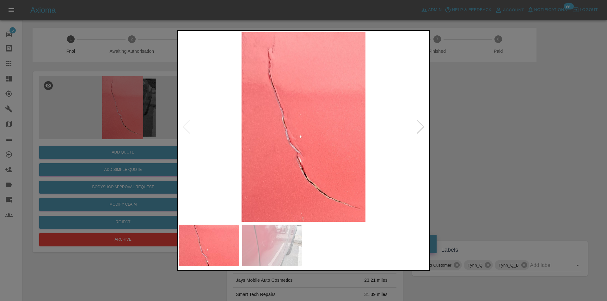
click at [419, 129] on div at bounding box center [420, 127] width 9 height 14
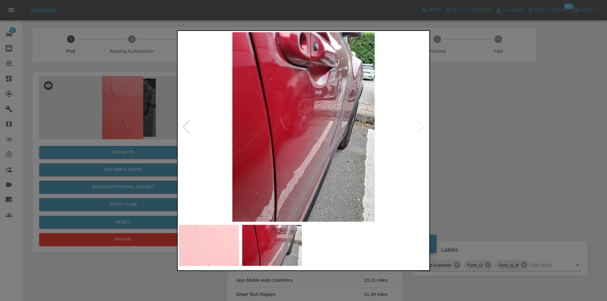
click at [419, 129] on img at bounding box center [303, 127] width 249 height 190
click at [423, 128] on img at bounding box center [303, 127] width 249 height 190
drag, startPoint x: 514, startPoint y: 127, endPoint x: 464, endPoint y: 129, distance: 50.0
click at [513, 127] on div at bounding box center [303, 150] width 607 height 301
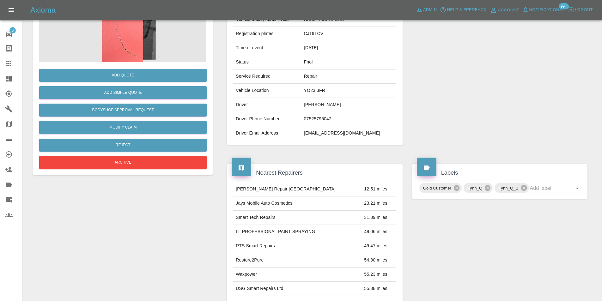
scroll to position [73, 0]
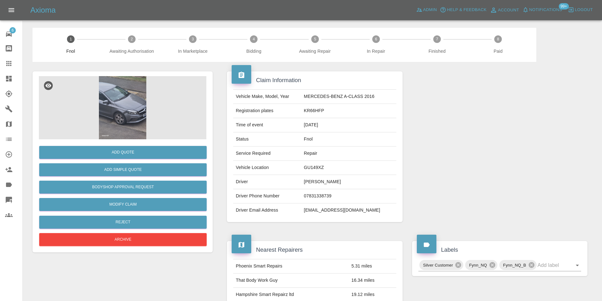
click at [129, 98] on img at bounding box center [123, 107] width 168 height 63
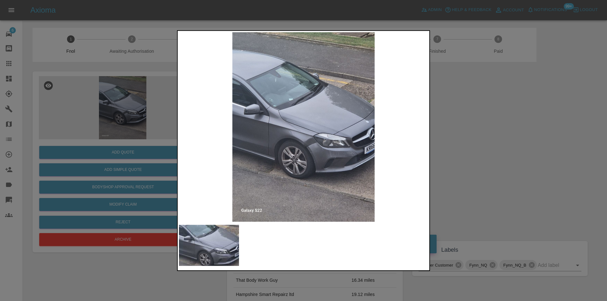
click at [311, 150] on img at bounding box center [303, 127] width 249 height 190
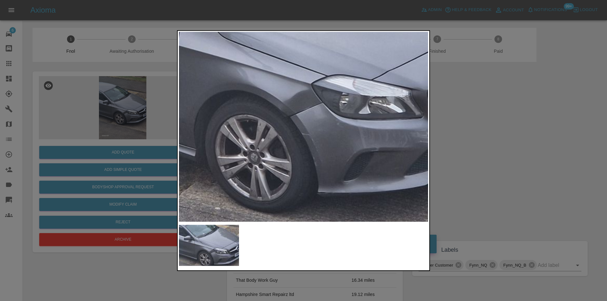
click at [311, 150] on img at bounding box center [281, 56] width 747 height 569
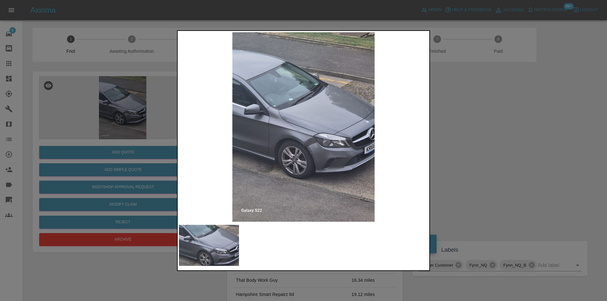
drag, startPoint x: 483, startPoint y: 157, endPoint x: 366, endPoint y: 177, distance: 118.6
click at [483, 158] on div at bounding box center [303, 150] width 607 height 301
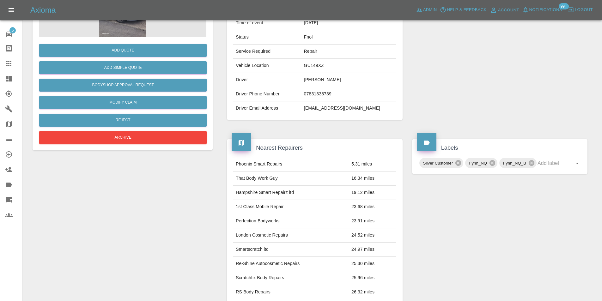
scroll to position [126, 0]
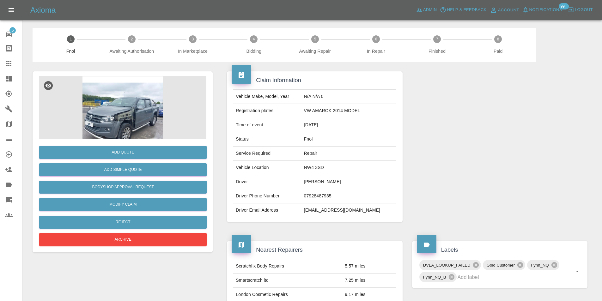
click at [145, 118] on img at bounding box center [123, 107] width 168 height 63
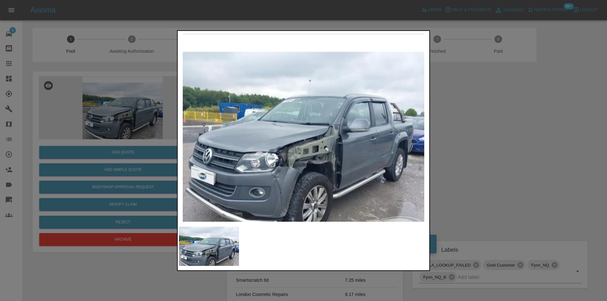
click at [501, 157] on div at bounding box center [303, 150] width 607 height 301
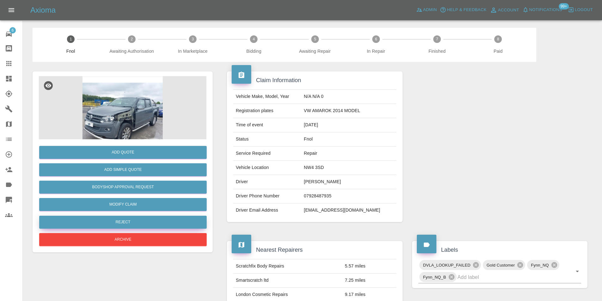
click at [135, 219] on button "Reject" at bounding box center [123, 222] width 168 height 13
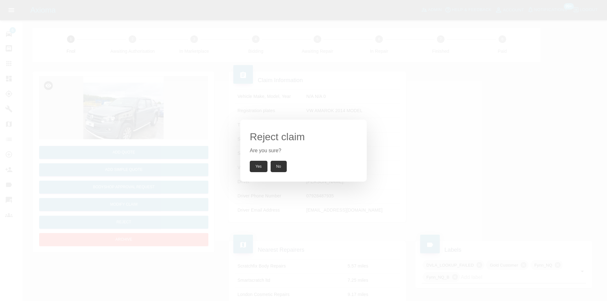
click at [253, 168] on button "Yes" at bounding box center [259, 166] width 18 height 11
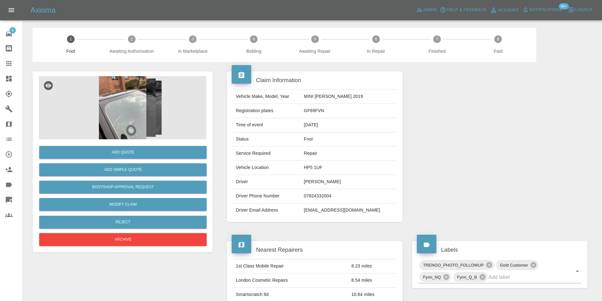
click at [129, 117] on img at bounding box center [123, 107] width 168 height 63
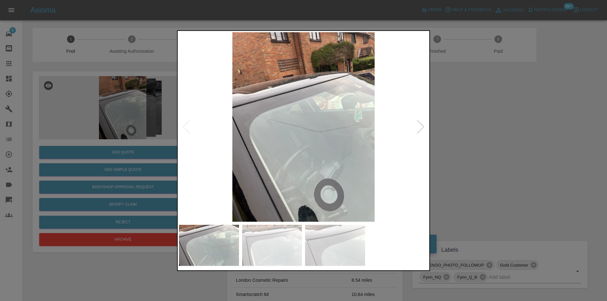
click at [420, 129] on div at bounding box center [420, 127] width 9 height 14
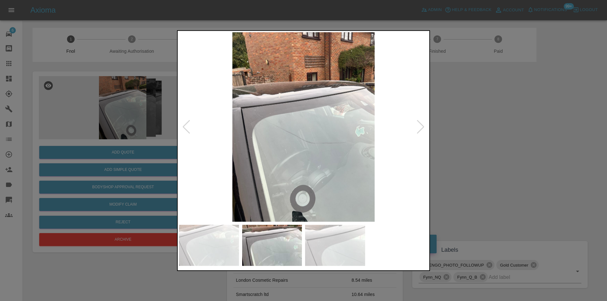
drag, startPoint x: 504, startPoint y: 146, endPoint x: 315, endPoint y: 206, distance: 198.3
click at [503, 146] on div at bounding box center [303, 150] width 607 height 301
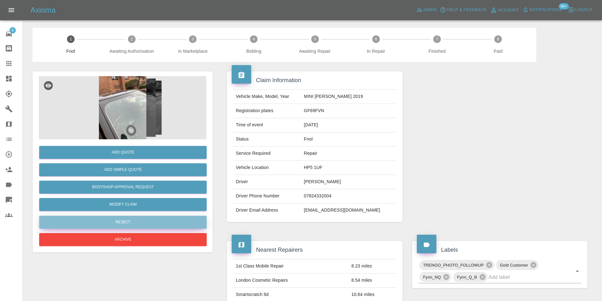
click at [137, 219] on button "Reject" at bounding box center [123, 222] width 168 height 13
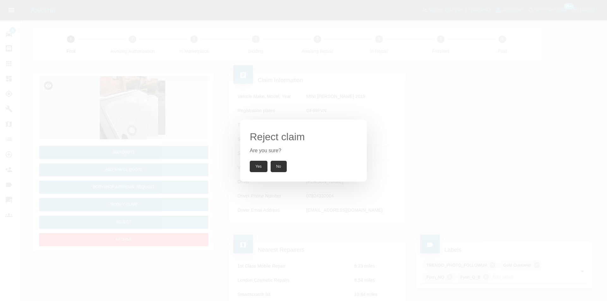
click at [256, 167] on button "Yes" at bounding box center [259, 166] width 18 height 11
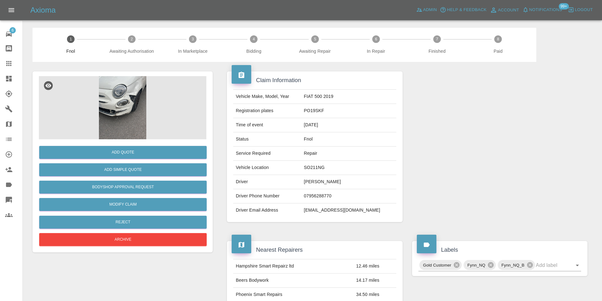
click at [123, 115] on img at bounding box center [123, 107] width 168 height 63
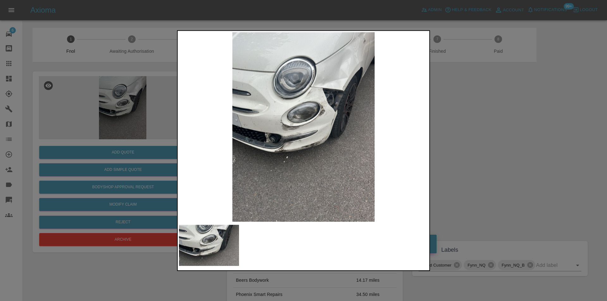
drag, startPoint x: 498, startPoint y: 160, endPoint x: 337, endPoint y: 196, distance: 164.9
click at [496, 161] on div at bounding box center [303, 150] width 607 height 301
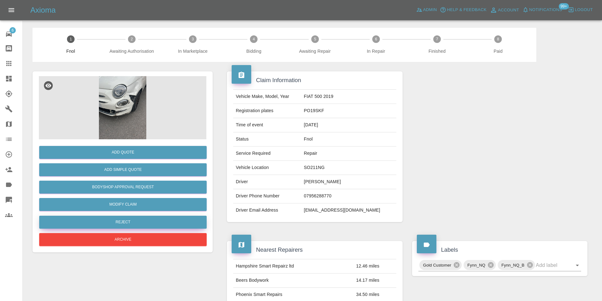
click at [122, 223] on button "Reject" at bounding box center [123, 222] width 168 height 13
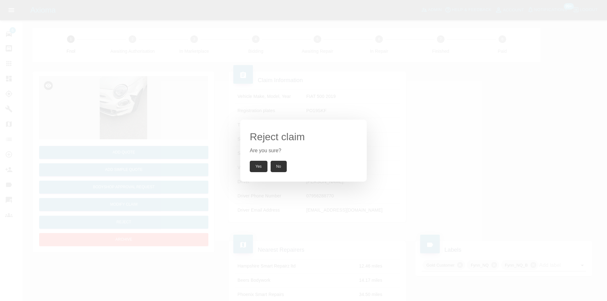
click at [256, 167] on button "Yes" at bounding box center [259, 166] width 18 height 11
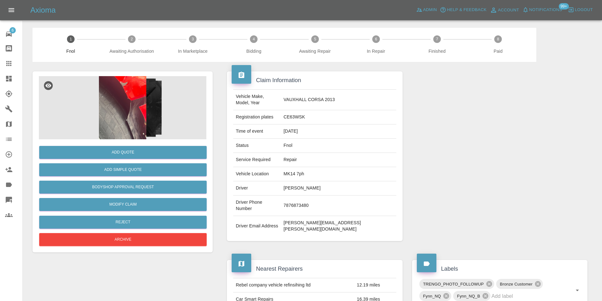
click at [117, 109] on img at bounding box center [123, 107] width 168 height 63
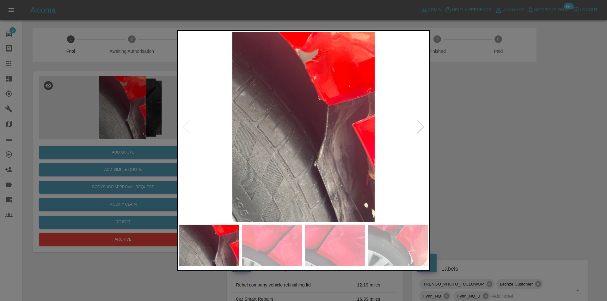
click at [422, 129] on div at bounding box center [420, 127] width 9 height 14
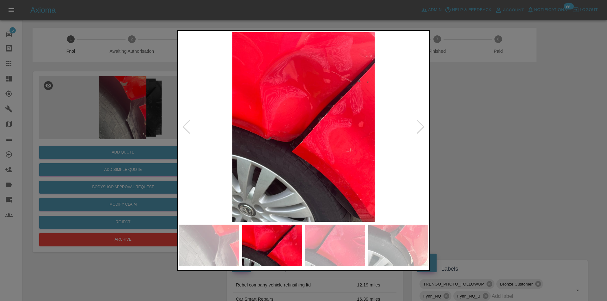
drag, startPoint x: 515, startPoint y: 149, endPoint x: 330, endPoint y: 196, distance: 190.5
click at [512, 150] on div at bounding box center [303, 150] width 607 height 301
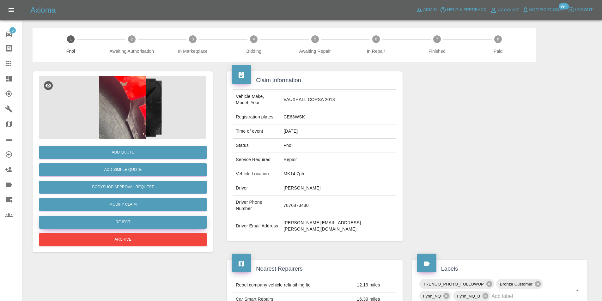
click at [118, 223] on button "Reject" at bounding box center [123, 222] width 168 height 13
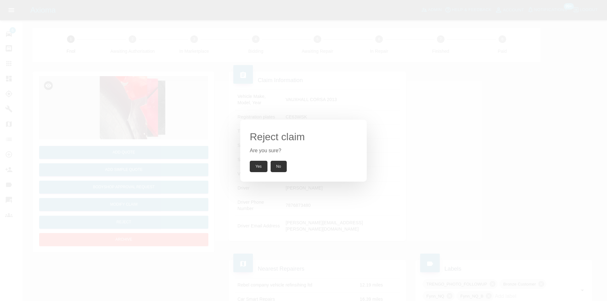
click at [258, 165] on button "Yes" at bounding box center [259, 166] width 18 height 11
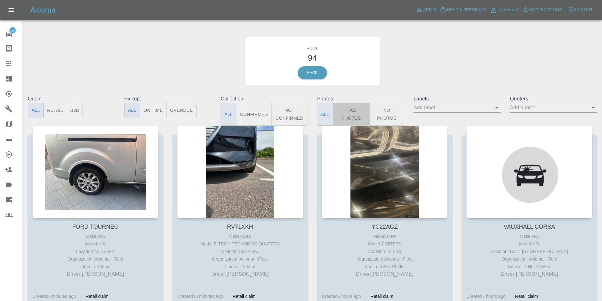
click at [357, 111] on button "Has Photos" at bounding box center [351, 114] width 37 height 23
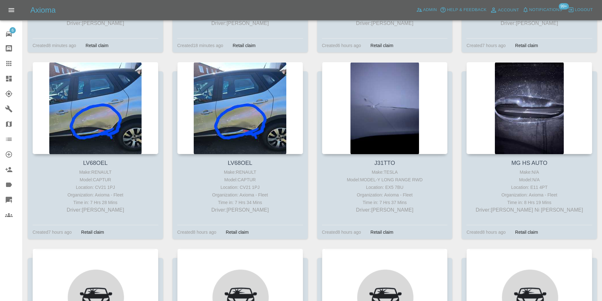
scroll to position [253, 0]
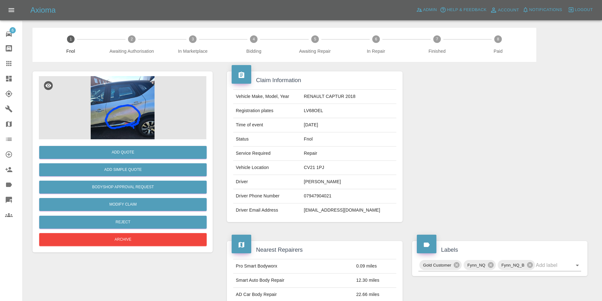
click at [135, 113] on img at bounding box center [123, 107] width 168 height 63
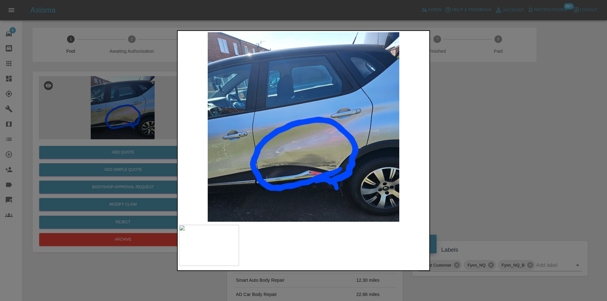
drag, startPoint x: 484, startPoint y: 179, endPoint x: 262, endPoint y: 217, distance: 225.9
click at [484, 179] on div at bounding box center [303, 150] width 607 height 301
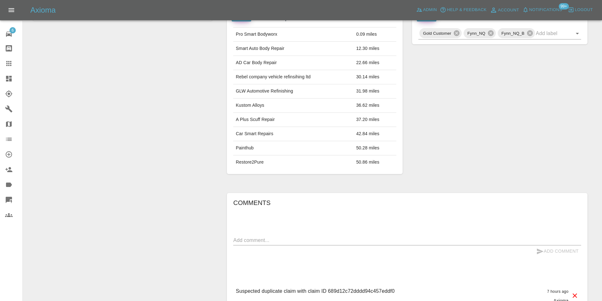
scroll to position [314, 0]
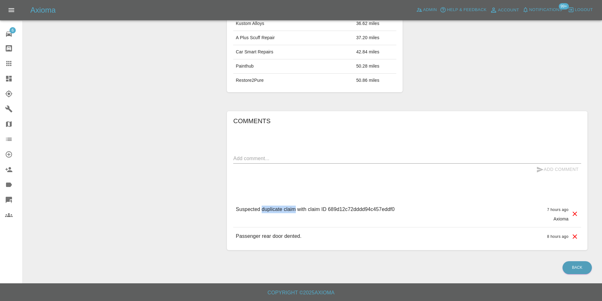
drag, startPoint x: 262, startPoint y: 210, endPoint x: 294, endPoint y: 214, distance: 32.3
click at [294, 214] on div "Suspected duplicate claim with claim ID 689d12c72dddd94c457eddf0" at bounding box center [315, 214] width 159 height 16
copy p "duplicate claim"
click at [301, 160] on textarea at bounding box center [407, 158] width 348 height 7
paste textarea "duplicate claim"
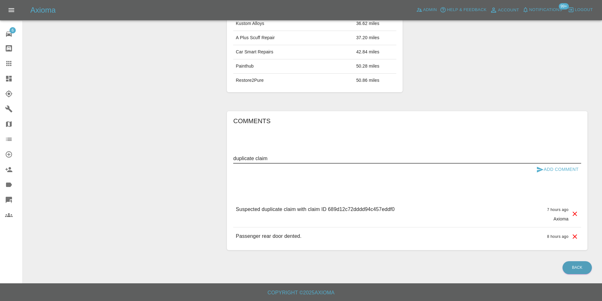
type textarea "duplicate claim"
click at [542, 167] on icon "submit" at bounding box center [540, 170] width 8 height 8
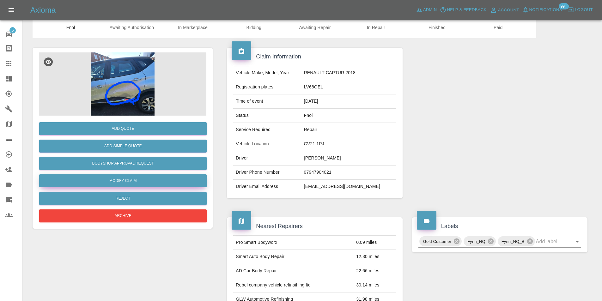
scroll to position [0, 0]
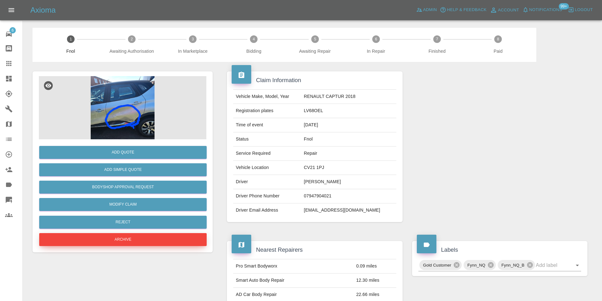
click at [130, 238] on button "Archive" at bounding box center [123, 239] width 168 height 13
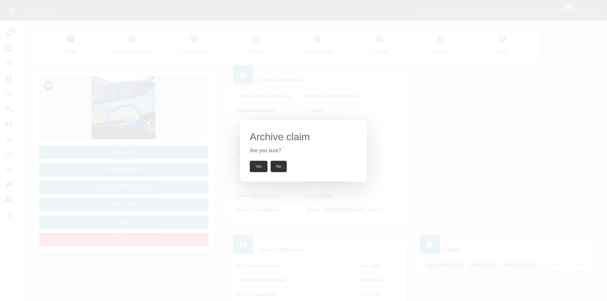
click at [252, 170] on button "Yes" at bounding box center [259, 166] width 18 height 11
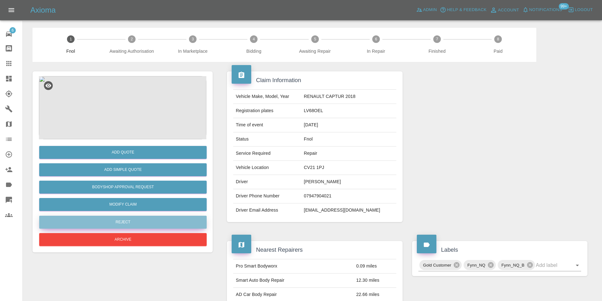
click at [132, 219] on button "Reject" at bounding box center [123, 222] width 168 height 13
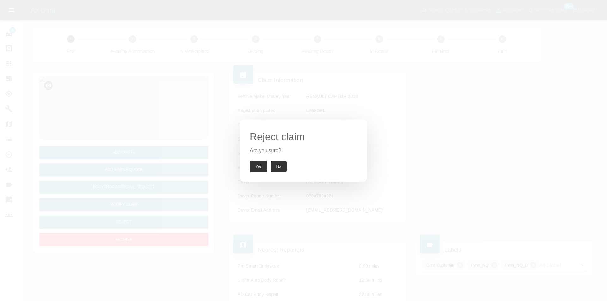
click at [260, 164] on button "Yes" at bounding box center [259, 166] width 18 height 11
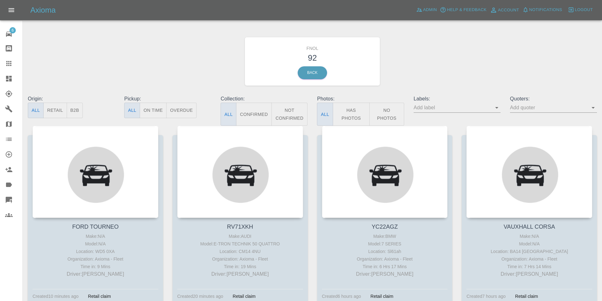
click at [351, 114] on button "Has Photos" at bounding box center [351, 114] width 37 height 23
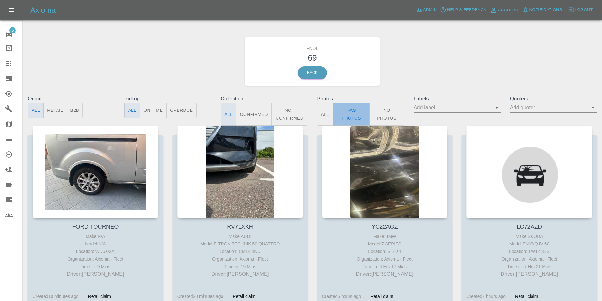
click at [356, 116] on button "Has Photos" at bounding box center [351, 114] width 37 height 23
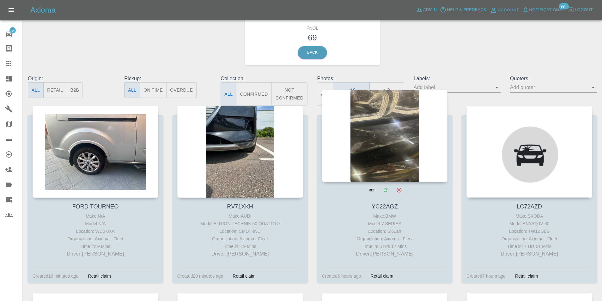
scroll to position [32, 0]
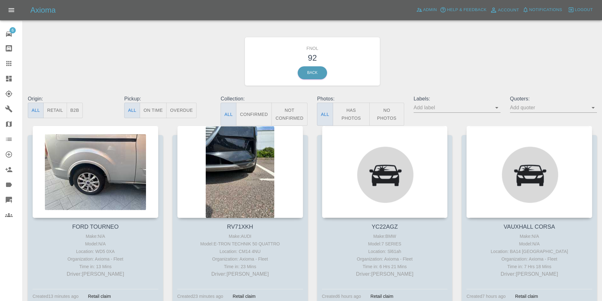
click at [350, 115] on button "Has Photos" at bounding box center [351, 114] width 37 height 23
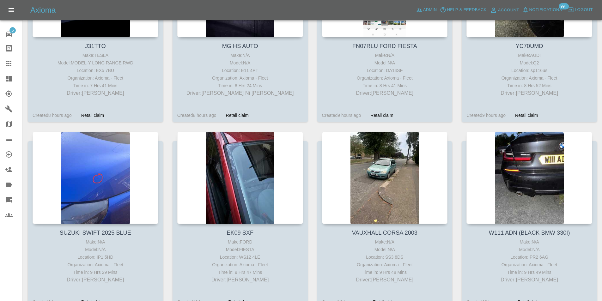
scroll to position [379, 0]
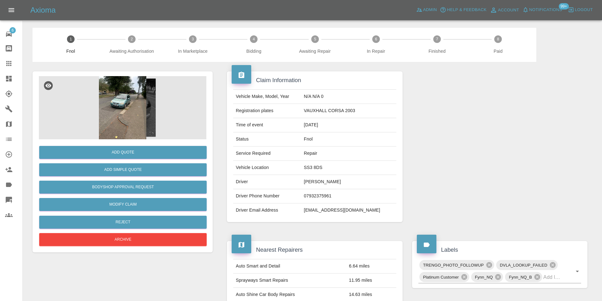
click at [108, 105] on img at bounding box center [123, 107] width 168 height 63
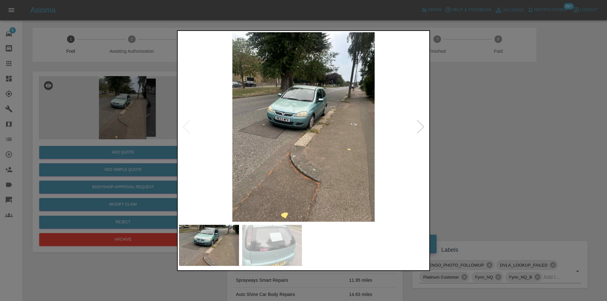
click at [425, 127] on img at bounding box center [303, 127] width 249 height 190
click at [421, 127] on div at bounding box center [420, 127] width 9 height 14
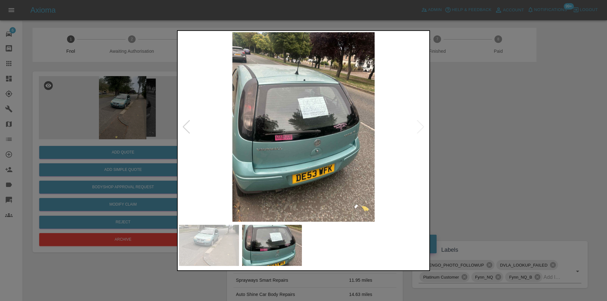
click at [462, 133] on div at bounding box center [303, 150] width 607 height 301
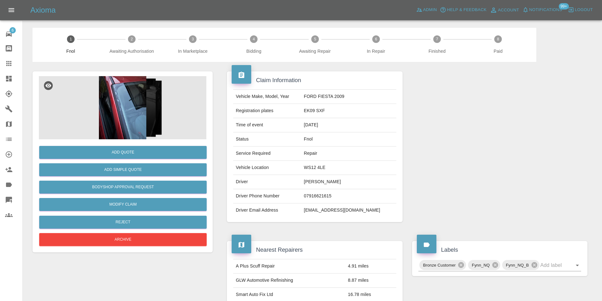
click at [129, 101] on img at bounding box center [123, 107] width 168 height 63
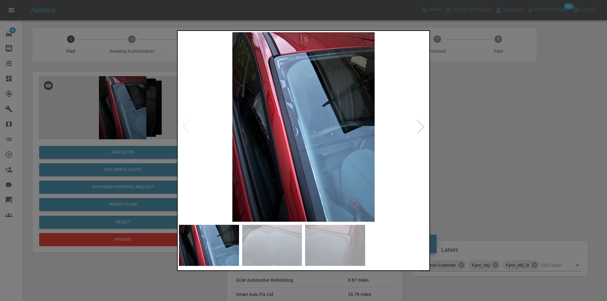
click at [418, 126] on div at bounding box center [420, 127] width 9 height 14
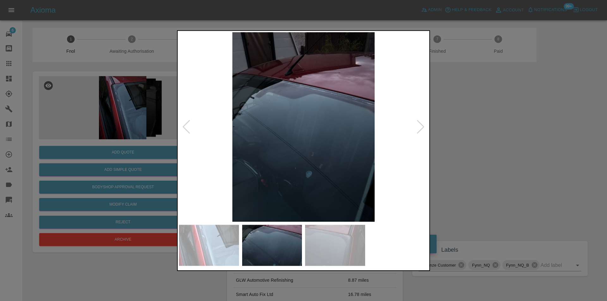
click at [418, 126] on div at bounding box center [420, 127] width 9 height 14
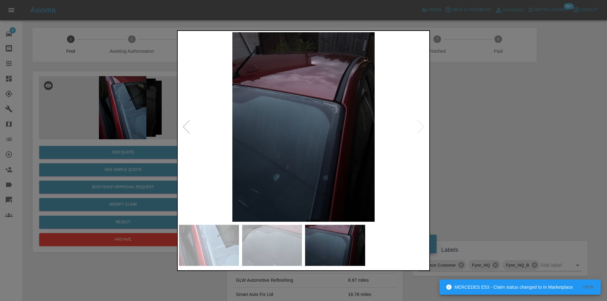
click at [418, 126] on img at bounding box center [303, 127] width 249 height 190
drag, startPoint x: 511, startPoint y: 144, endPoint x: 504, endPoint y: 144, distance: 6.6
click at [510, 144] on div at bounding box center [303, 150] width 607 height 301
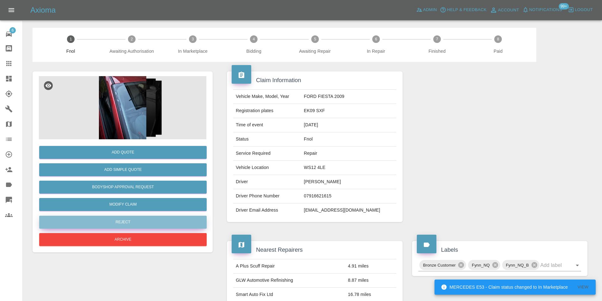
click at [125, 223] on button "Reject" at bounding box center [123, 222] width 168 height 13
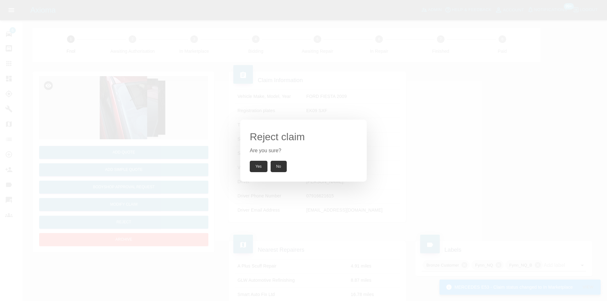
click at [254, 167] on button "Yes" at bounding box center [259, 166] width 18 height 11
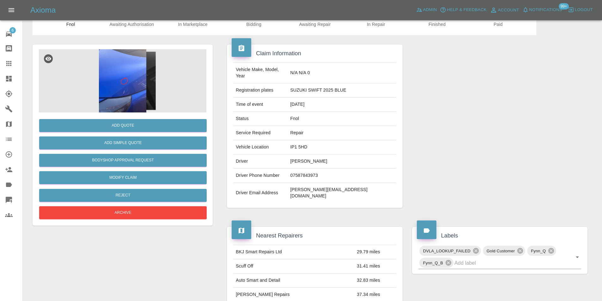
scroll to position [3, 0]
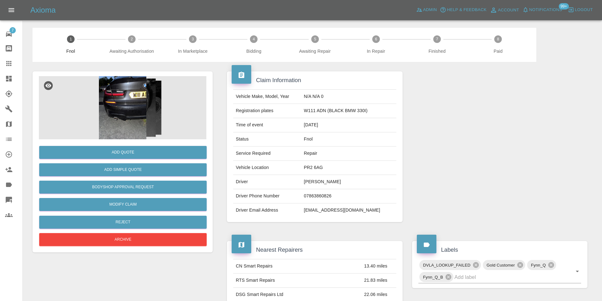
click at [116, 105] on img at bounding box center [123, 107] width 168 height 63
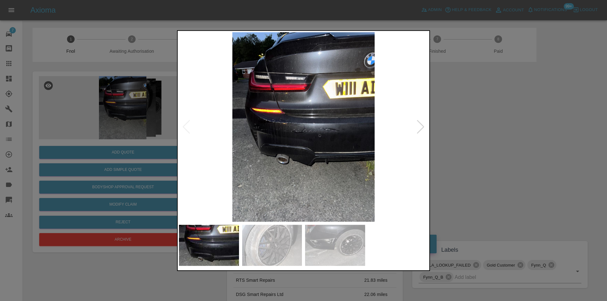
click at [423, 128] on div at bounding box center [420, 127] width 9 height 14
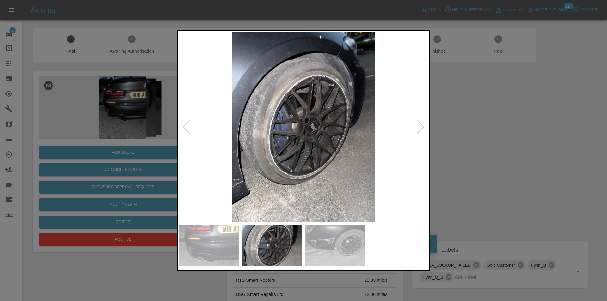
click at [423, 128] on div at bounding box center [420, 127] width 9 height 14
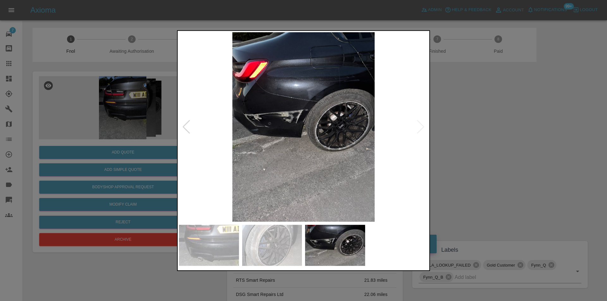
click at [423, 128] on img at bounding box center [303, 127] width 249 height 190
click at [483, 131] on div at bounding box center [303, 150] width 607 height 301
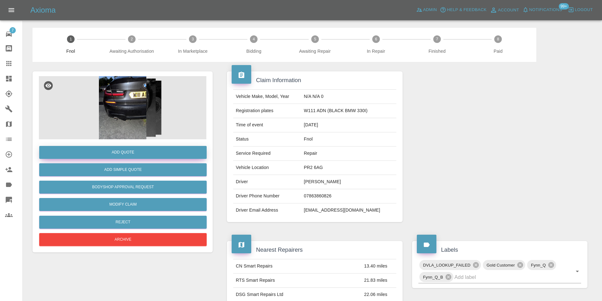
click at [132, 150] on button "Add Quote" at bounding box center [123, 152] width 168 height 13
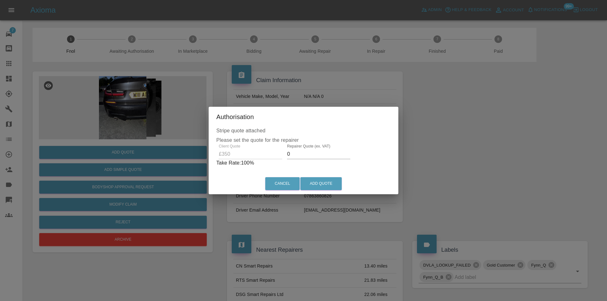
click at [304, 154] on input "0" at bounding box center [318, 154] width 63 height 10
type input "0220"
click at [320, 184] on button "Add Quote" at bounding box center [320, 183] width 41 height 13
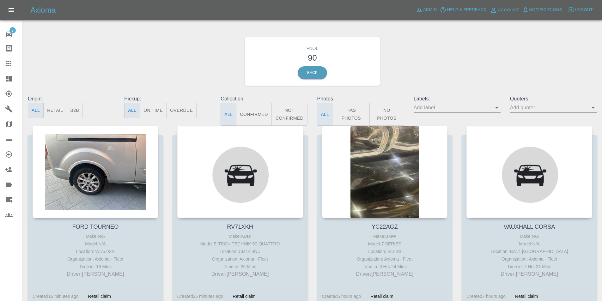
click at [350, 112] on button "Has Photos" at bounding box center [351, 114] width 37 height 23
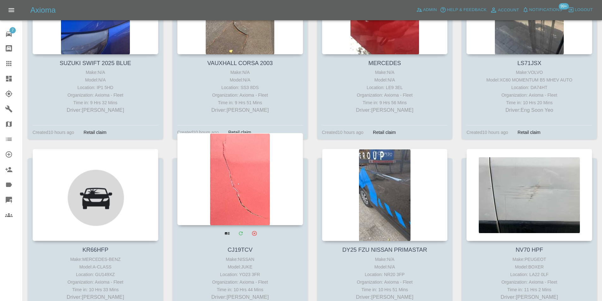
scroll to position [569, 0]
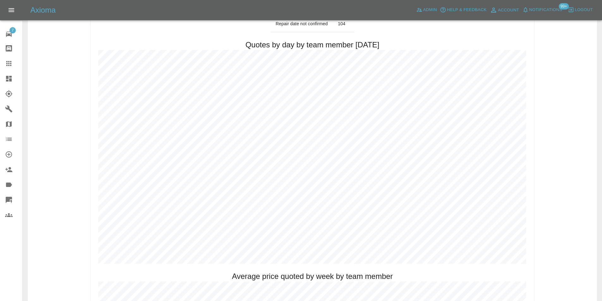
scroll to position [253, 0]
